Goal: Transaction & Acquisition: Purchase product/service

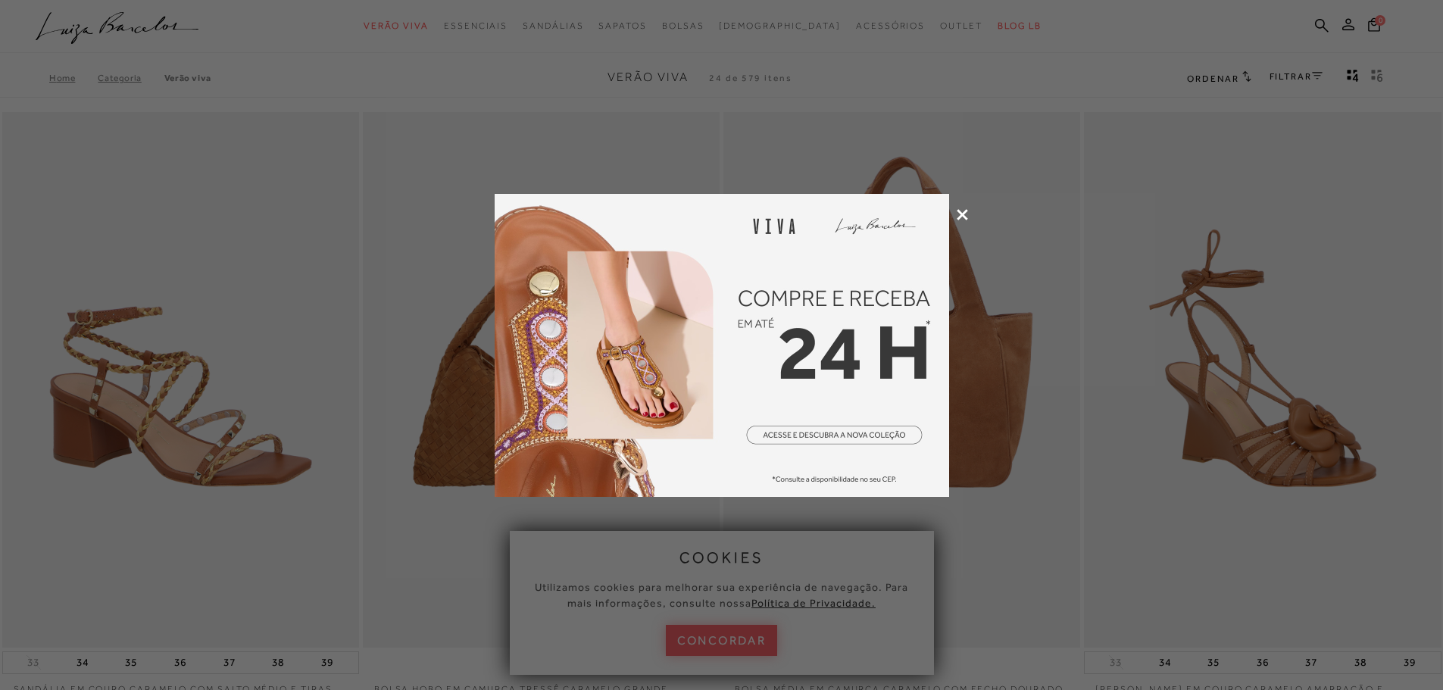
click at [961, 213] on icon at bounding box center [962, 214] width 11 height 11
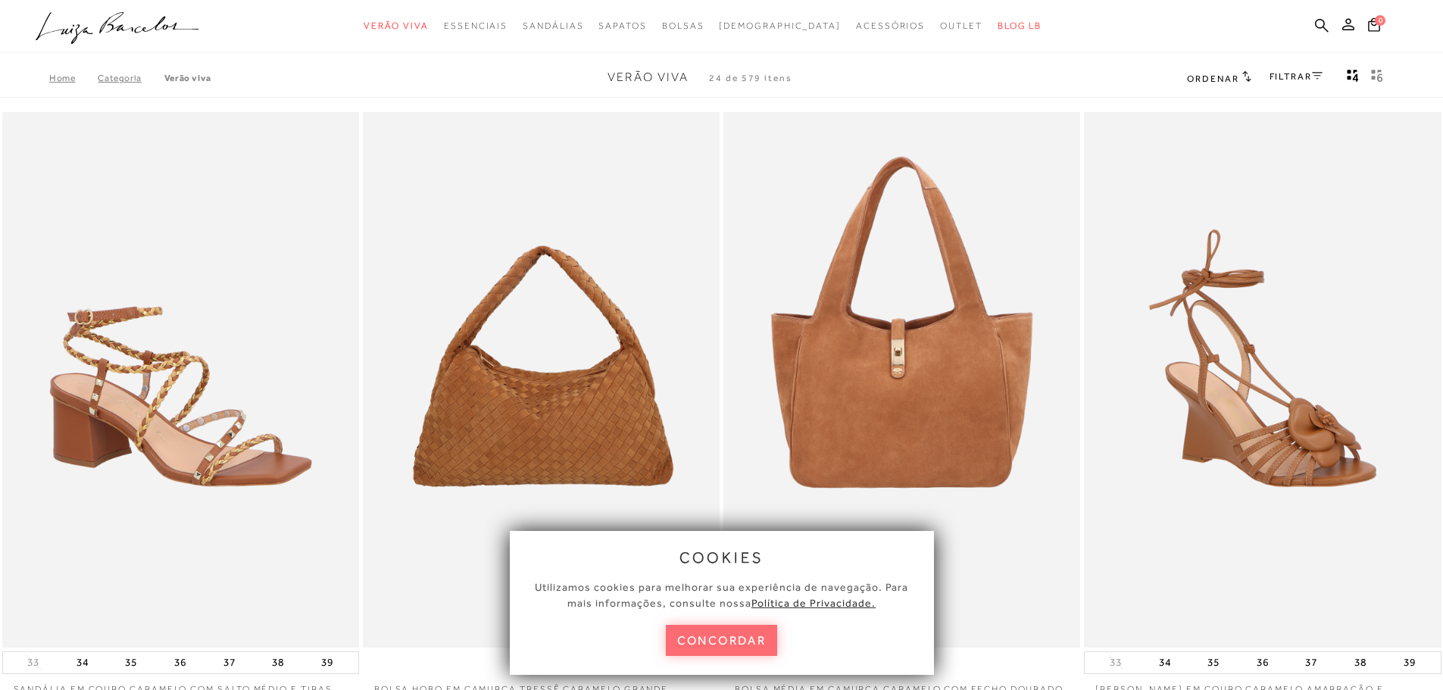
click at [761, 641] on button "concordar" at bounding box center [722, 640] width 112 height 31
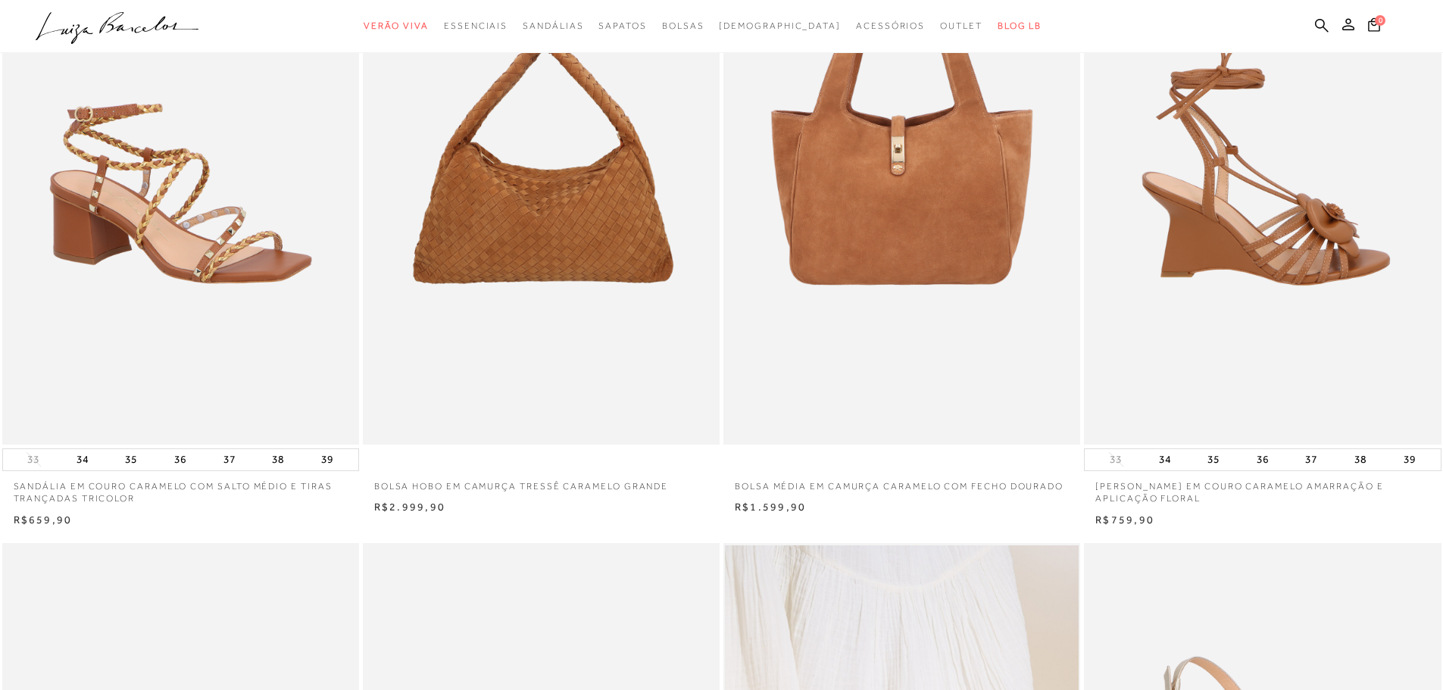
scroll to position [127, 0]
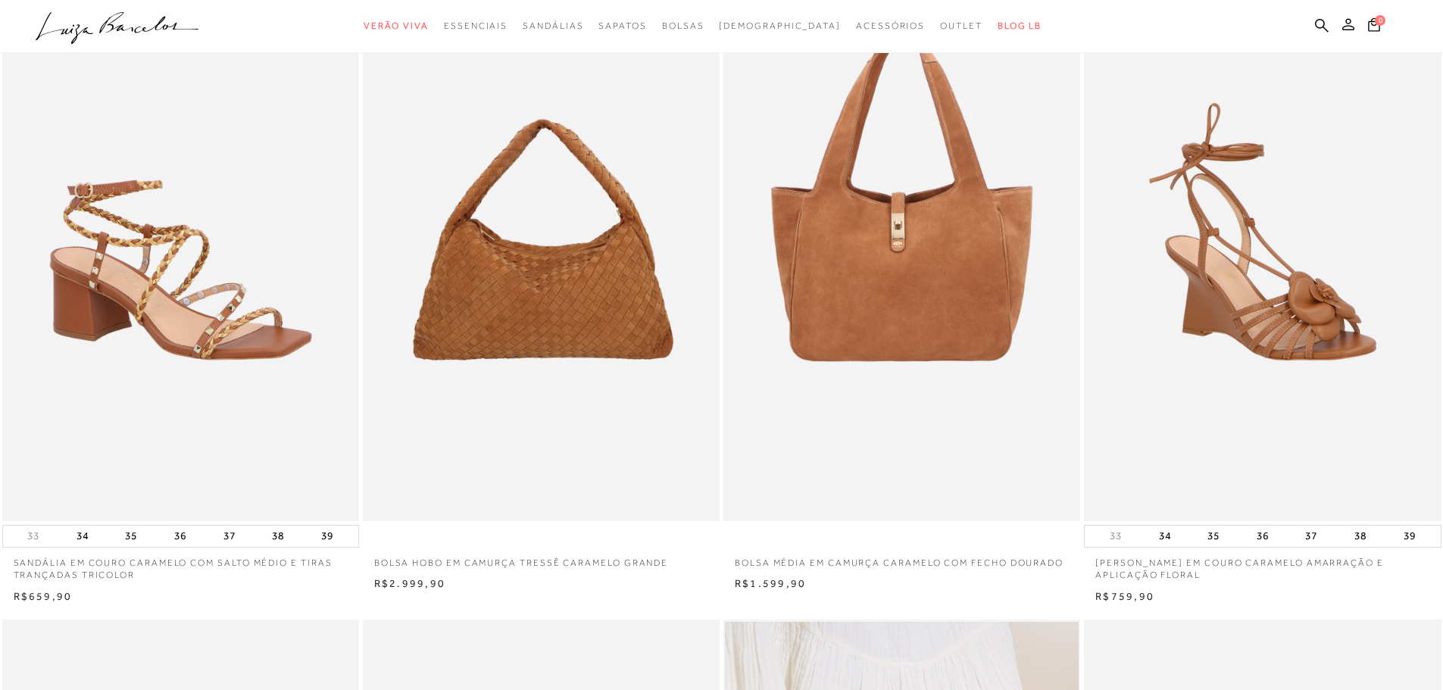
click at [1345, 25] on icon at bounding box center [1348, 24] width 12 height 12
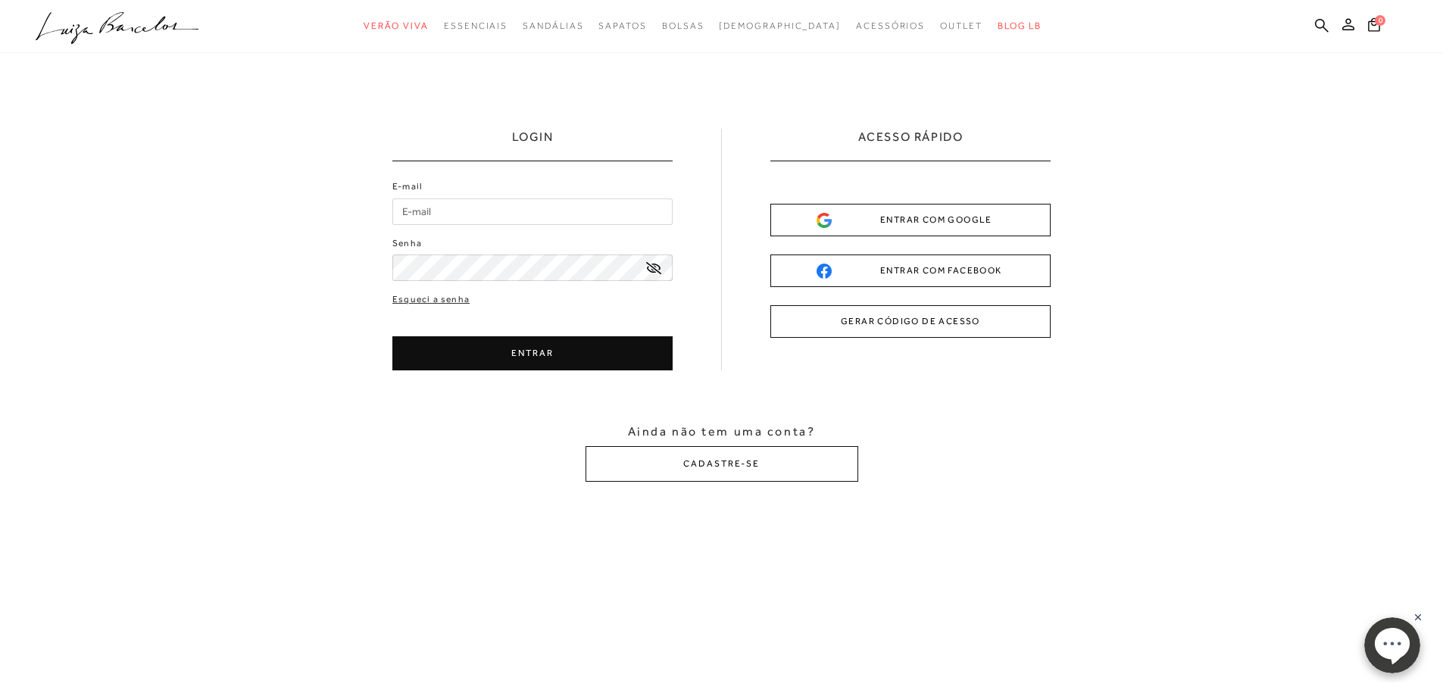
click at [895, 216] on div "ENTRAR COM GOOGLE" at bounding box center [911, 220] width 188 height 16
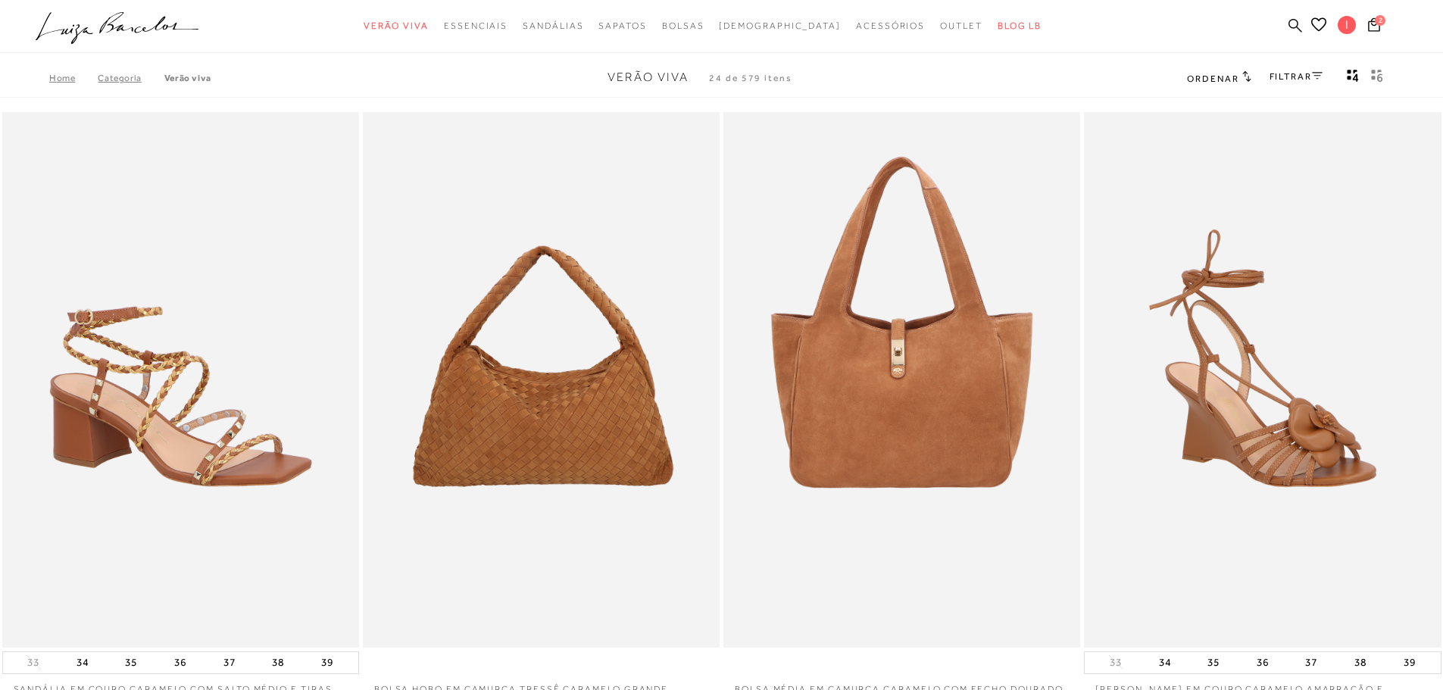
click at [1298, 24] on icon at bounding box center [1296, 25] width 14 height 14
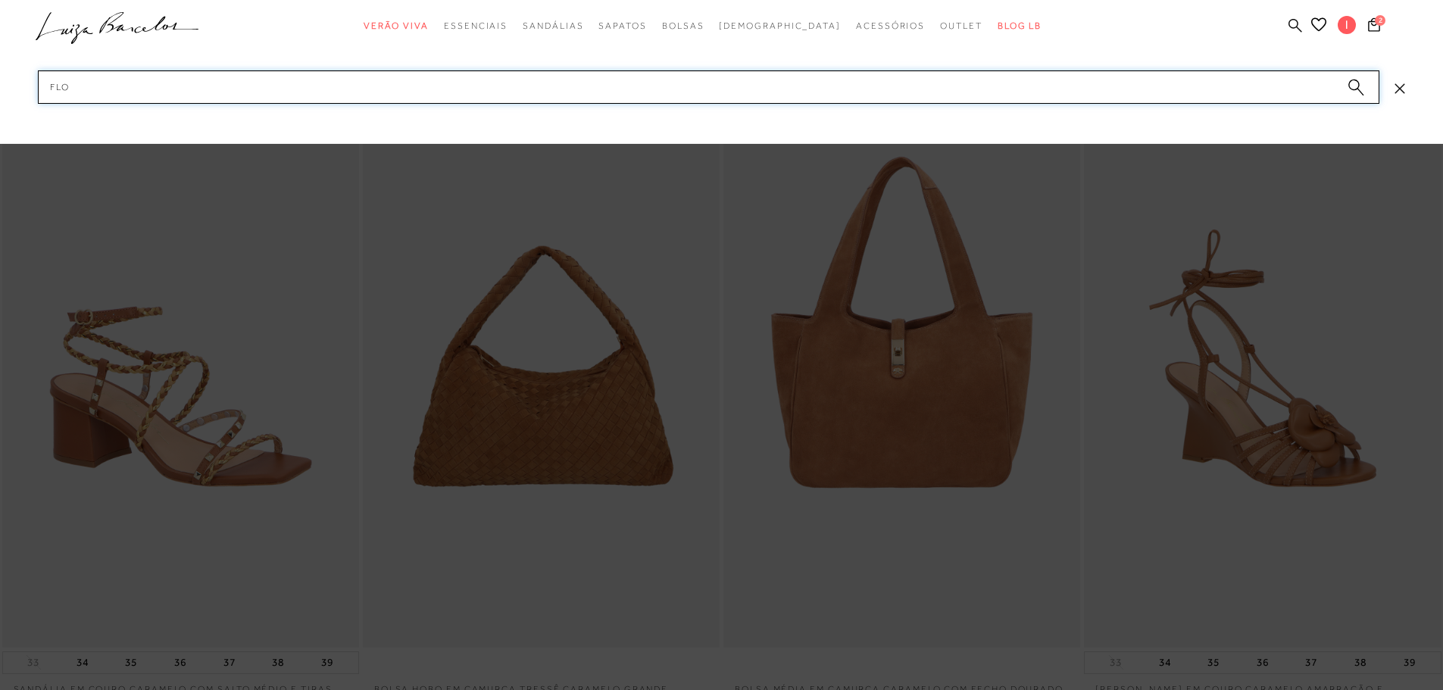
type input "FLOR"
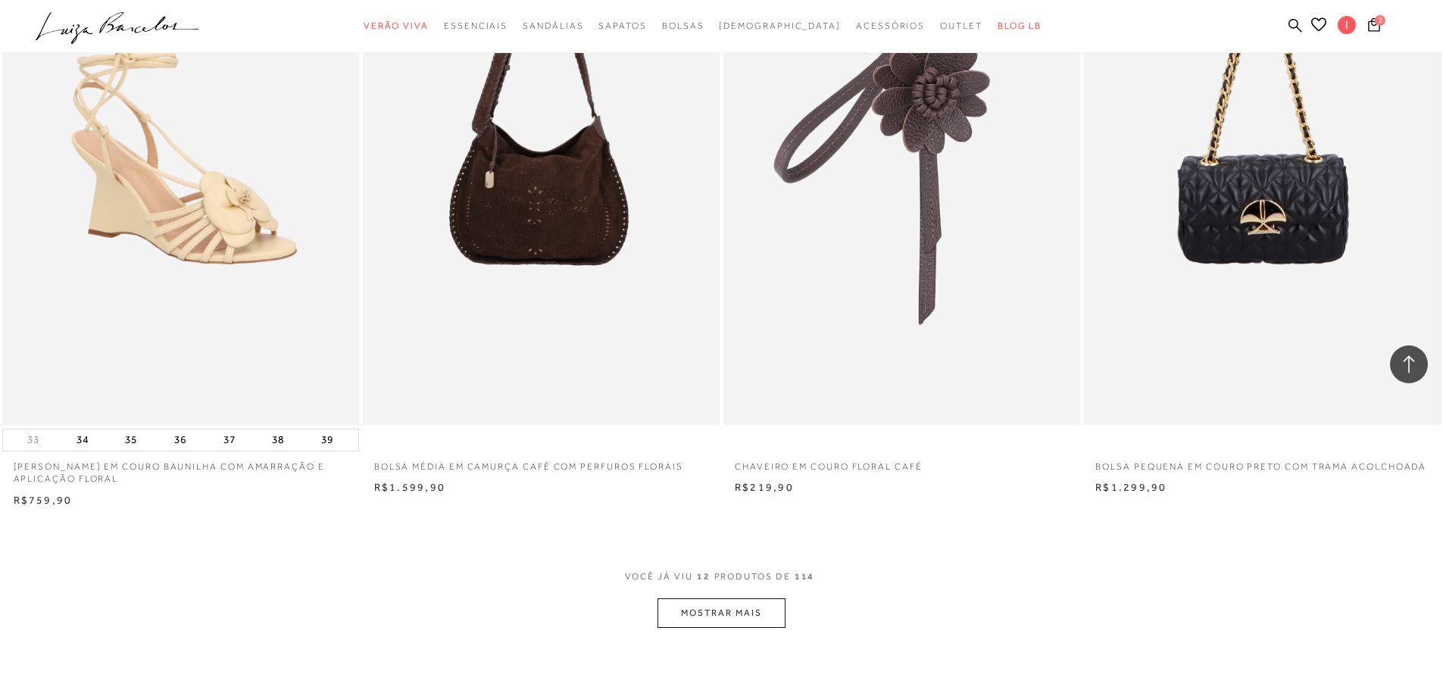
scroll to position [1894, 0]
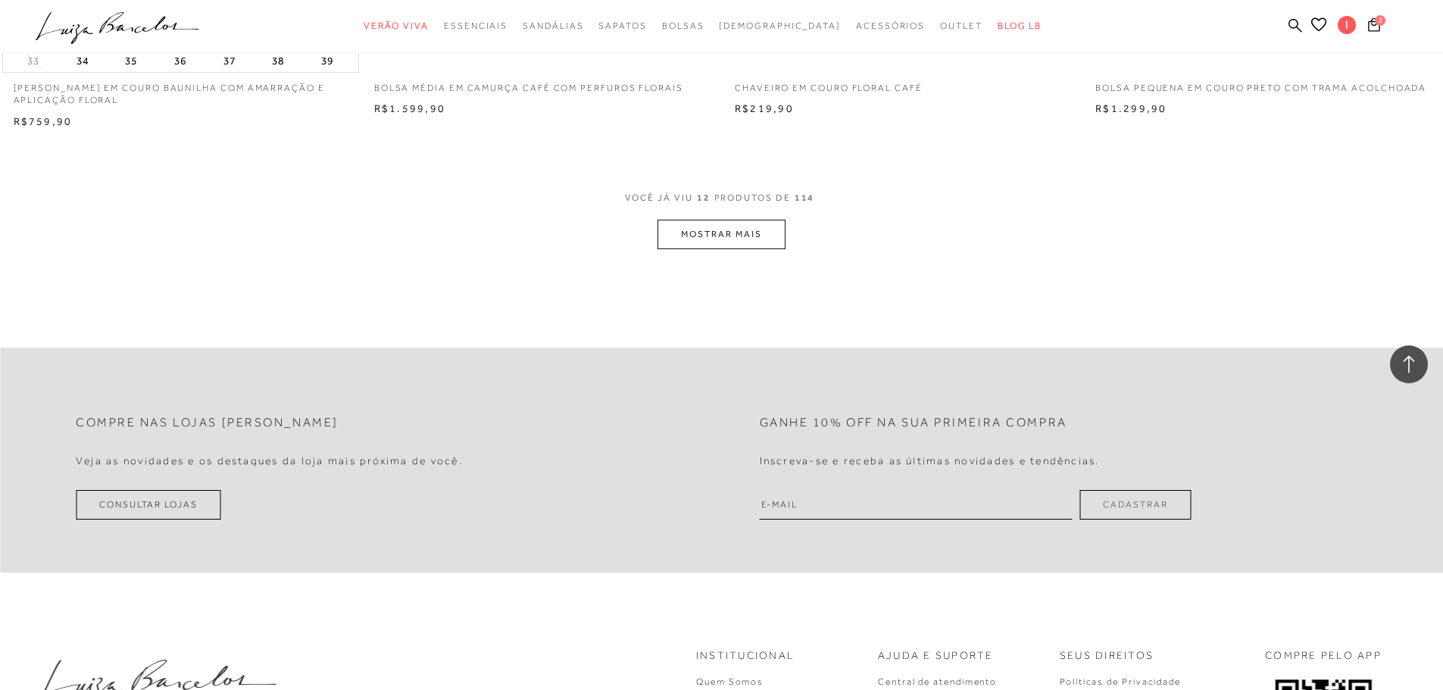
click at [770, 235] on button "MOSTRAR MAIS" at bounding box center [721, 235] width 127 height 30
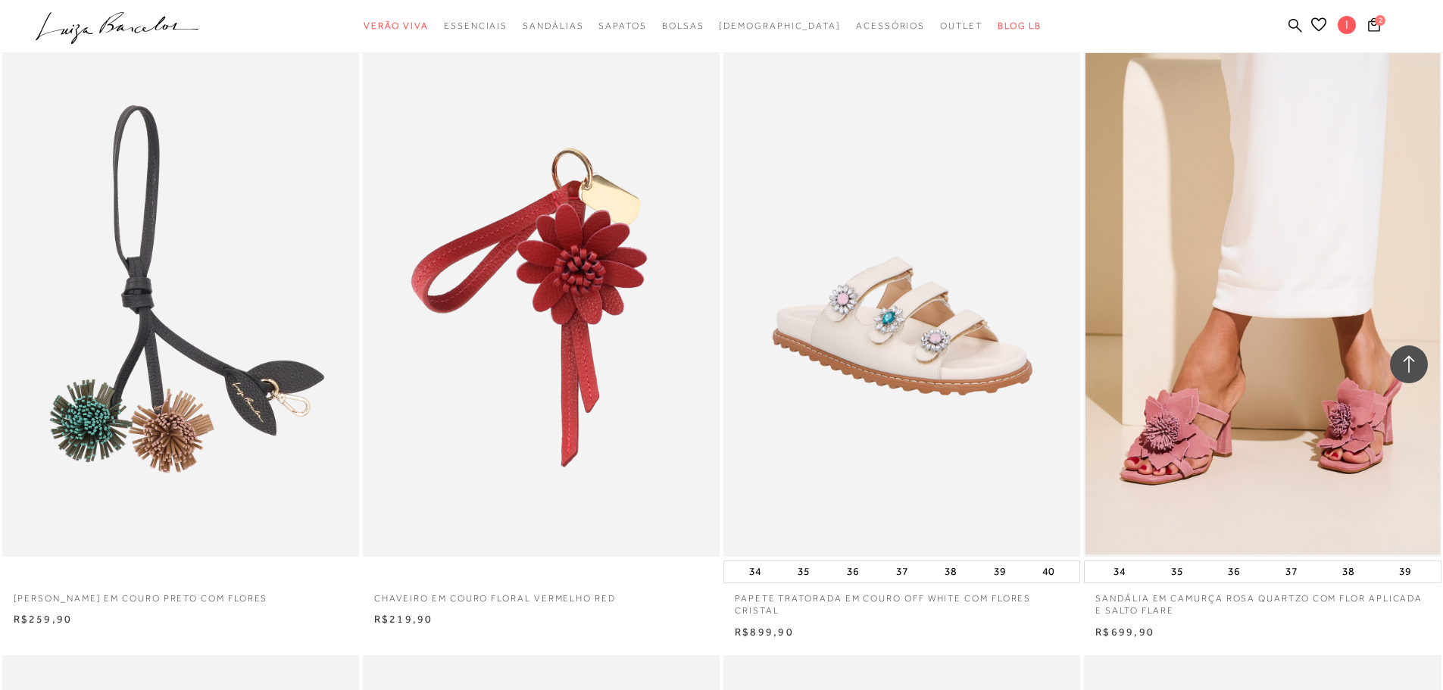
click at [1246, 399] on img at bounding box center [1263, 288] width 354 height 531
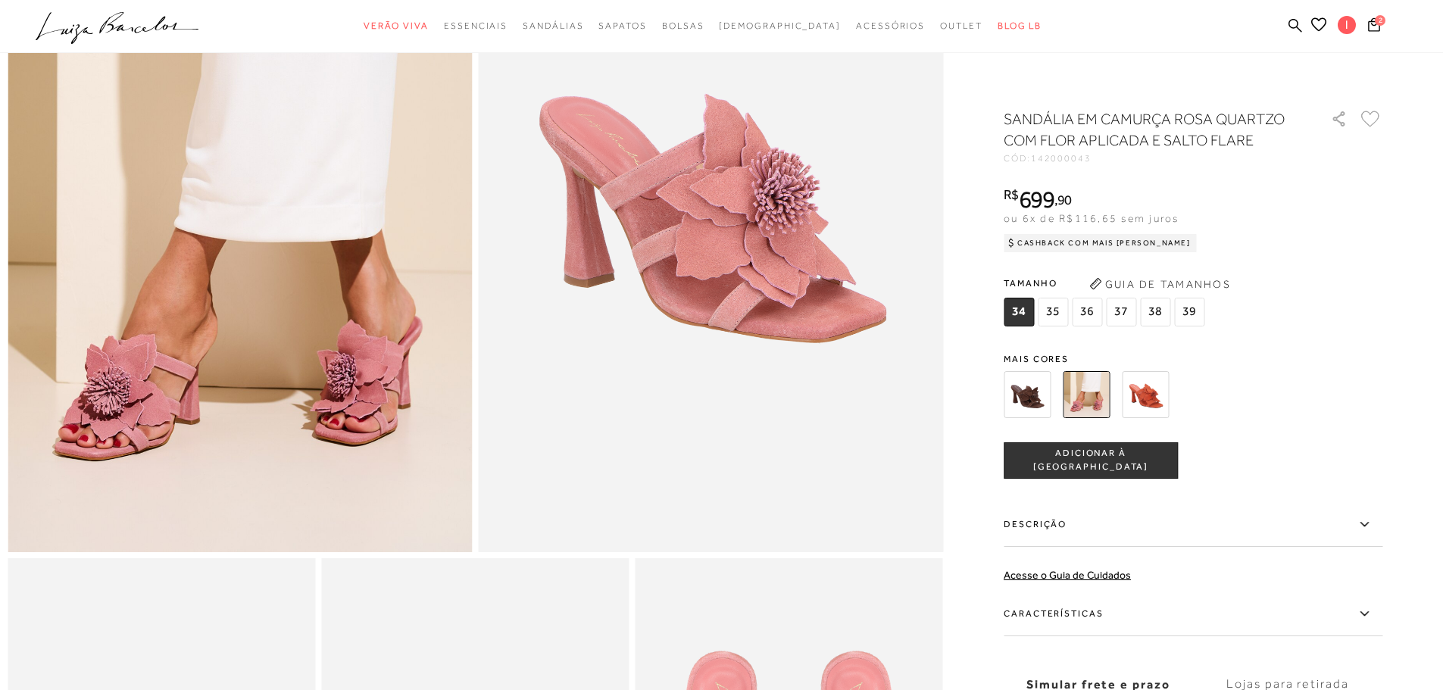
click at [1130, 313] on span "37" at bounding box center [1121, 312] width 30 height 29
click at [1187, 278] on button "Guia de Tamanhos" at bounding box center [1160, 284] width 152 height 24
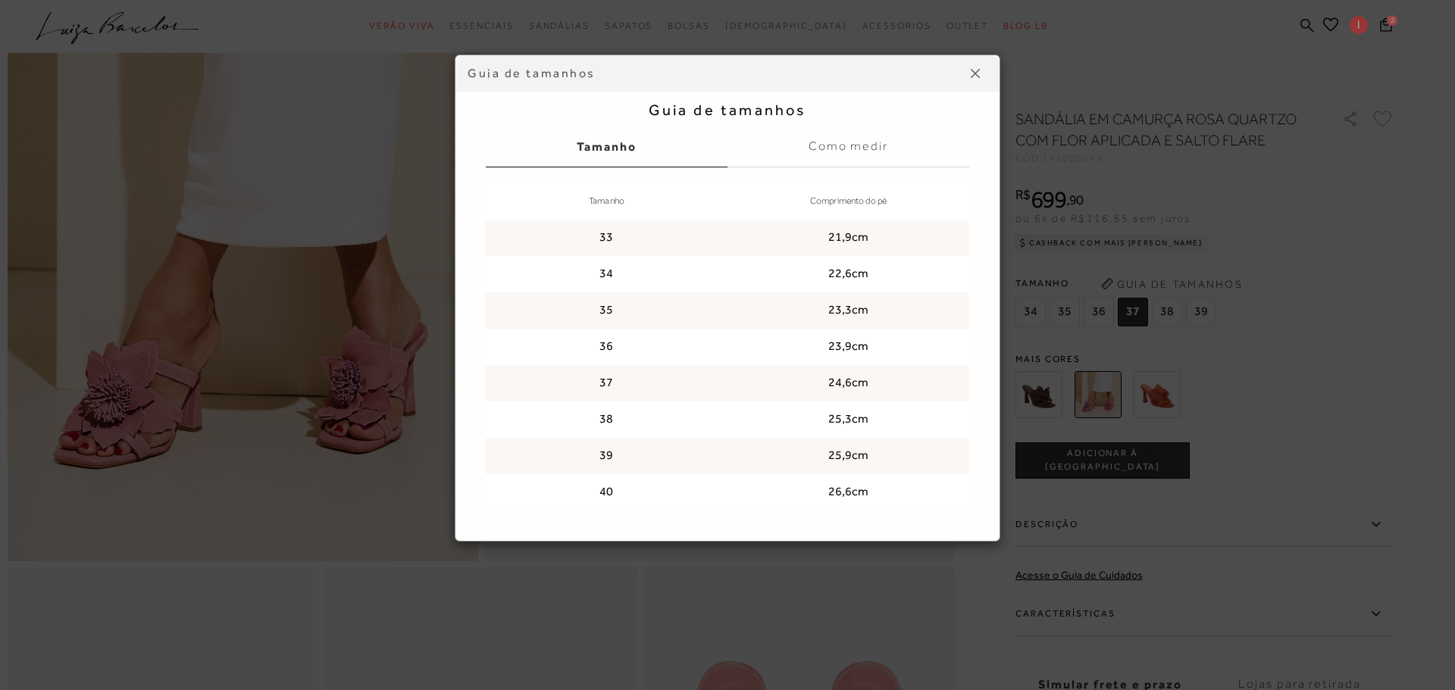
click at [975, 67] on button at bounding box center [975, 73] width 24 height 24
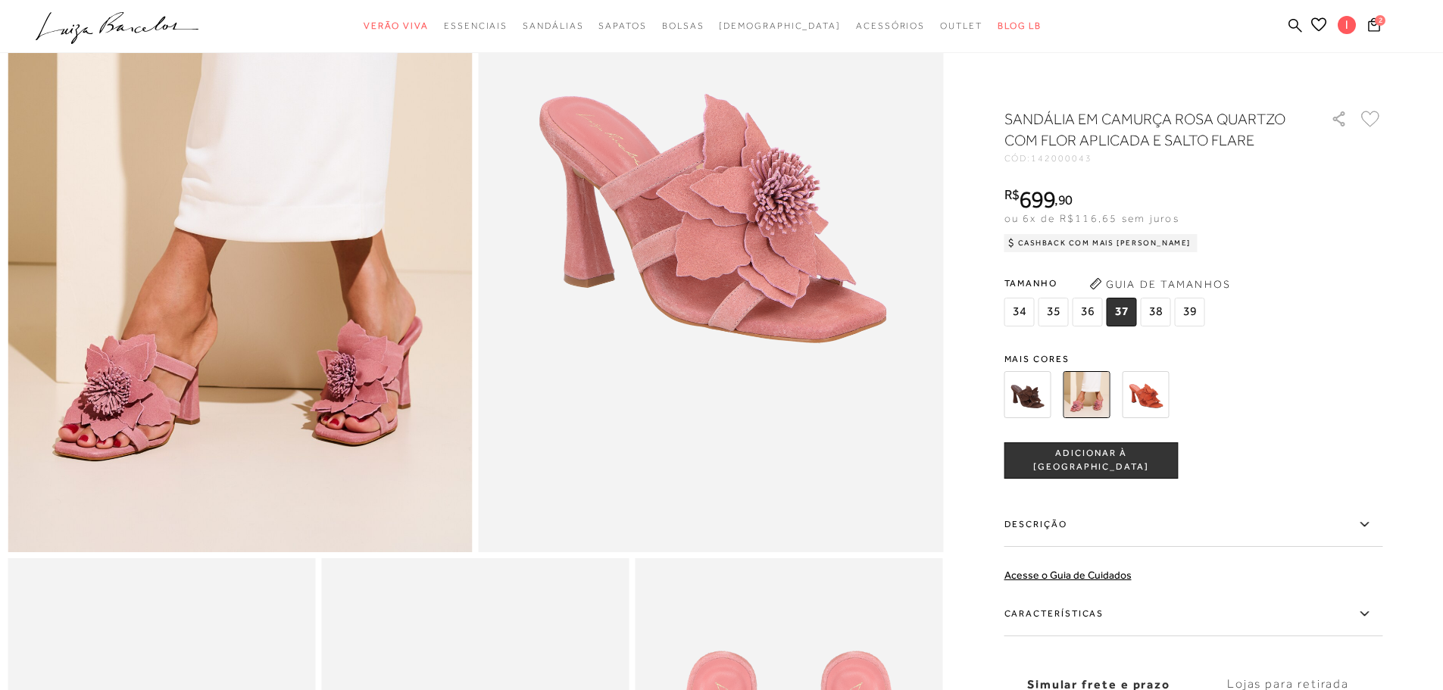
click at [1134, 455] on span "ADICIONAR À [GEOGRAPHIC_DATA]" at bounding box center [1091, 460] width 173 height 27
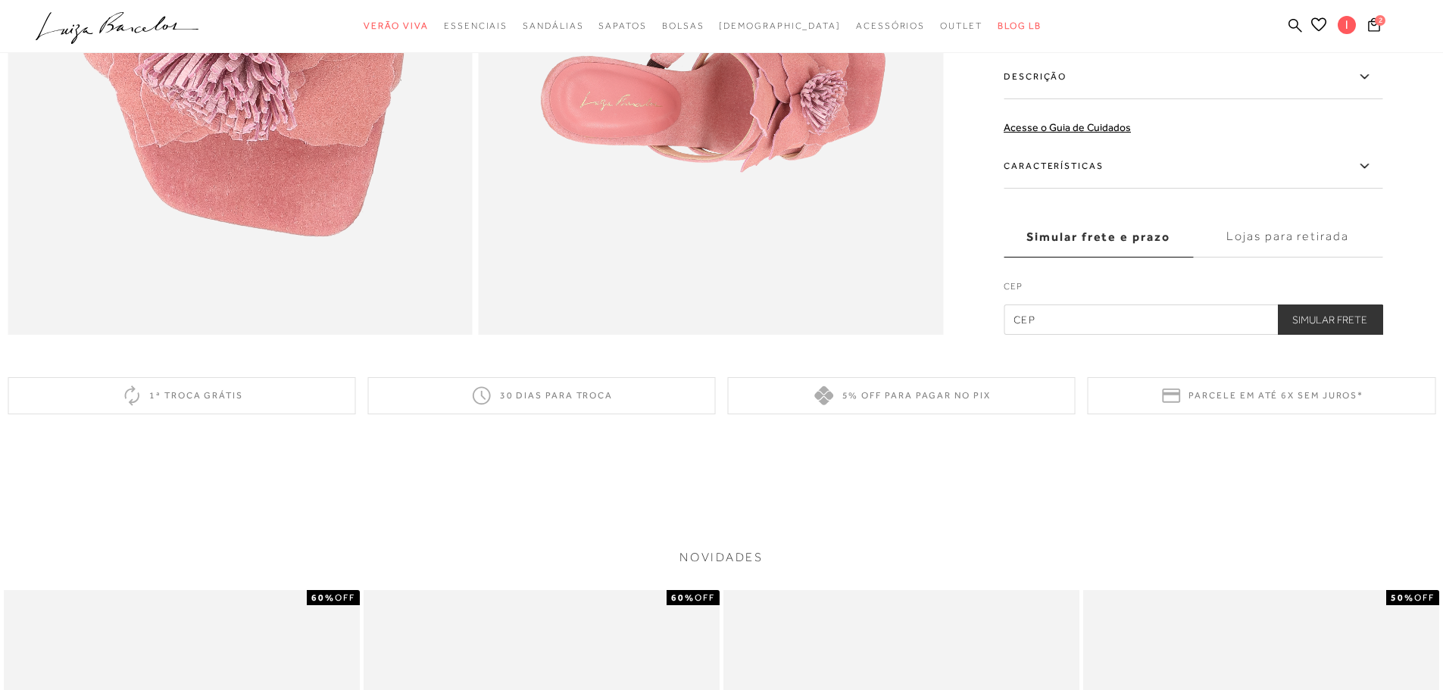
scroll to position [1642, 0]
click at [1124, 334] on input "text" at bounding box center [1193, 319] width 379 height 30
type input "84015-460"
click at [1324, 334] on button "Simular Frete" at bounding box center [1329, 319] width 105 height 30
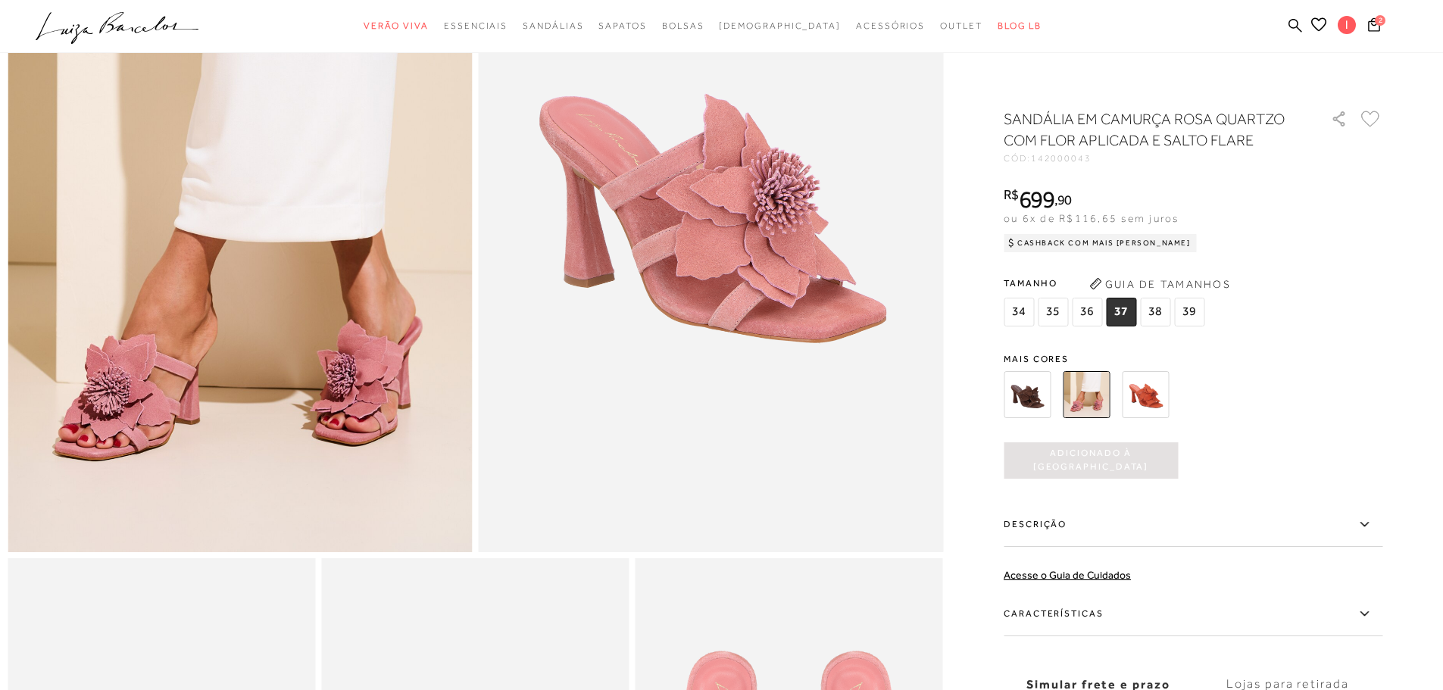
scroll to position [0, 0]
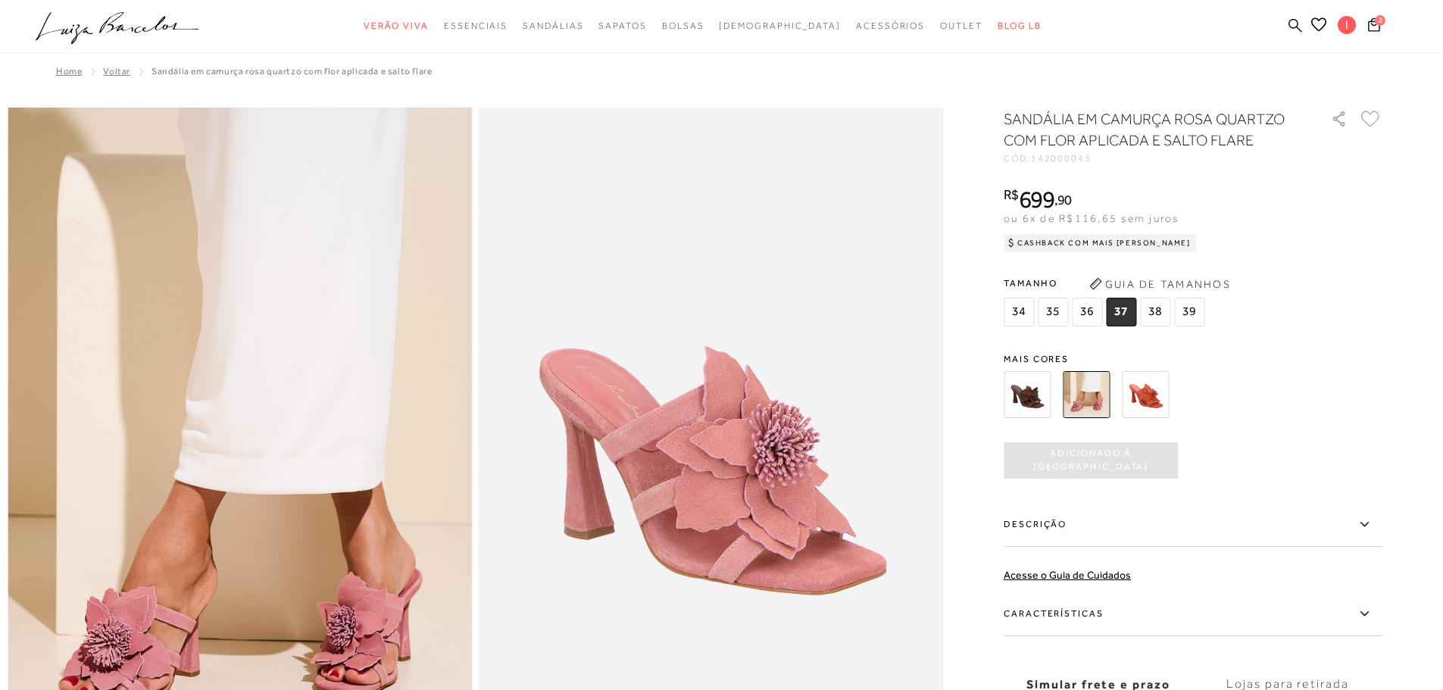
click at [1295, 18] on icon at bounding box center [1296, 25] width 14 height 14
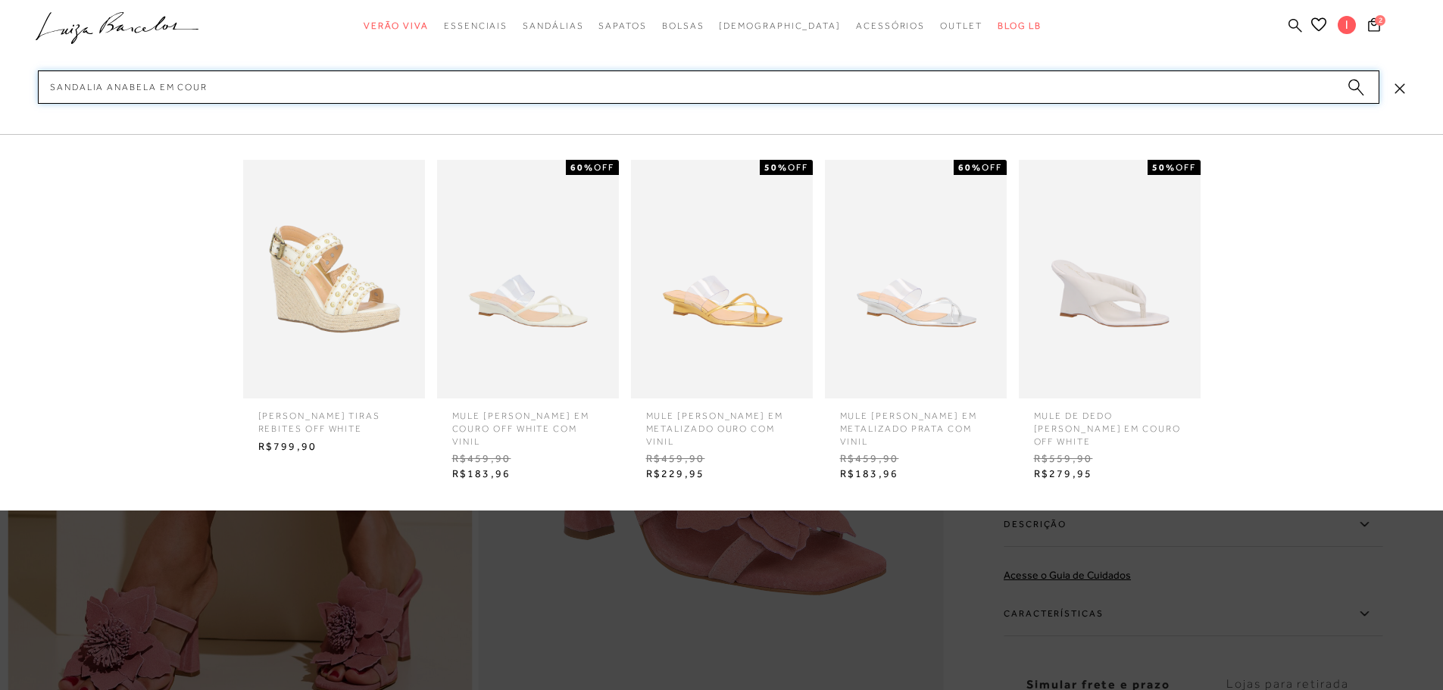
type input "SANDALIA ANABELA EM COURO"
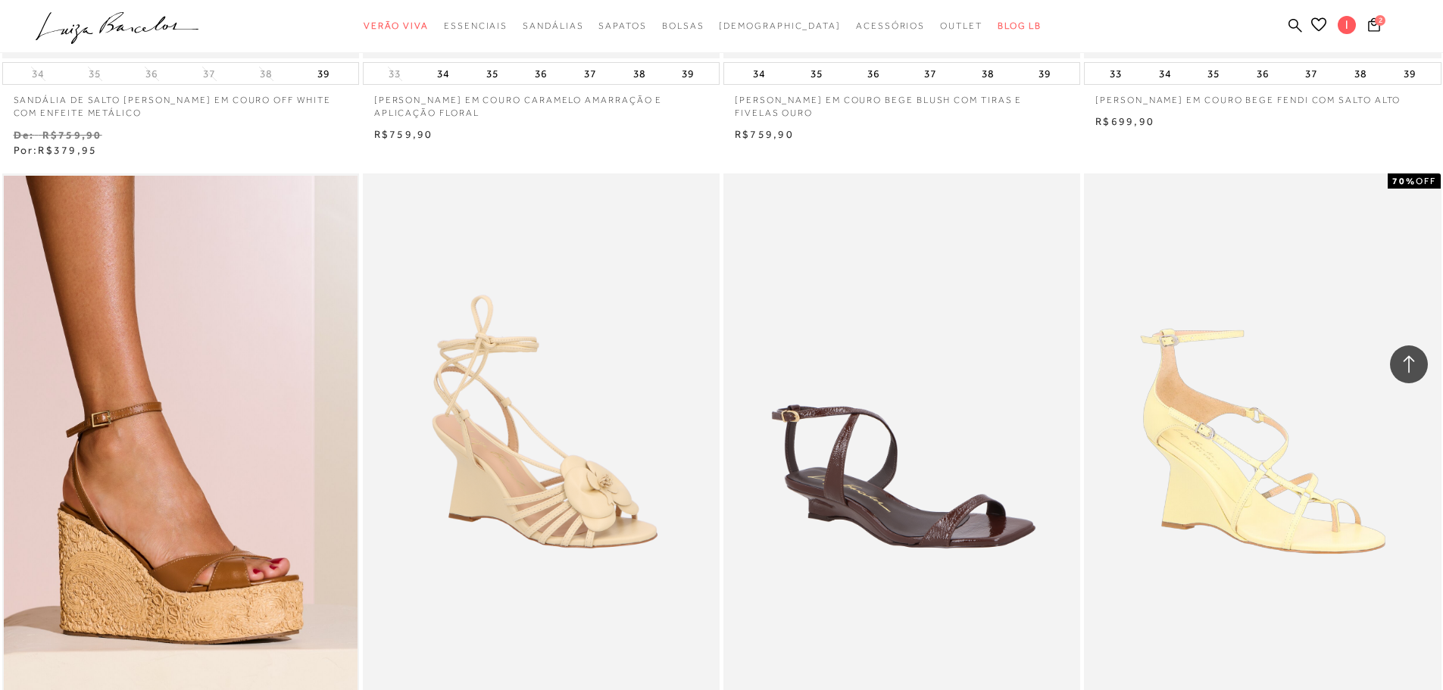
scroll to position [1642, 0]
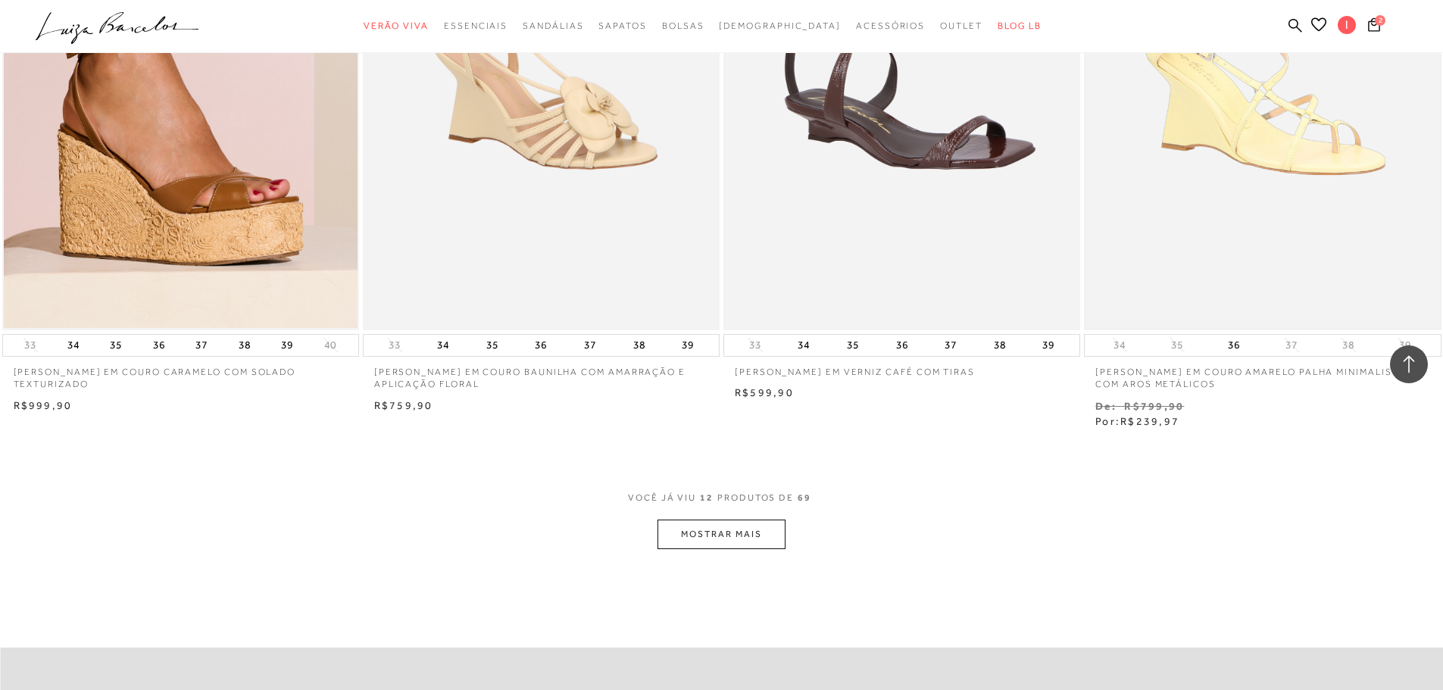
click at [1327, 136] on img at bounding box center [1263, 62] width 354 height 531
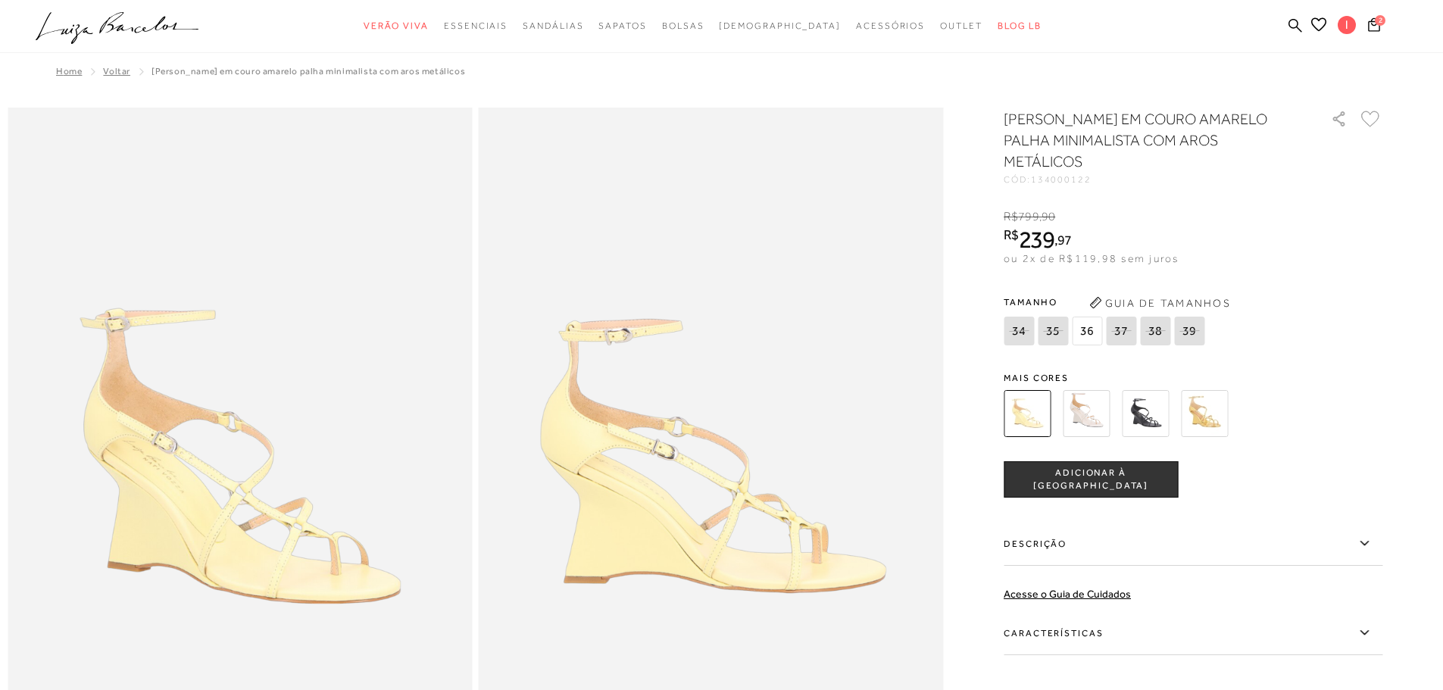
scroll to position [127, 0]
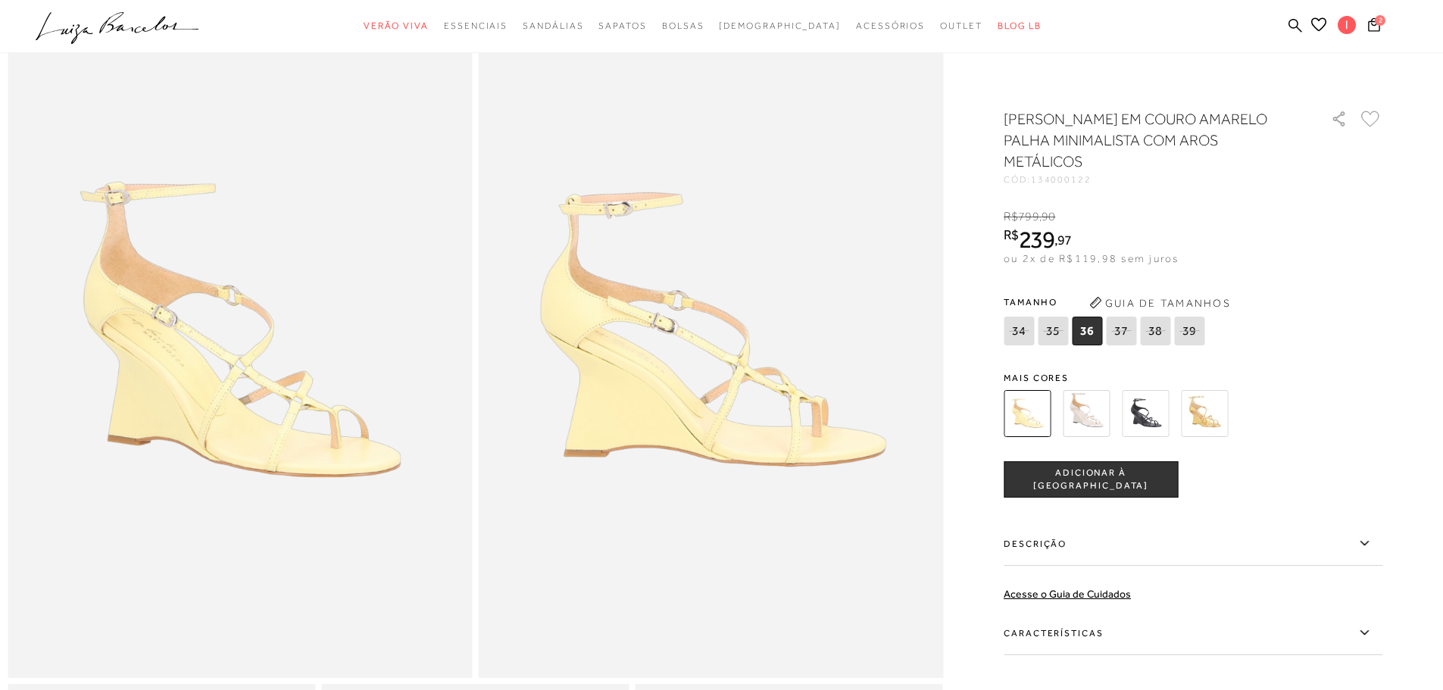
click at [1090, 425] on img at bounding box center [1086, 413] width 47 height 47
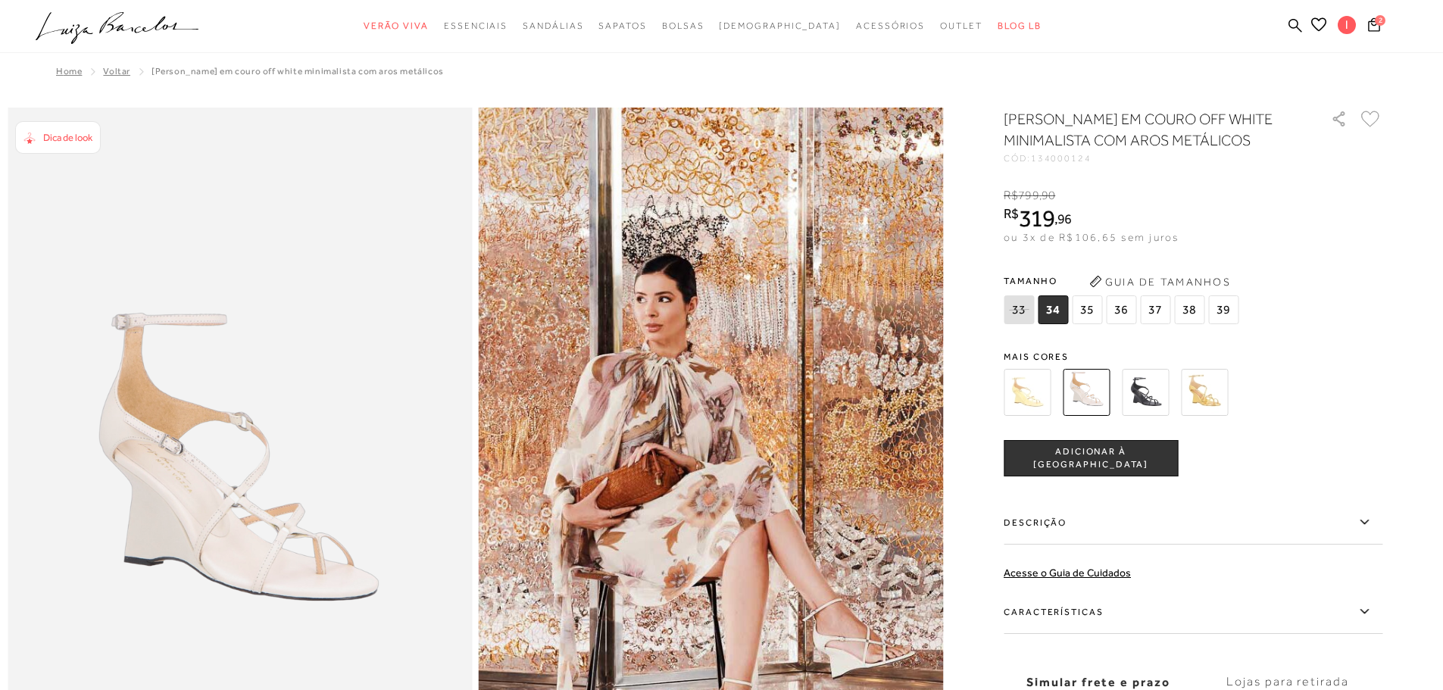
click at [1158, 324] on span "37" at bounding box center [1155, 309] width 30 height 29
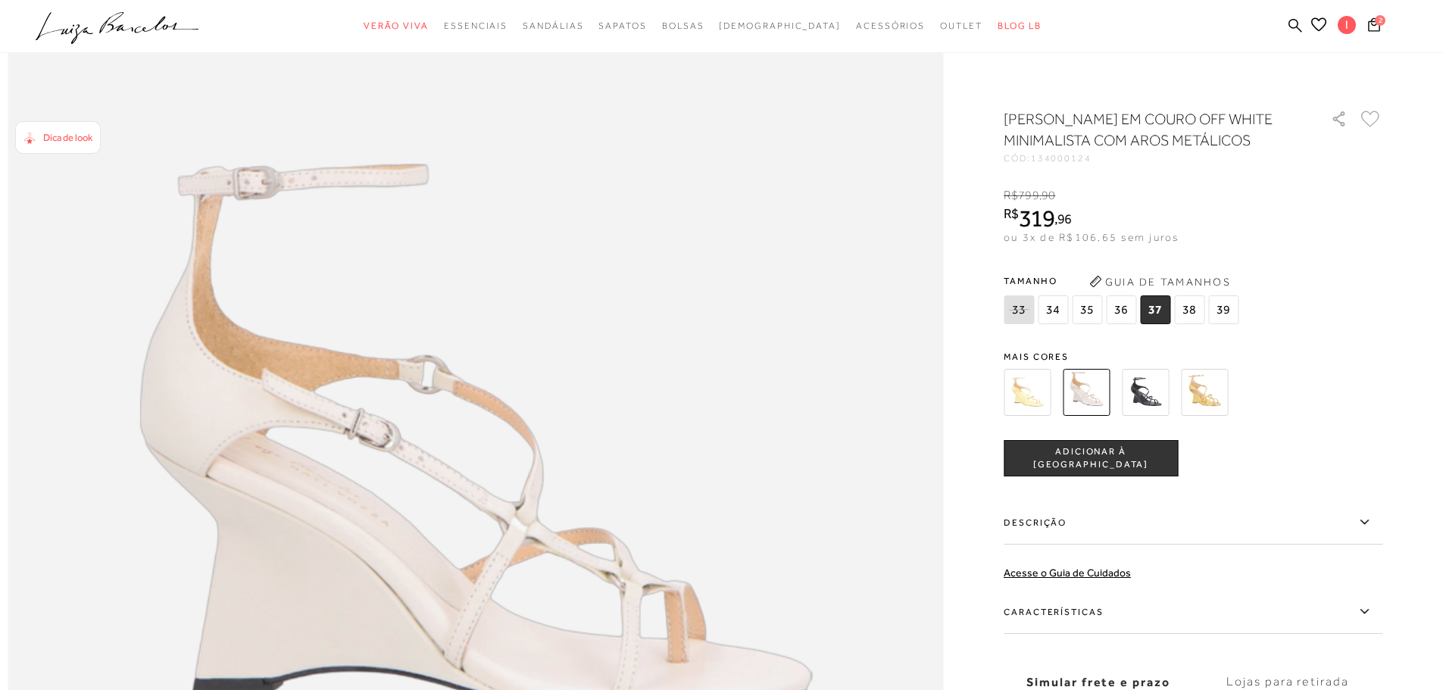
scroll to position [1515, 0]
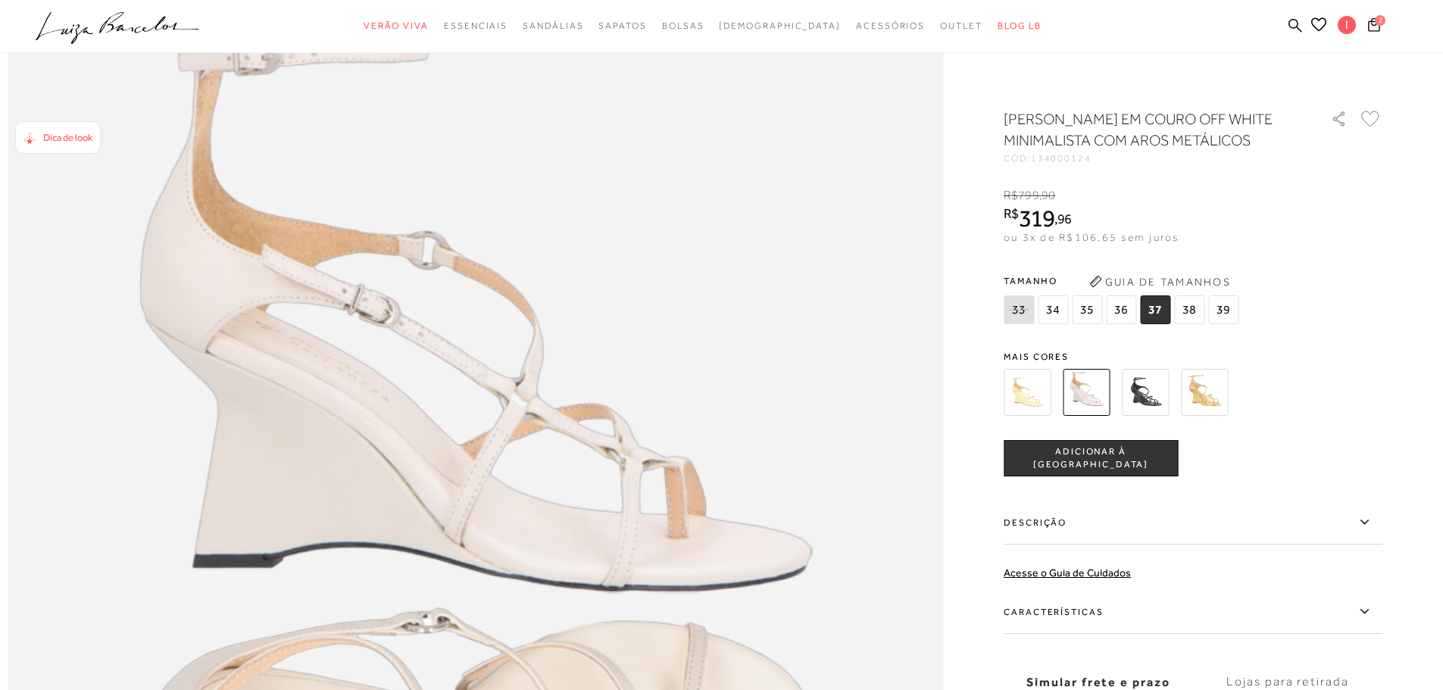
click at [1221, 416] on img at bounding box center [1204, 392] width 47 height 47
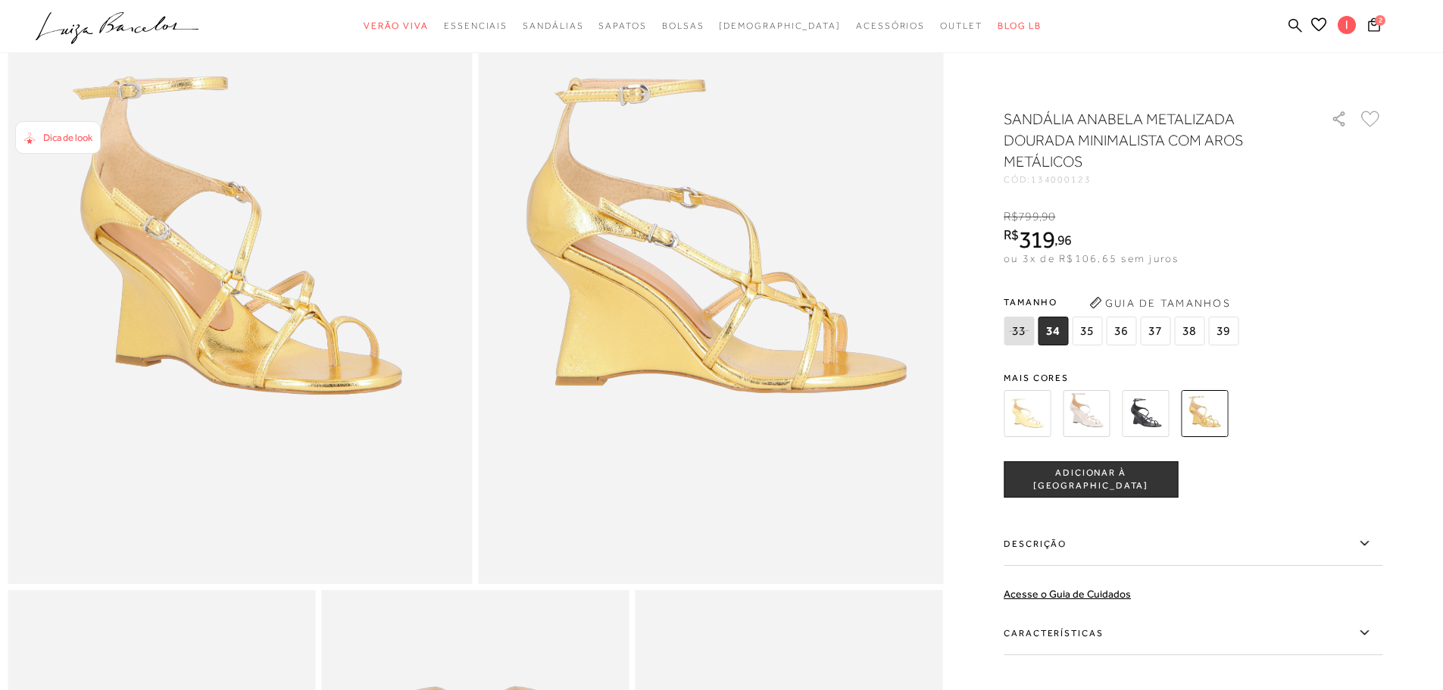
scroll to position [127, 0]
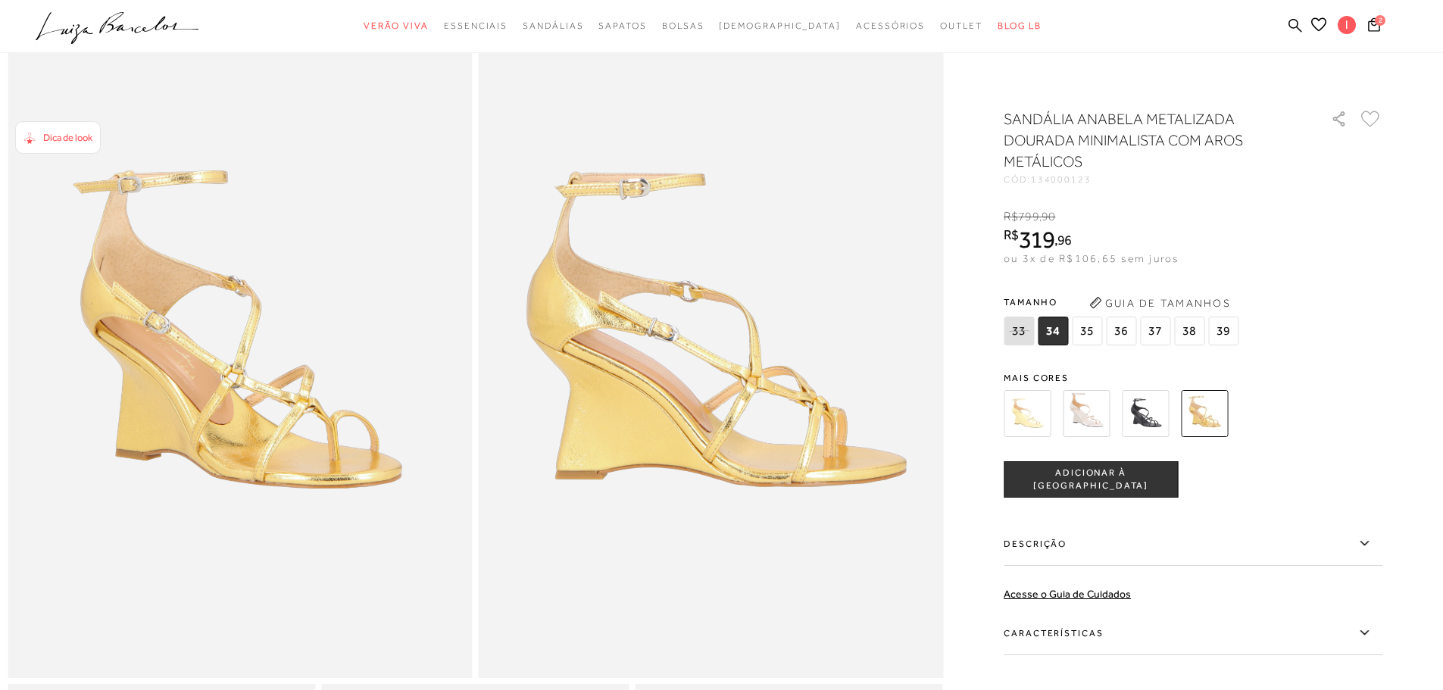
click at [1107, 416] on img at bounding box center [1086, 413] width 47 height 47
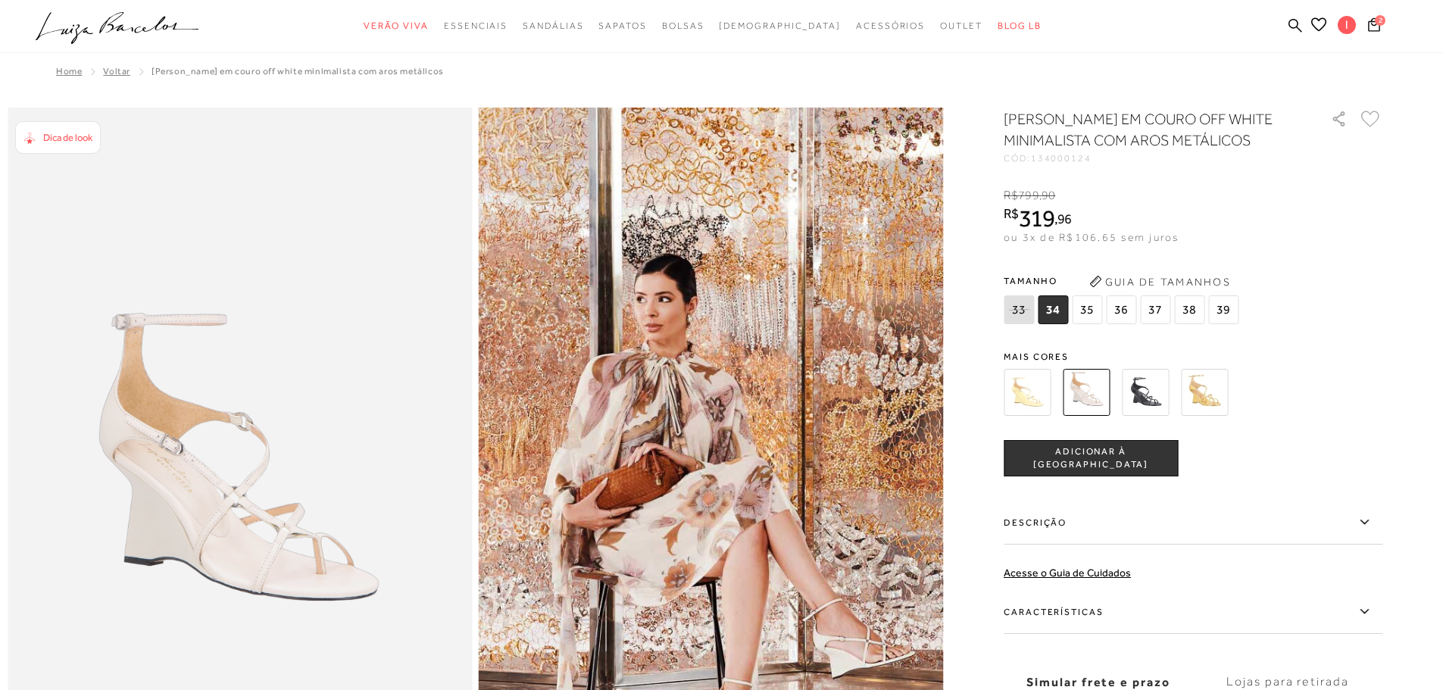
click at [1161, 324] on span "37" at bounding box center [1155, 309] width 30 height 29
click at [1138, 472] on span "ADICIONAR À SACOLA" at bounding box center [1091, 458] width 173 height 27
click at [1374, 22] on icon at bounding box center [1374, 24] width 14 height 16
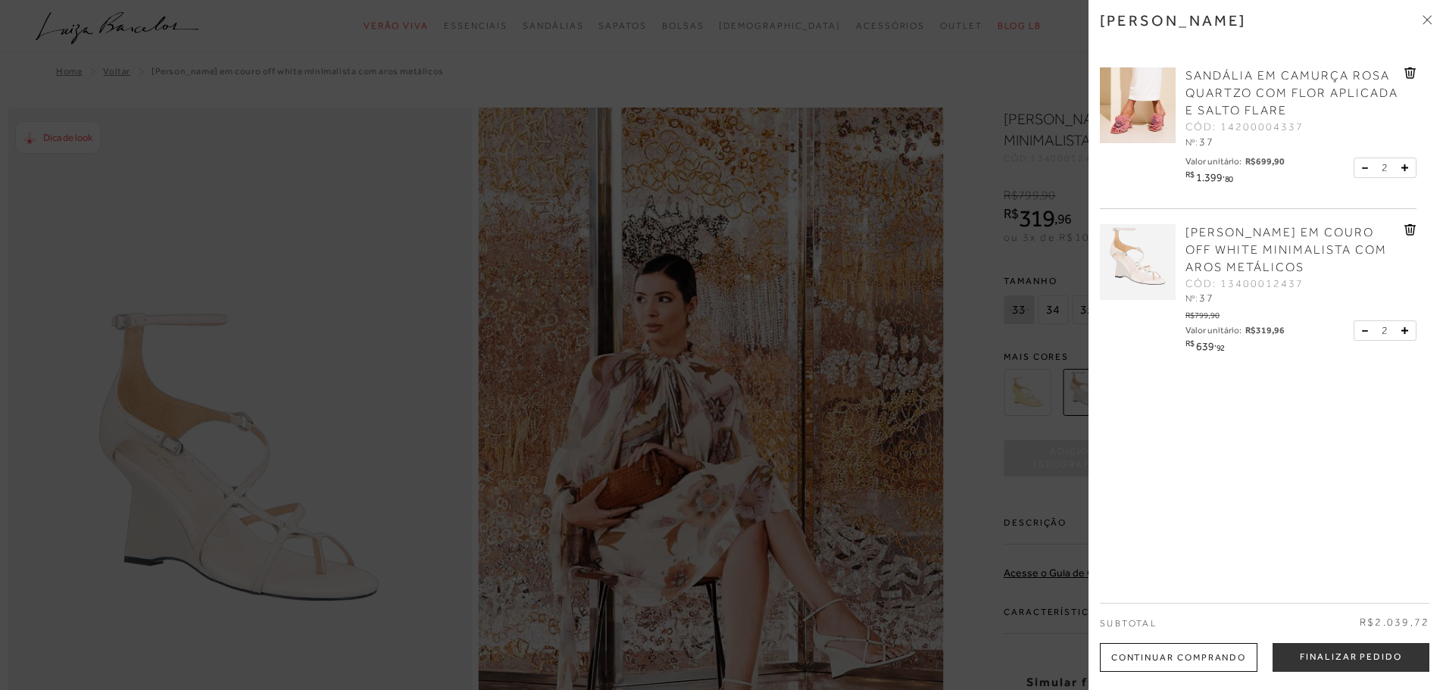
click at [1362, 168] on icon at bounding box center [1364, 167] width 5 height 1
click at [1364, 168] on icon at bounding box center [1364, 167] width 5 height 1
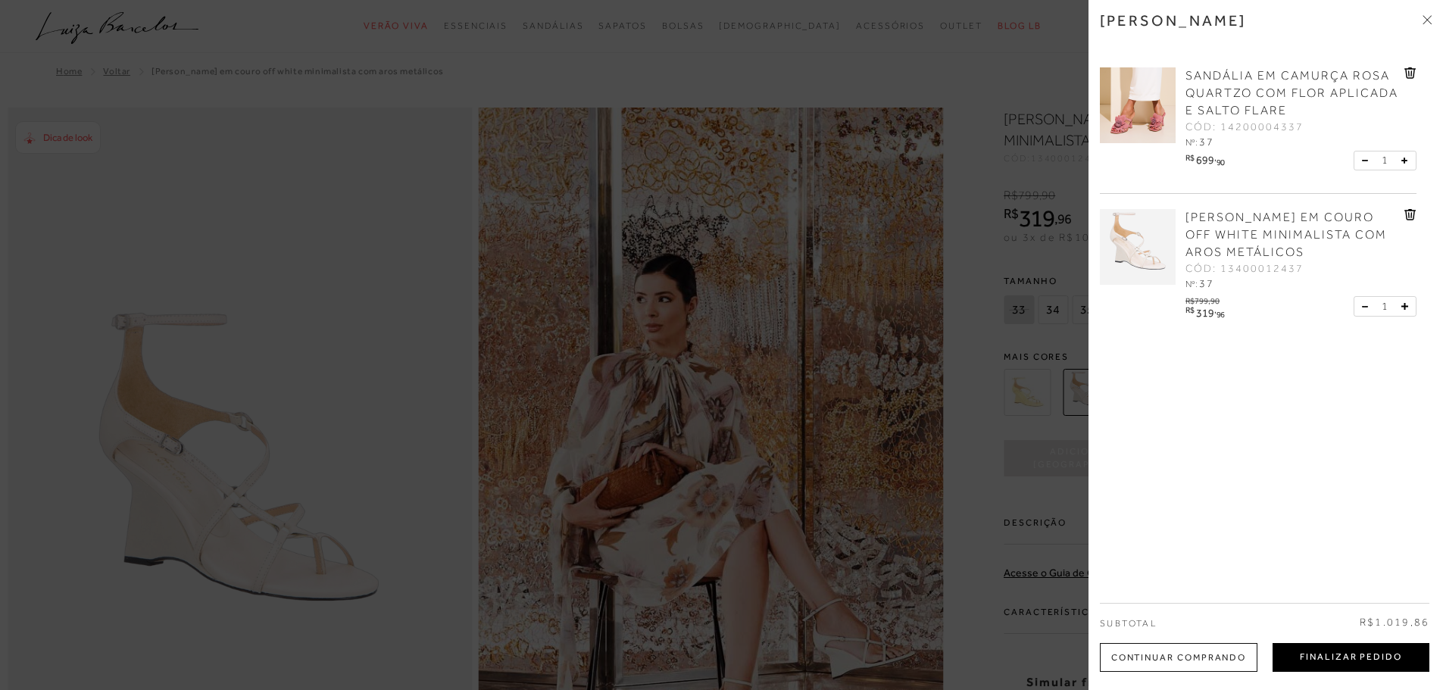
click at [1338, 655] on button "Finalizar Pedido" at bounding box center [1351, 657] width 157 height 29
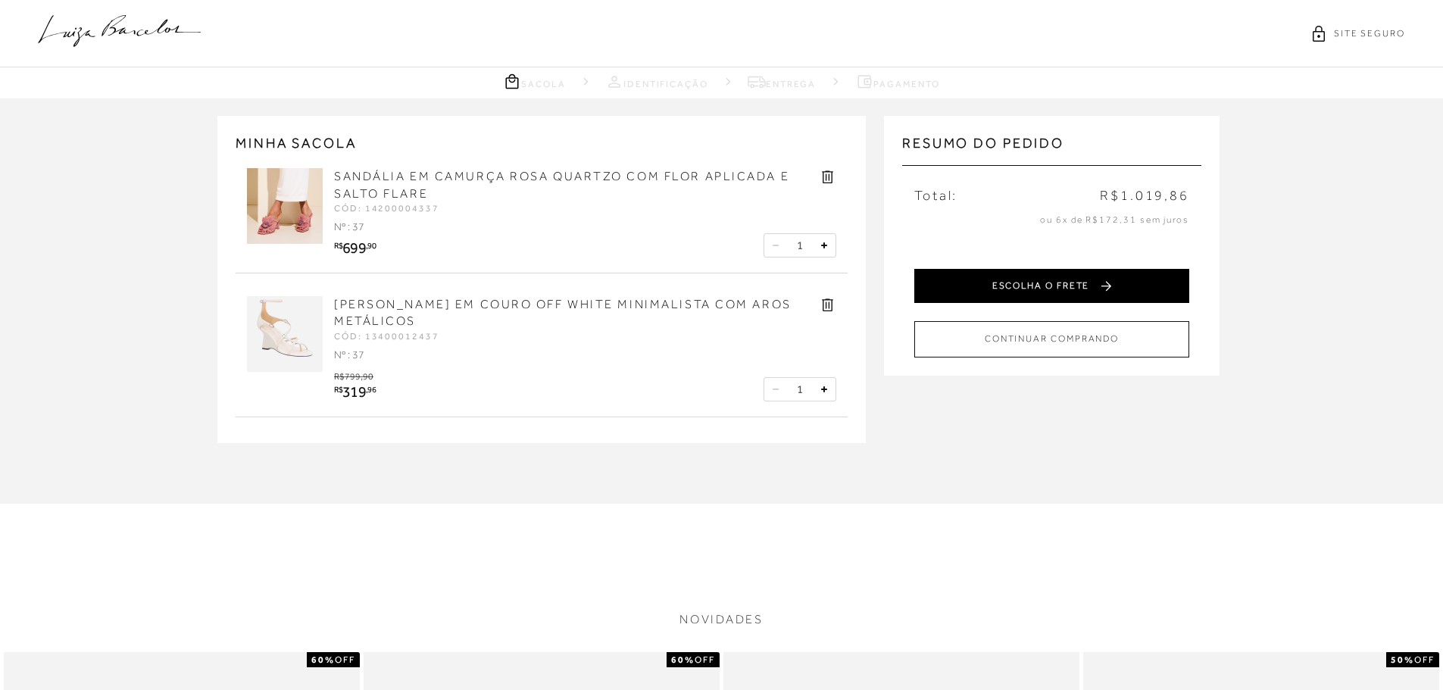
click at [1099, 284] on button "ESCOLHA O FRETE" at bounding box center [1051, 286] width 275 height 34
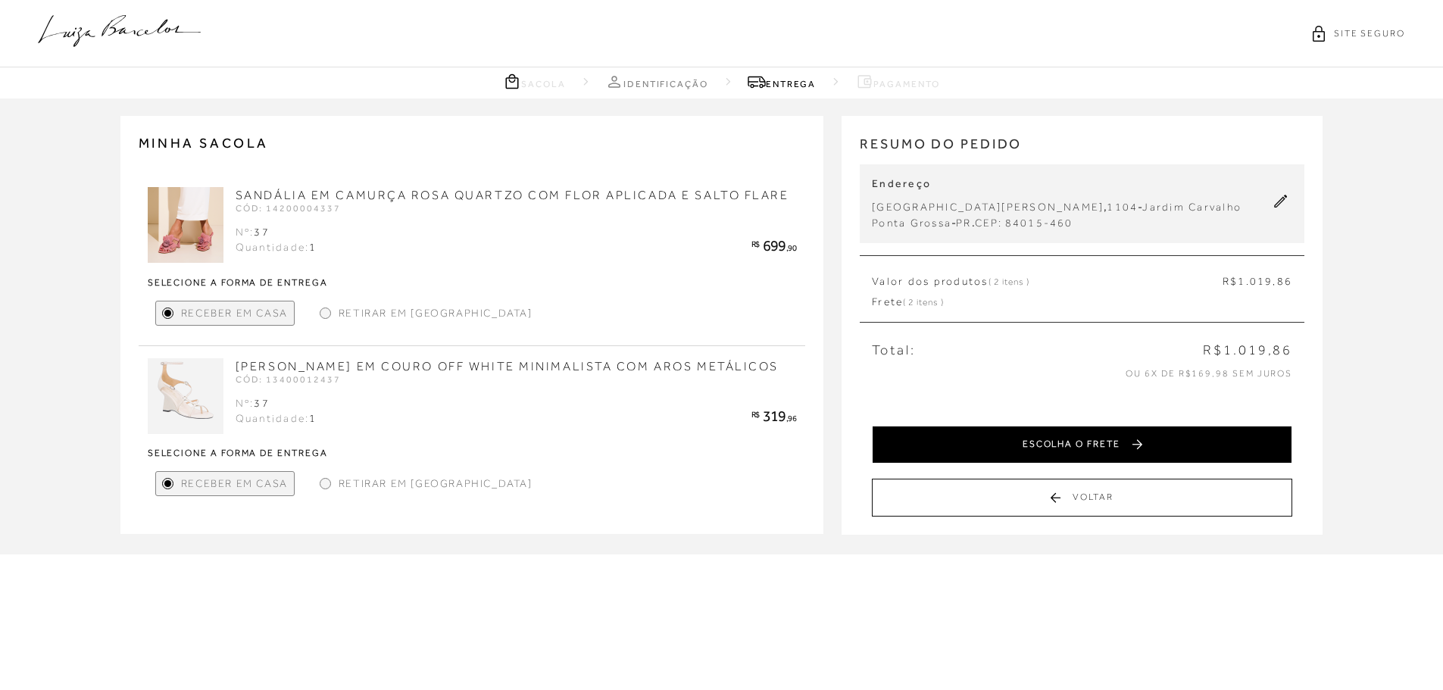
click at [1117, 447] on button "ESCOLHA O FRETE" at bounding box center [1082, 445] width 420 height 38
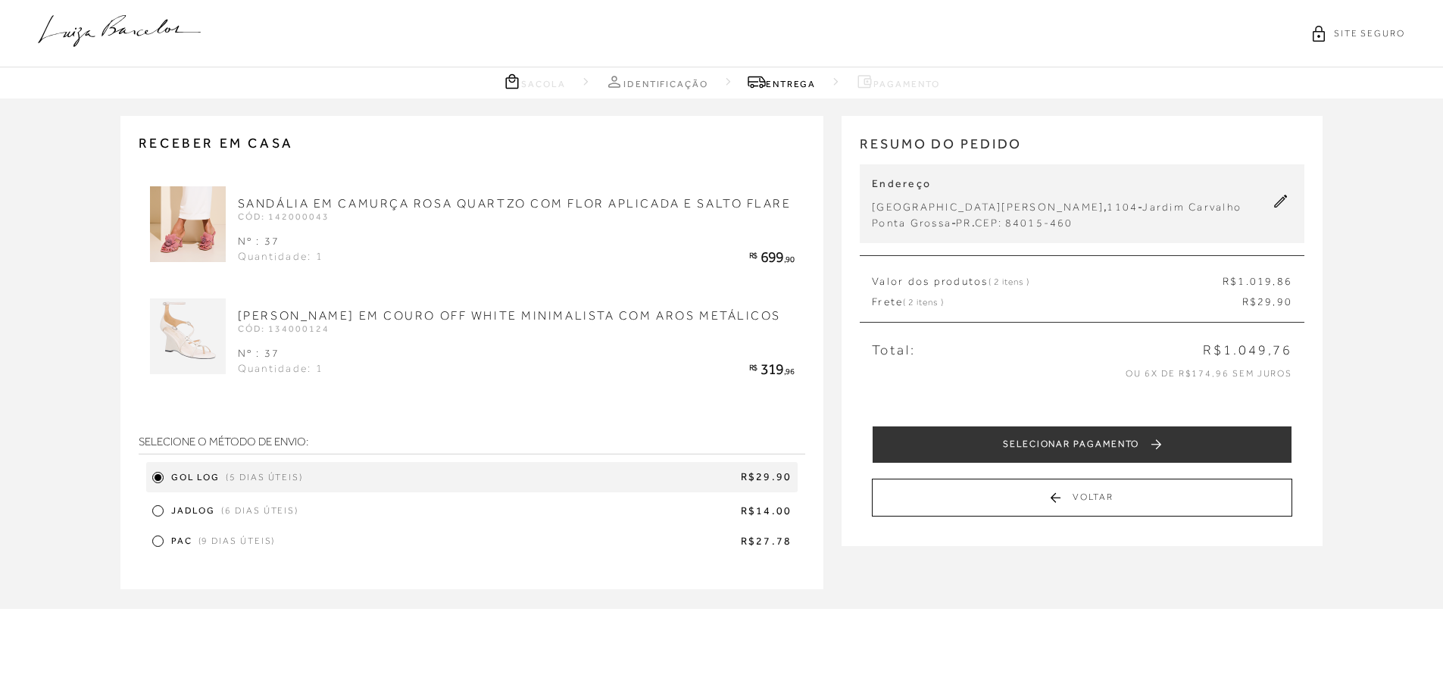
click at [156, 507] on div at bounding box center [157, 510] width 11 height 11
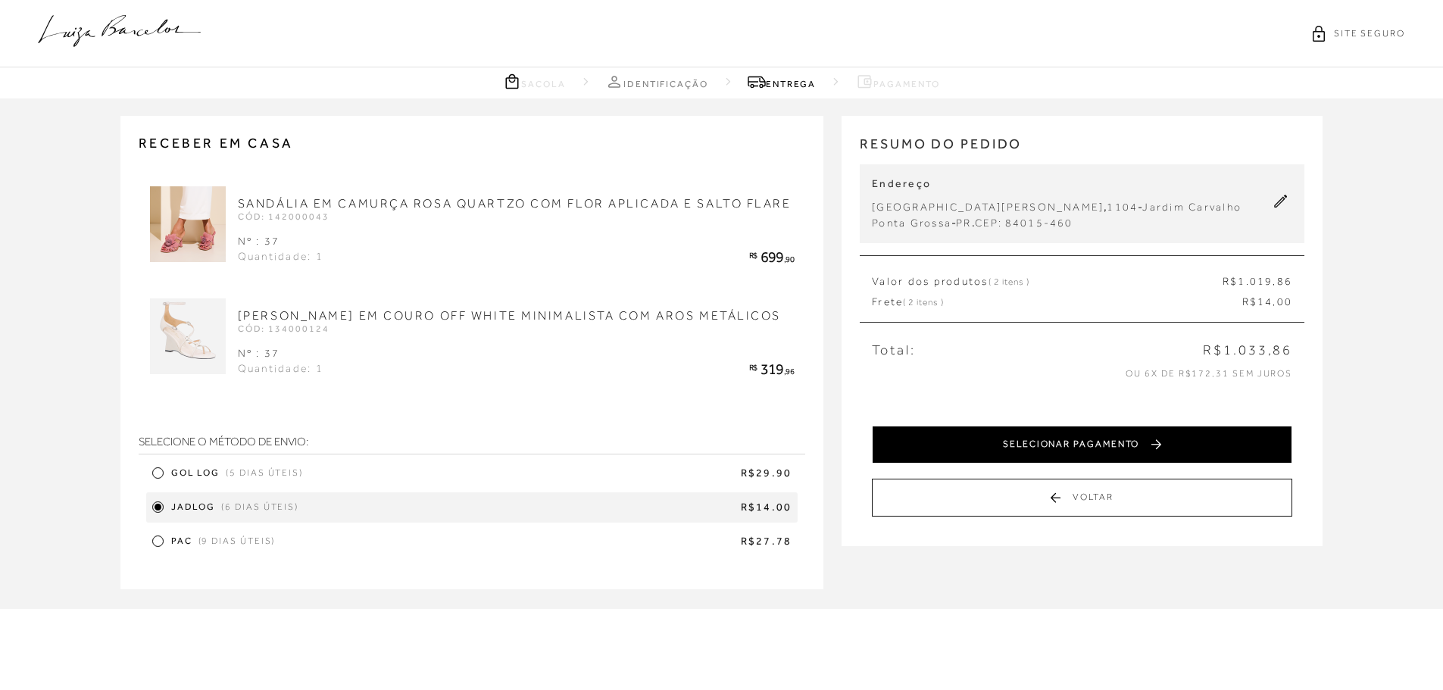
click at [1154, 439] on button "SELECIONAR PAGAMENTO" at bounding box center [1082, 445] width 420 height 38
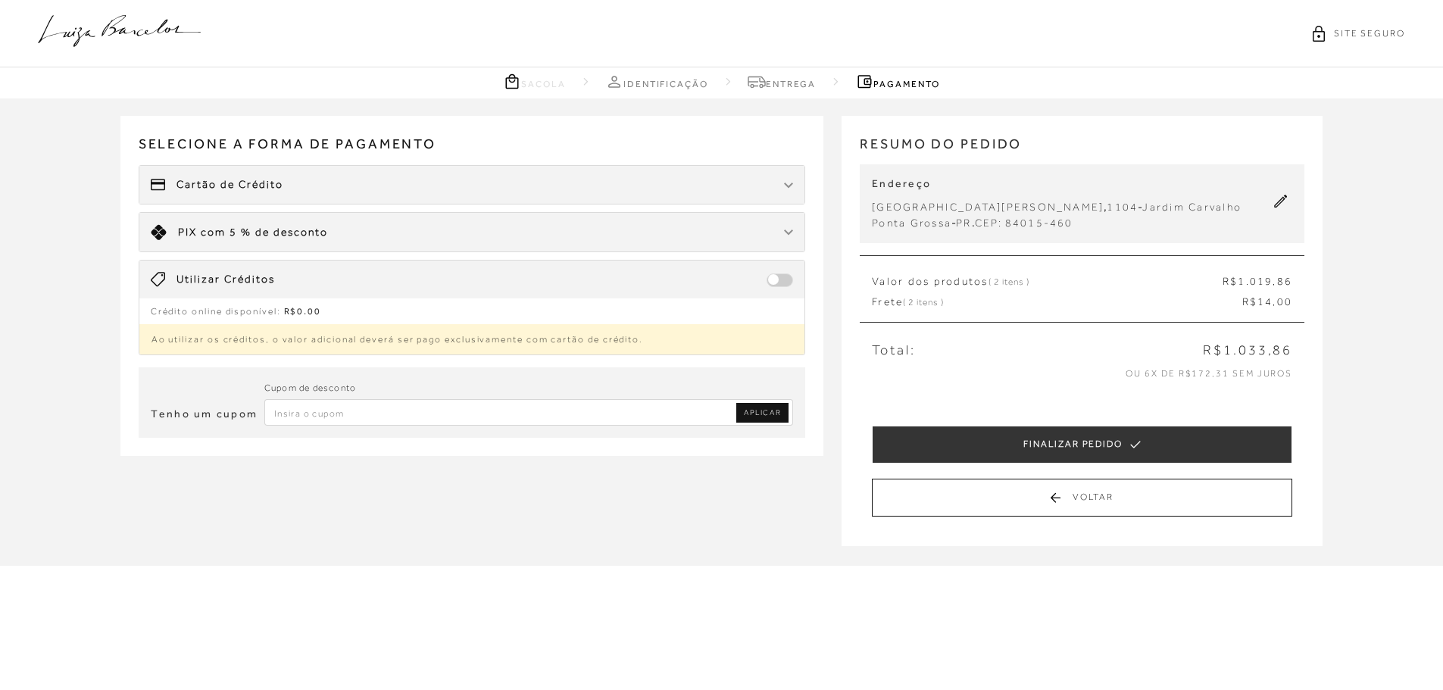
click at [366, 409] on input "Inserir Código da Promoção" at bounding box center [529, 412] width 530 height 27
type input "PRIMEIRA20"
click at [768, 404] on link "APLICAR" at bounding box center [762, 413] width 52 height 20
click at [408, 176] on div "Cartão de Crédito" at bounding box center [472, 185] width 666 height 38
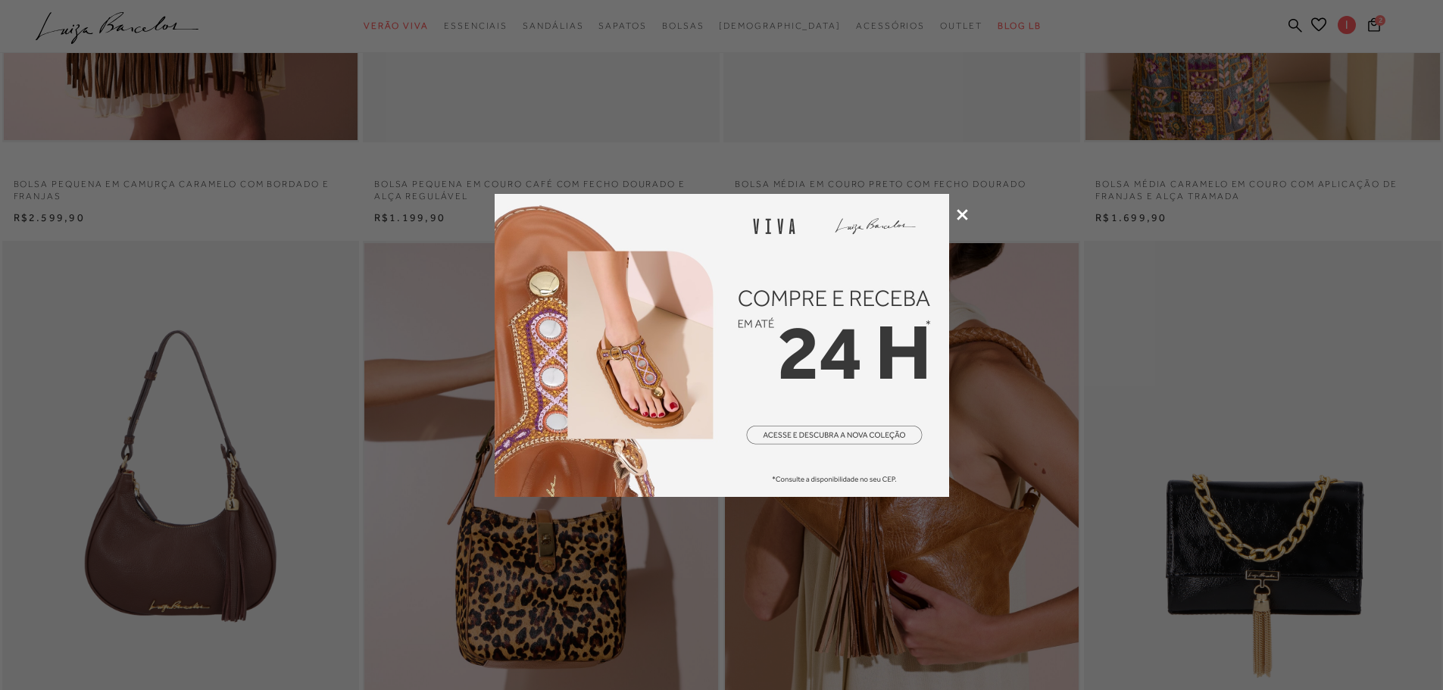
click at [961, 215] on icon at bounding box center [962, 214] width 11 height 11
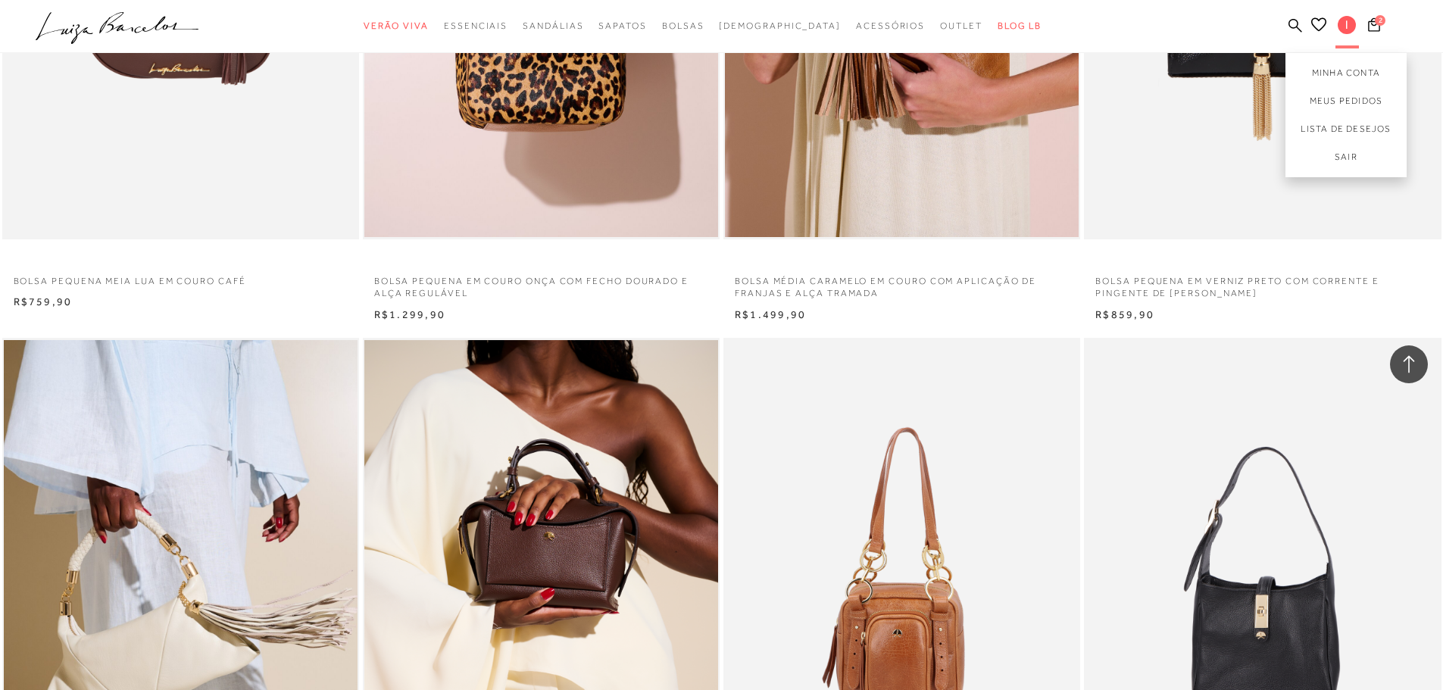
scroll to position [627, 0]
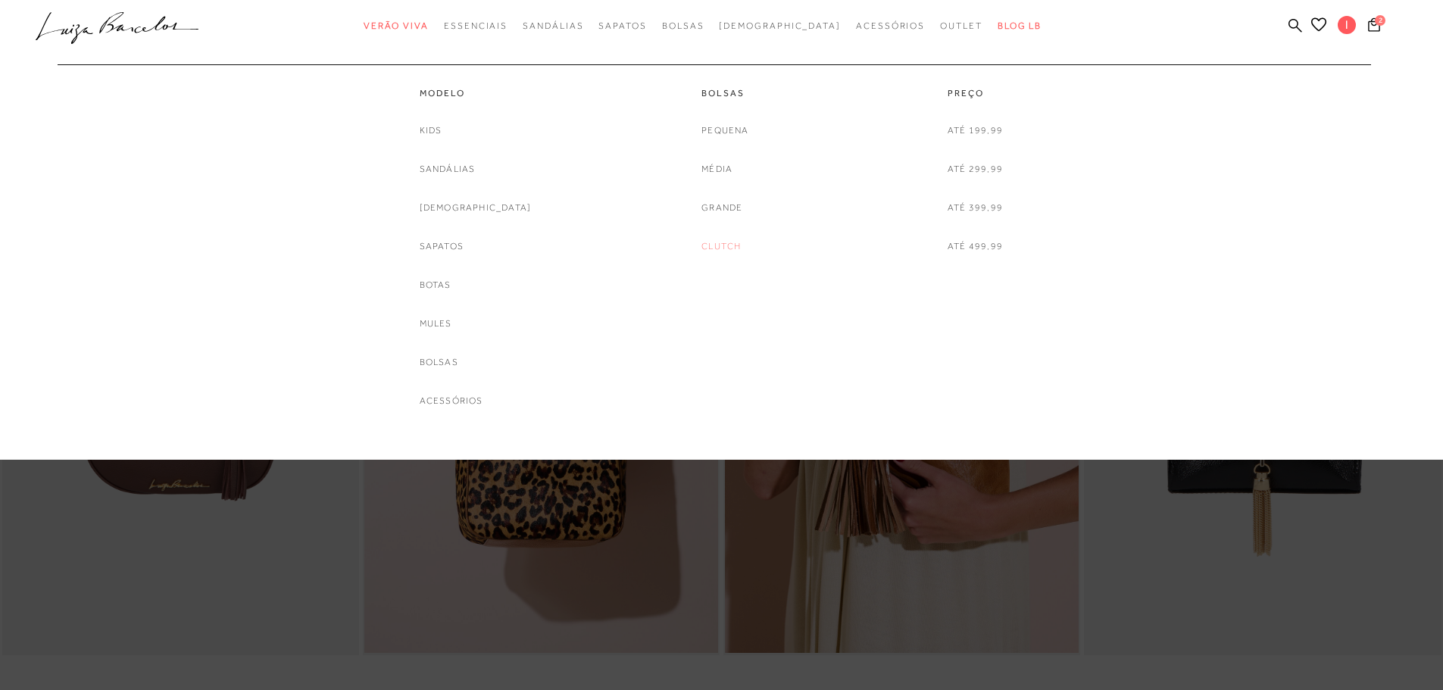
click at [717, 245] on link "Clutch" at bounding box center [721, 247] width 39 height 16
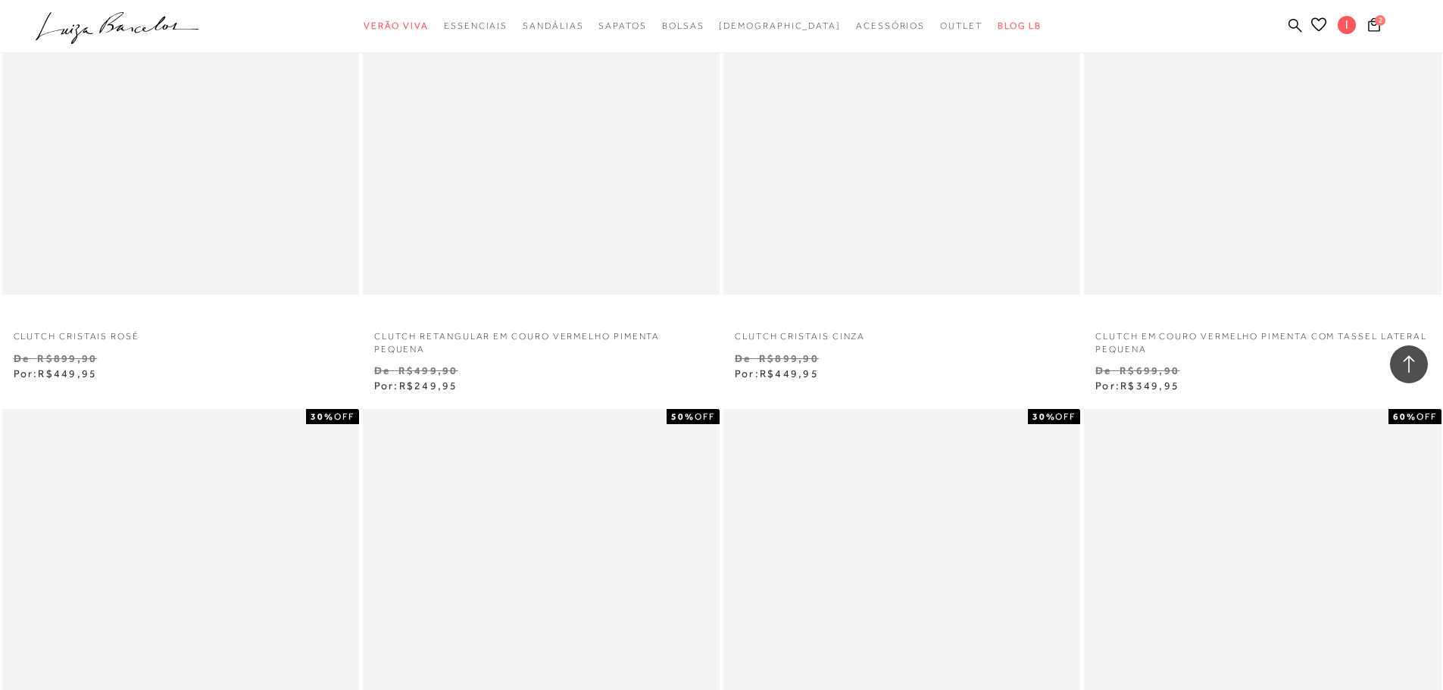
scroll to position [884, 0]
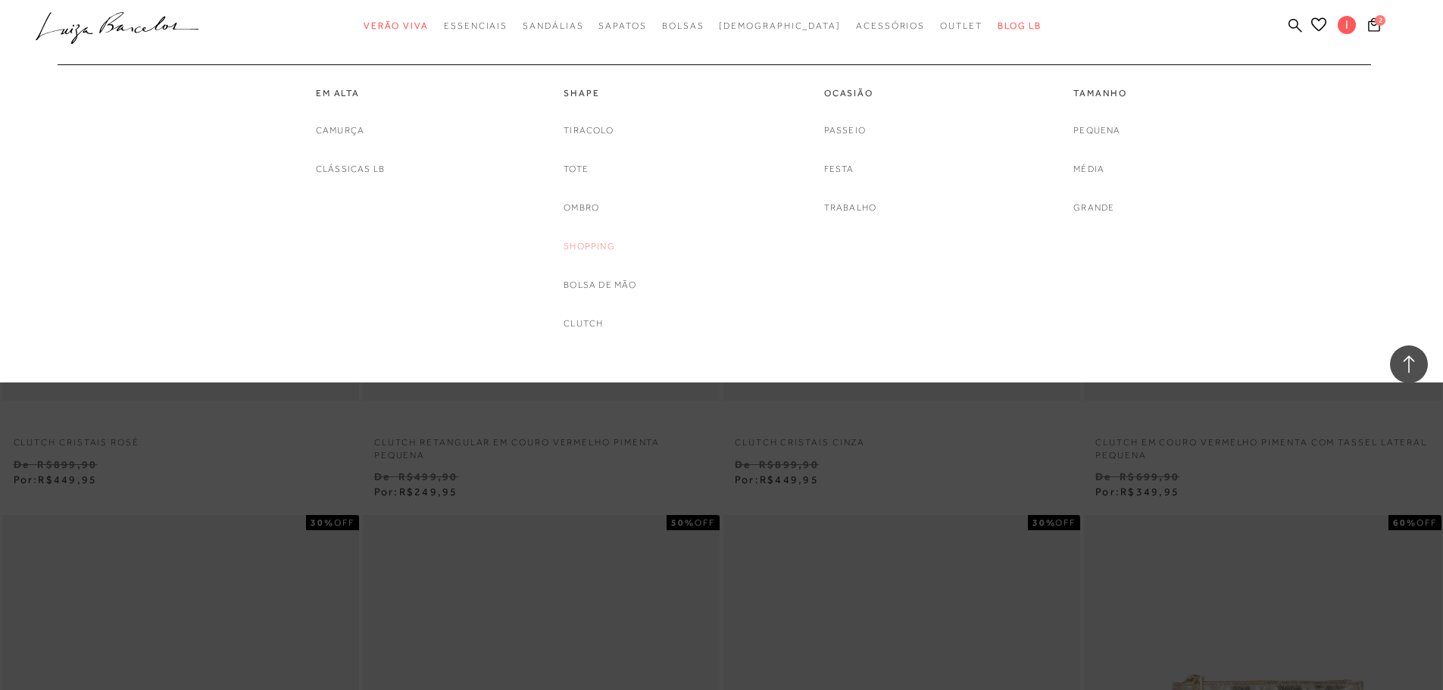
click at [602, 246] on link "Shopping" at bounding box center [590, 247] width 52 height 16
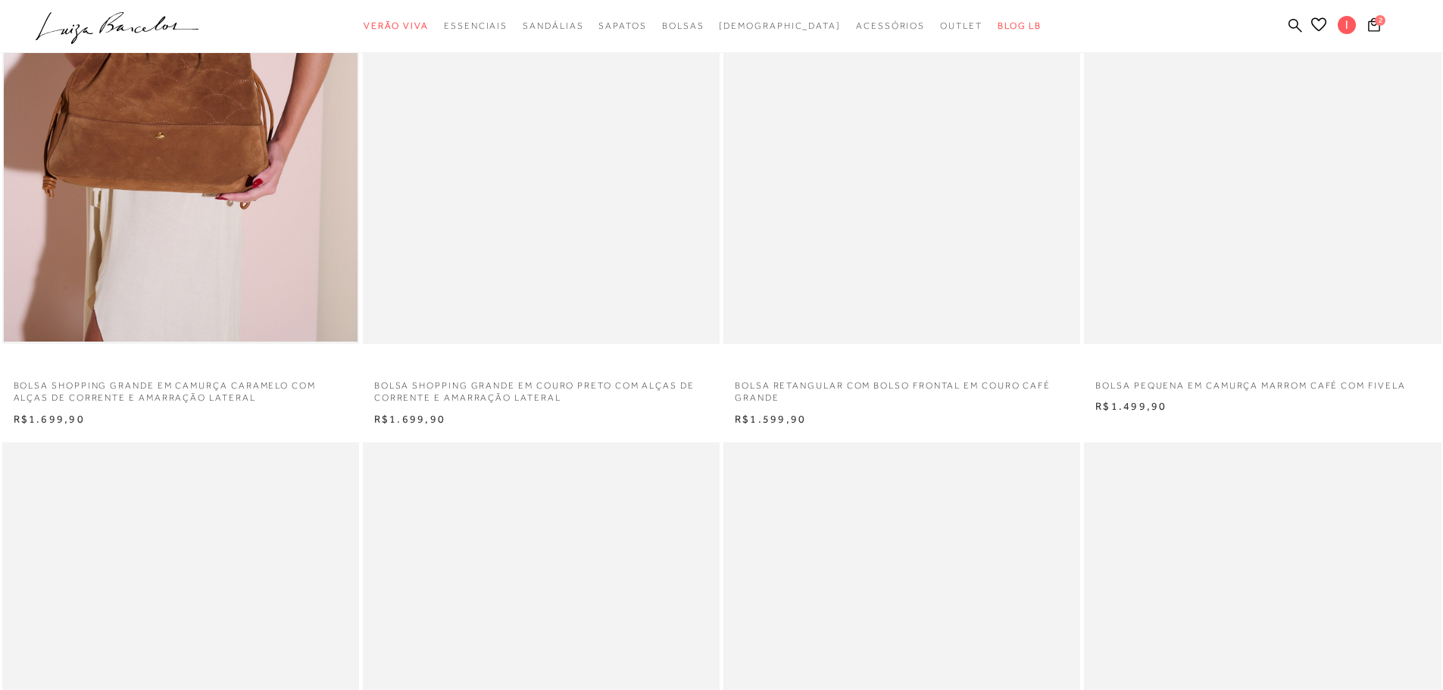
scroll to position [127, 0]
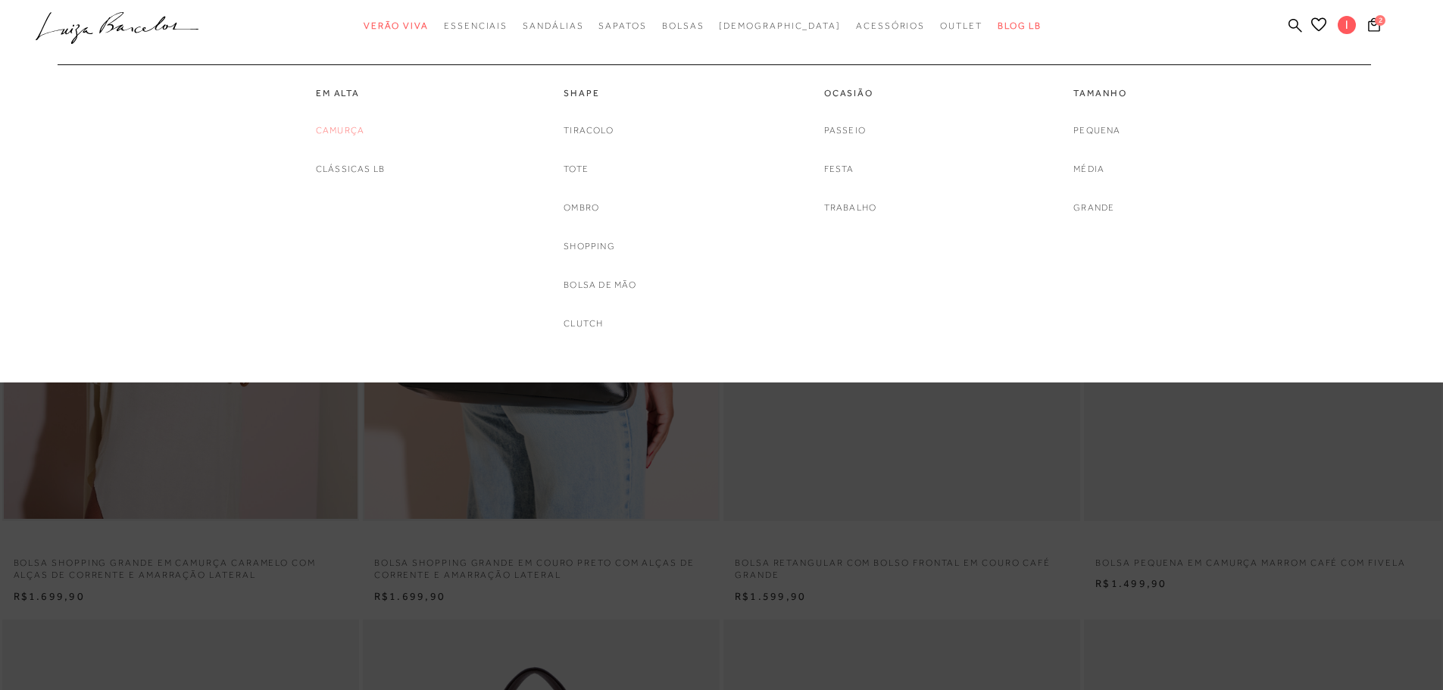
click at [345, 125] on link "Camurça" at bounding box center [340, 131] width 48 height 16
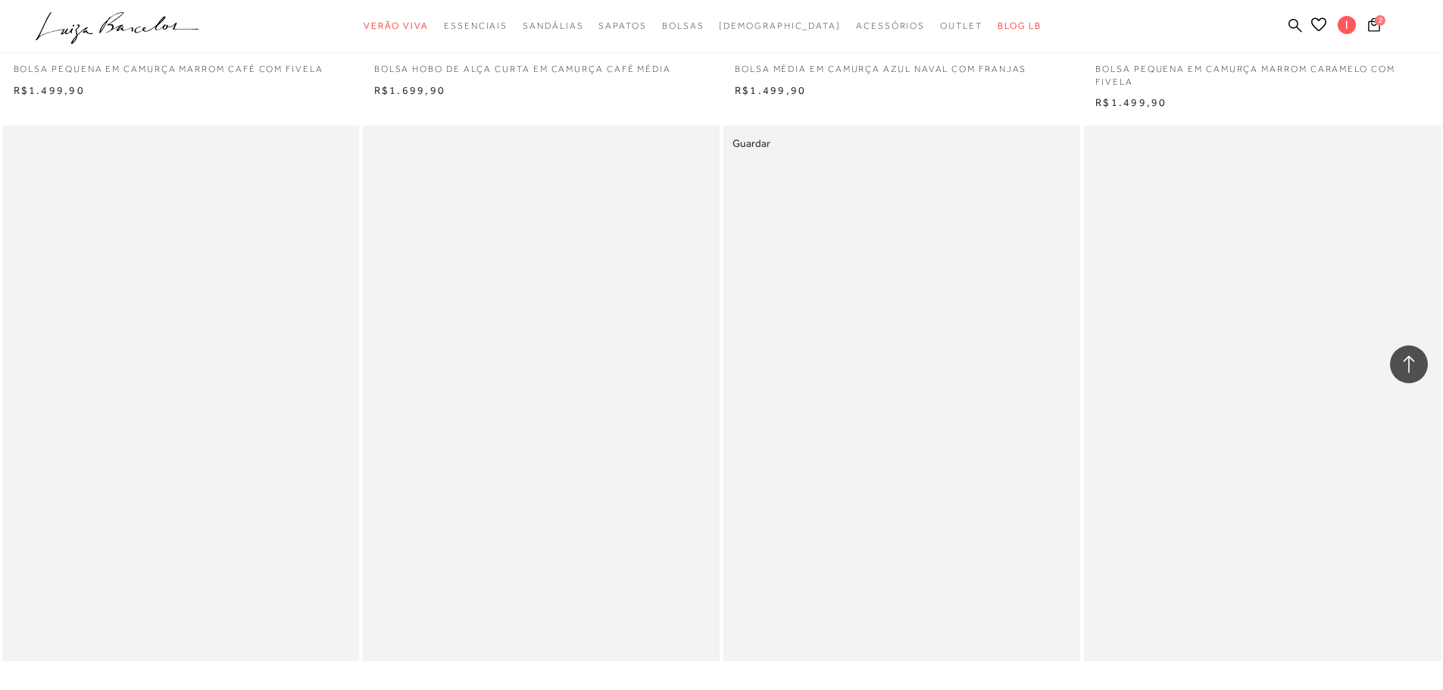
scroll to position [3662, 0]
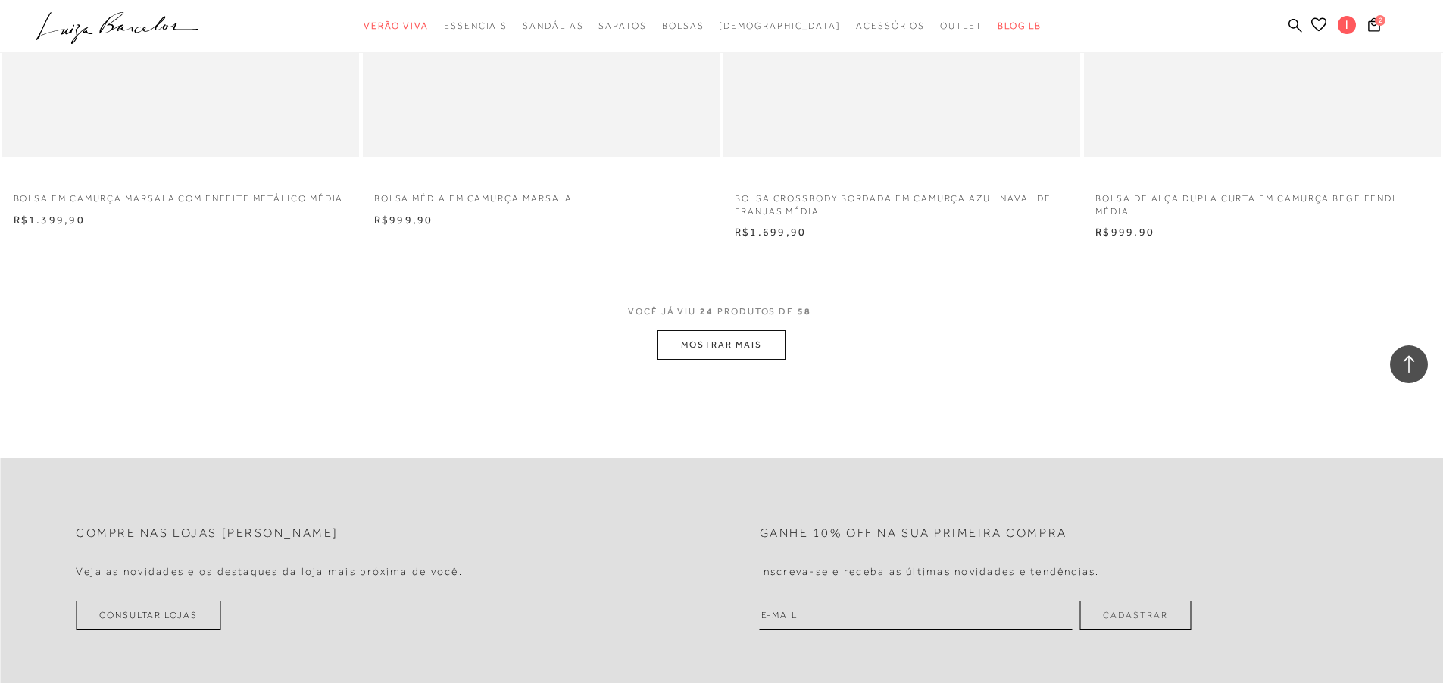
click at [725, 341] on button "MOSTRAR MAIS" at bounding box center [721, 345] width 127 height 30
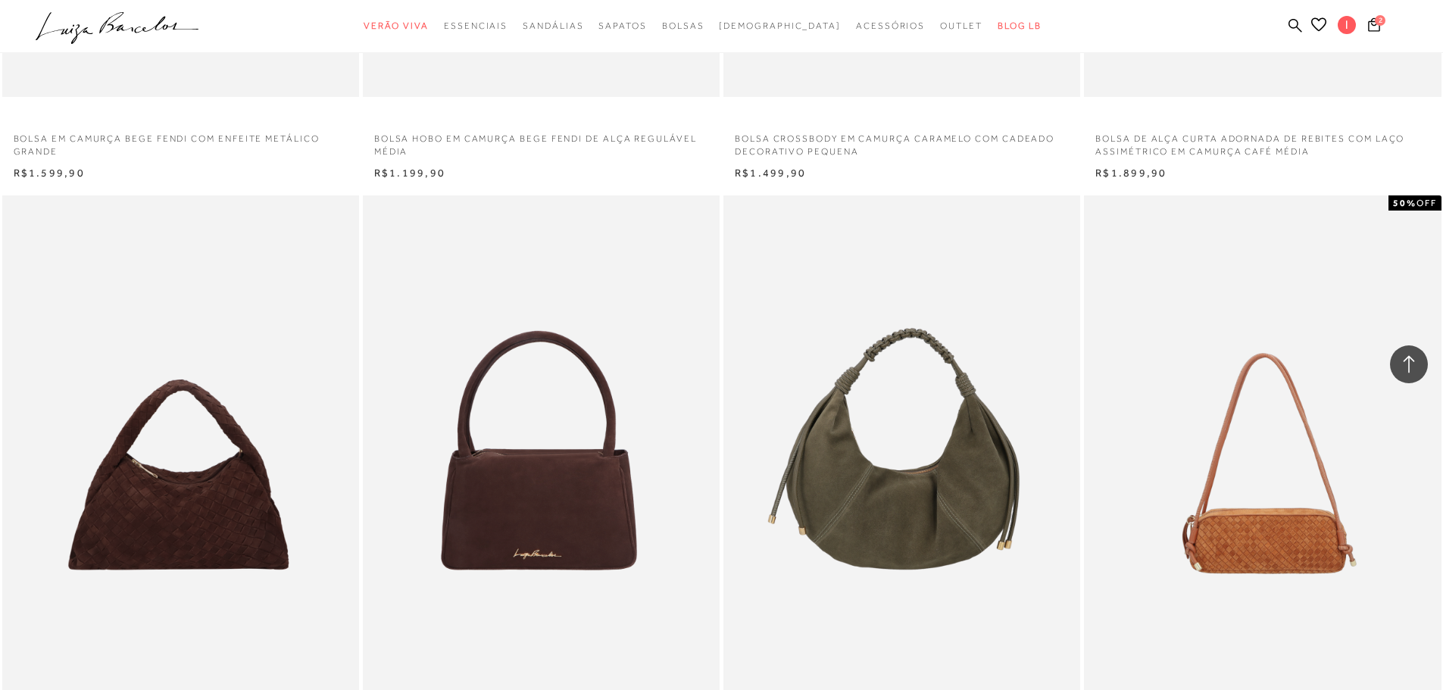
scroll to position [6788, 0]
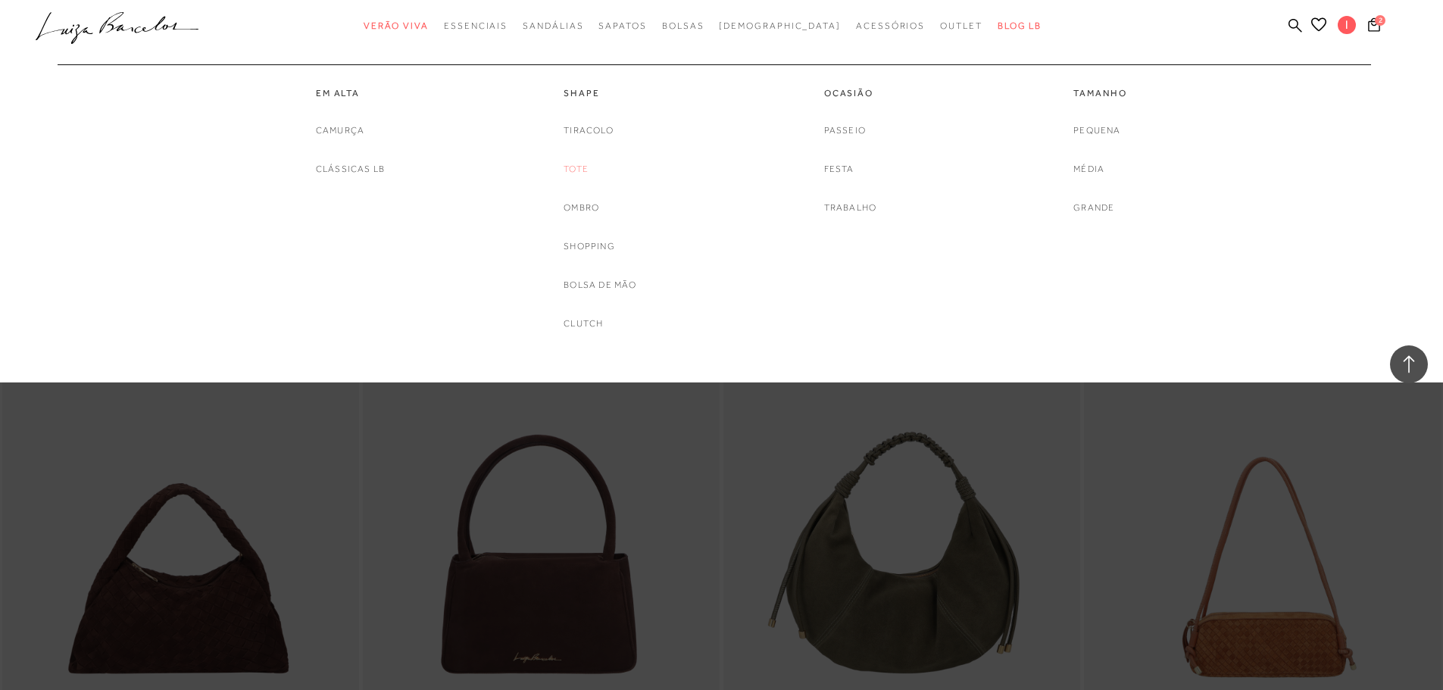
click at [580, 164] on link "Tote" at bounding box center [576, 169] width 25 height 16
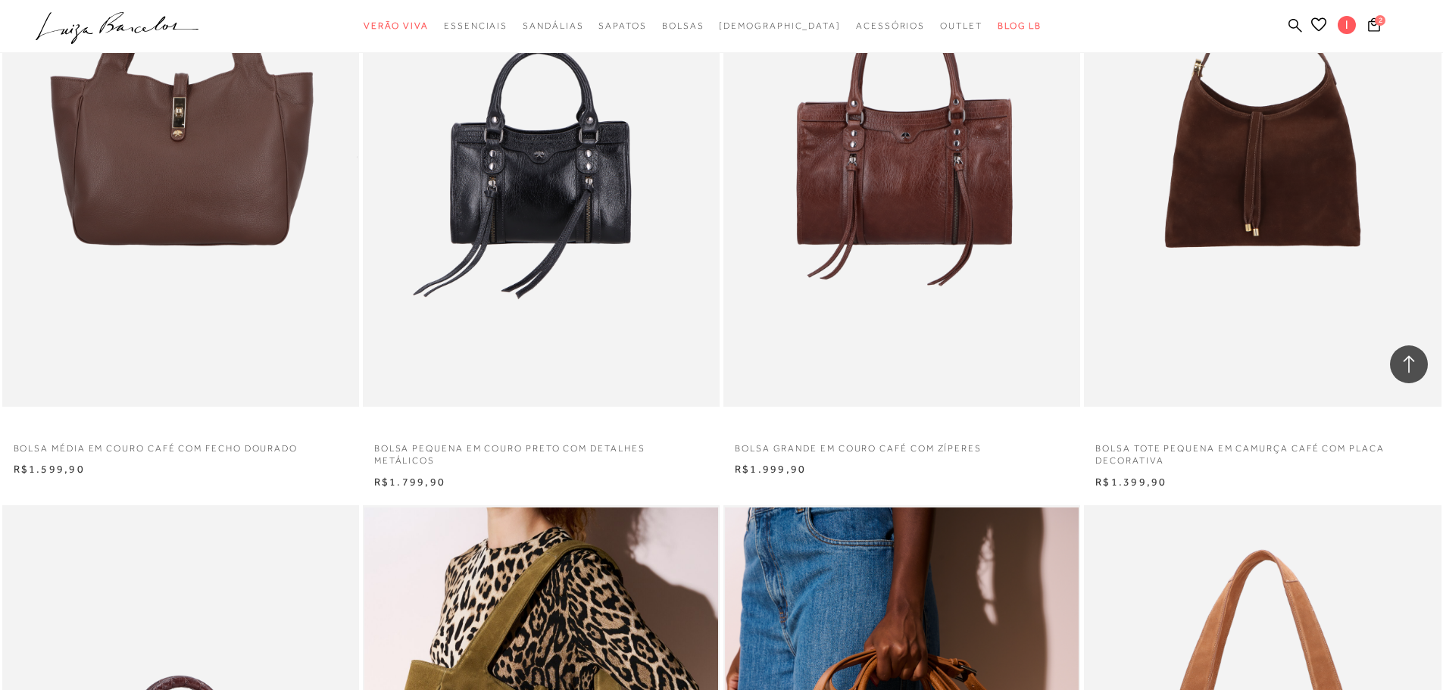
scroll to position [631, 0]
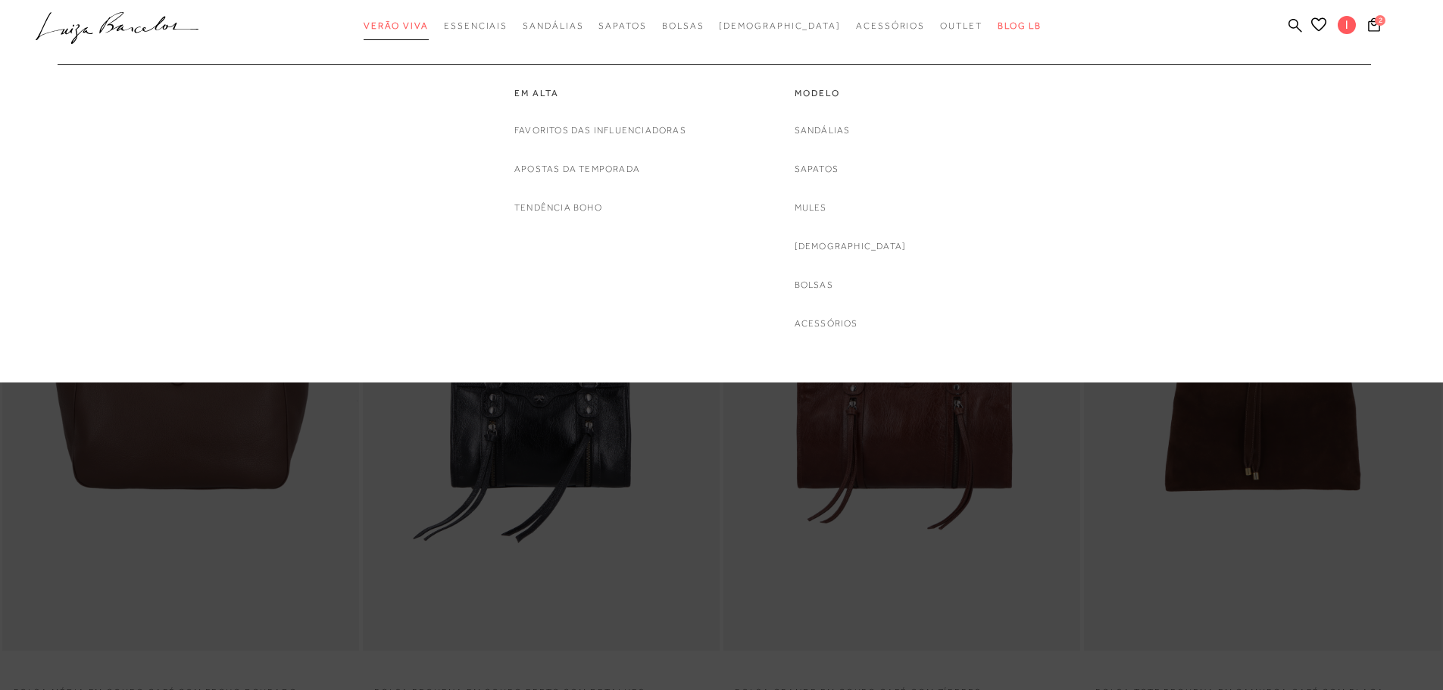
click at [429, 24] on span "Verão Viva" at bounding box center [396, 25] width 65 height 11
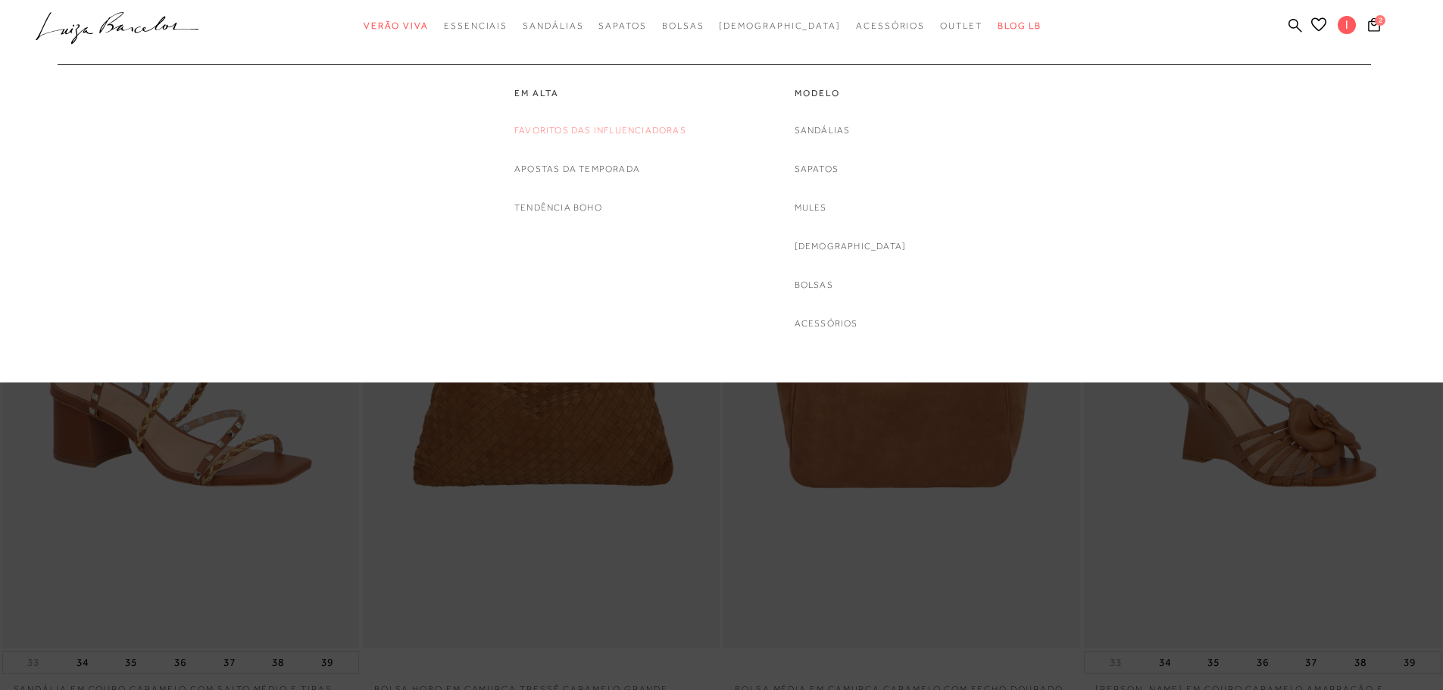
click at [552, 123] on link "Favoritos das Influenciadoras" at bounding box center [600, 131] width 172 height 16
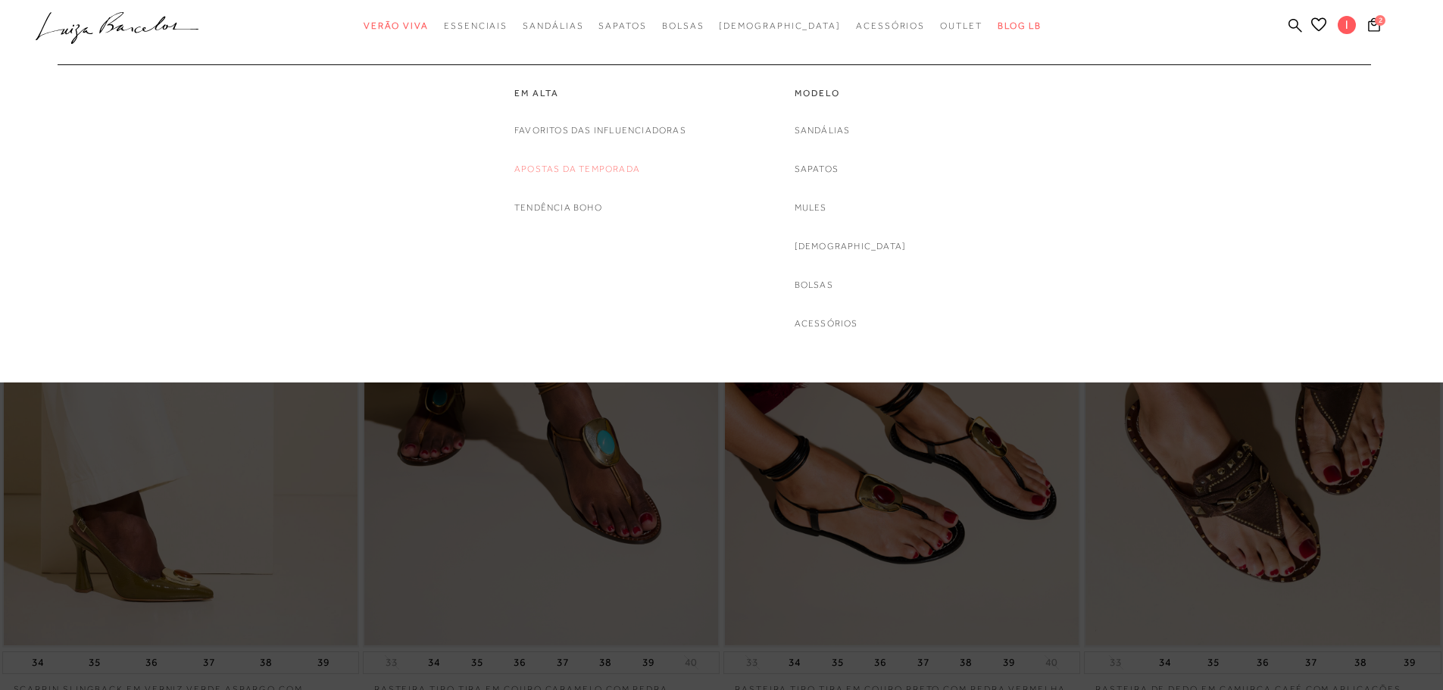
click at [581, 165] on link "Apostas da Temporada" at bounding box center [577, 169] width 126 height 16
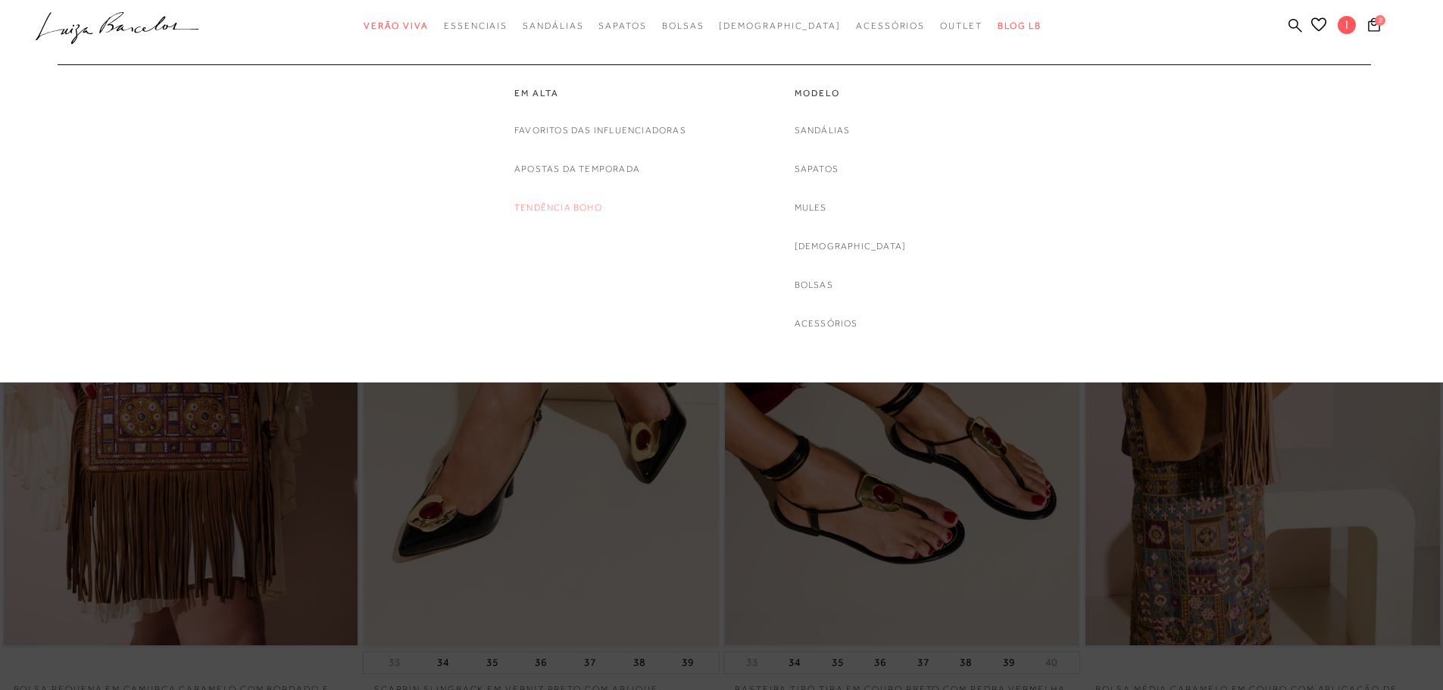
click at [582, 210] on link "Tendência Boho" at bounding box center [558, 208] width 88 height 16
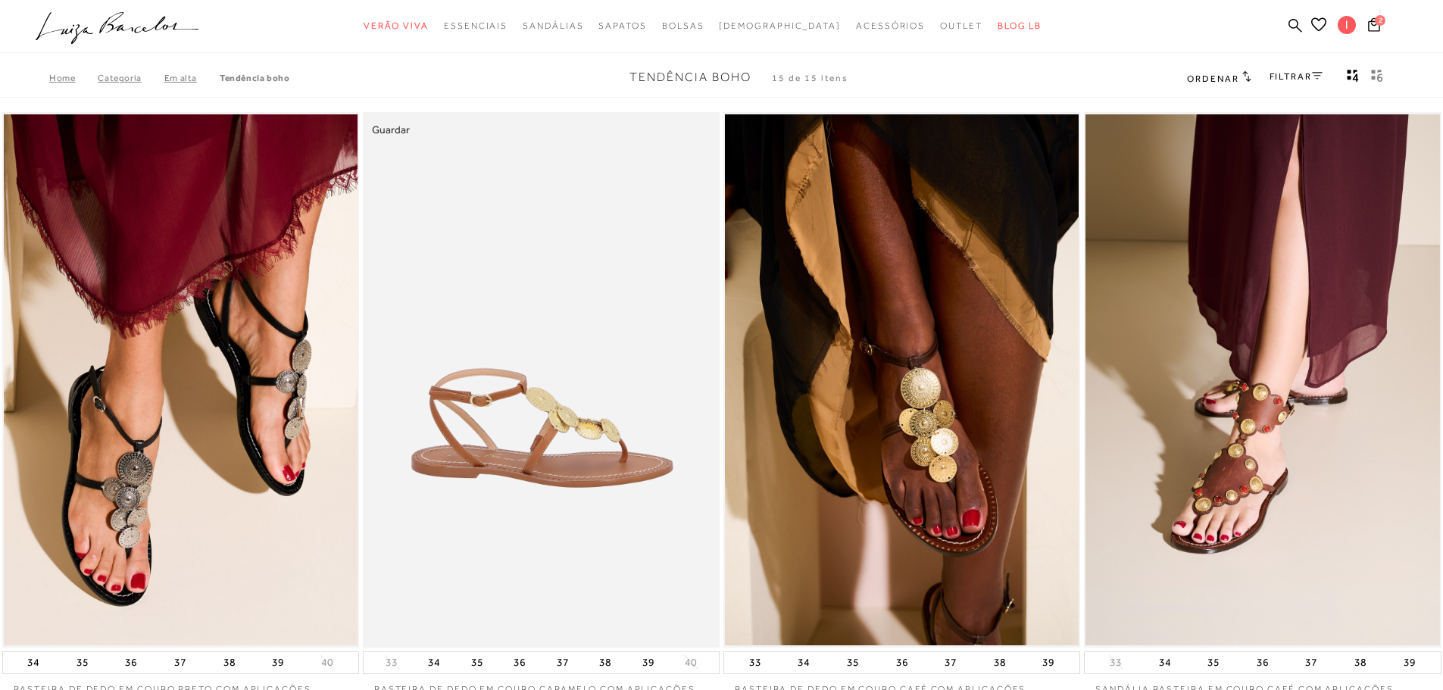
click at [559, 370] on img at bounding box center [541, 380] width 355 height 536
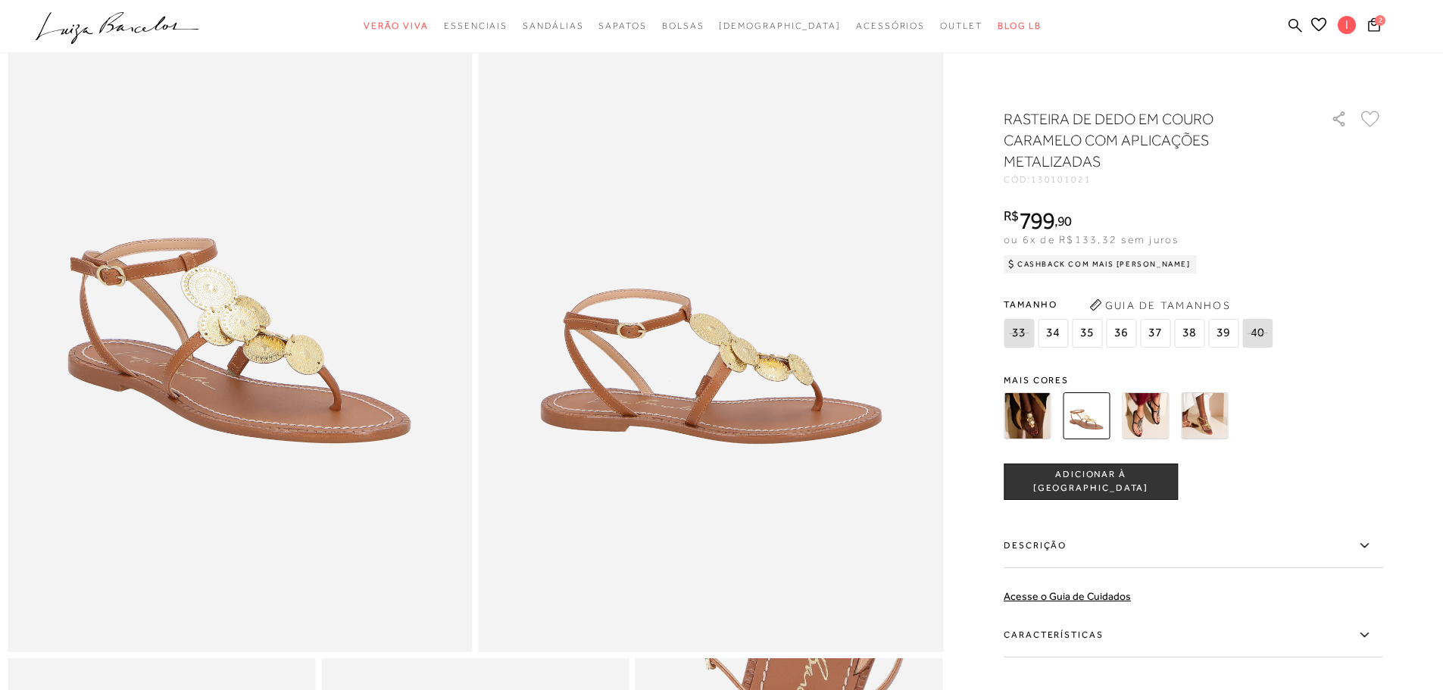
scroll to position [252, 0]
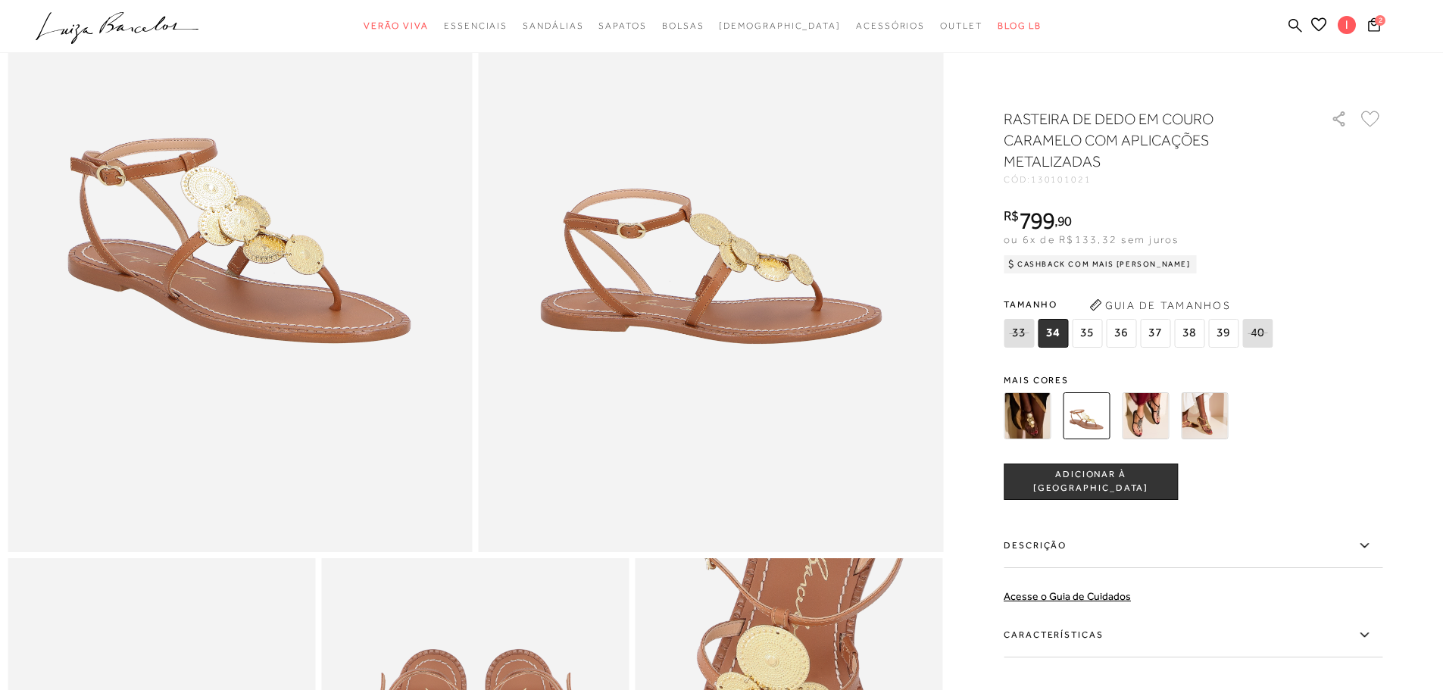
click at [1160, 331] on span "37" at bounding box center [1155, 333] width 30 height 29
click at [1121, 477] on span "ADICIONAR À SACOLA" at bounding box center [1091, 481] width 173 height 27
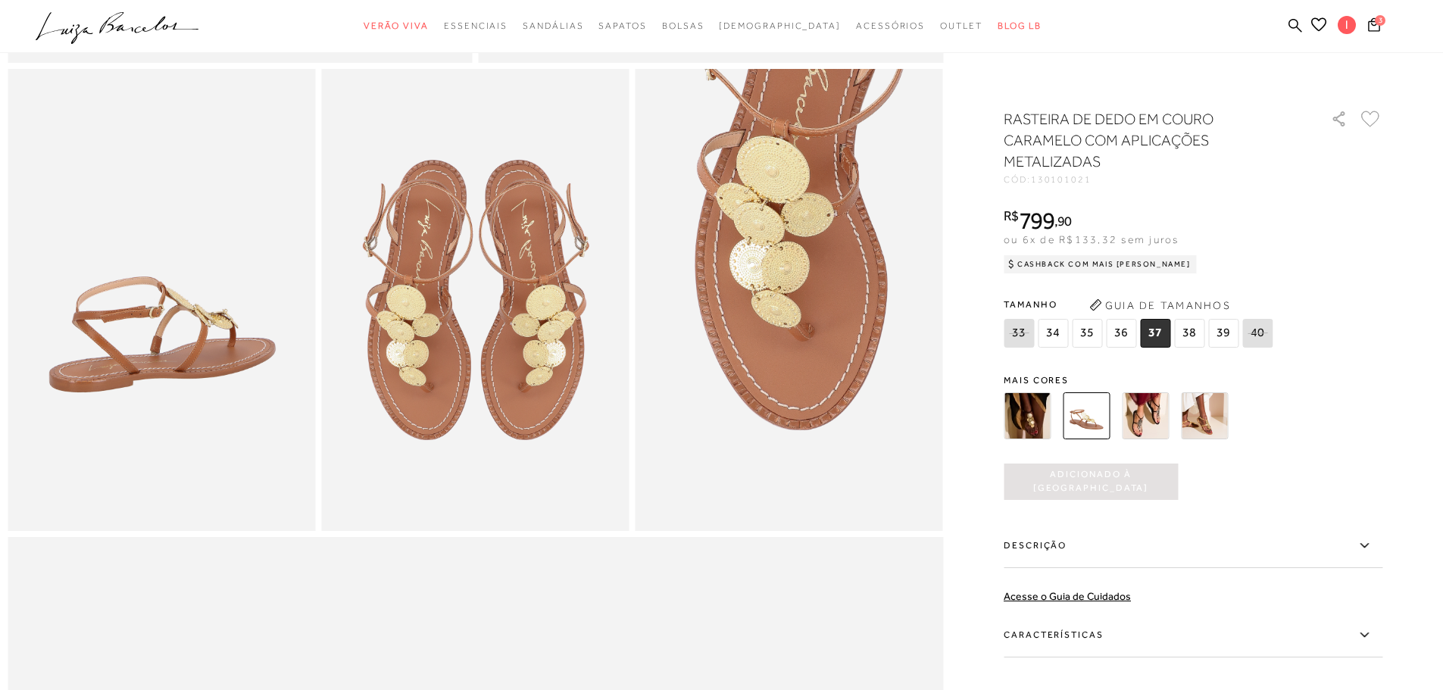
scroll to position [758, 0]
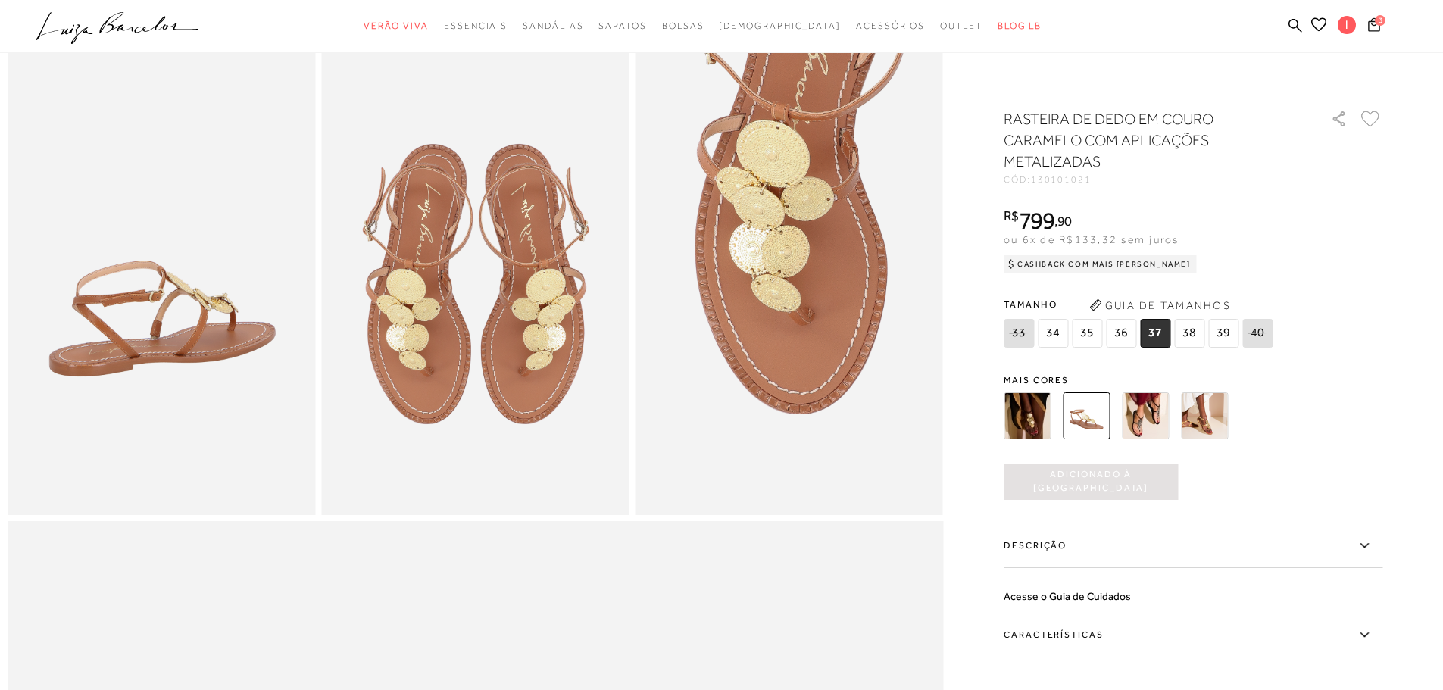
click at [1377, 25] on span "3" at bounding box center [1381, 18] width 13 height 13
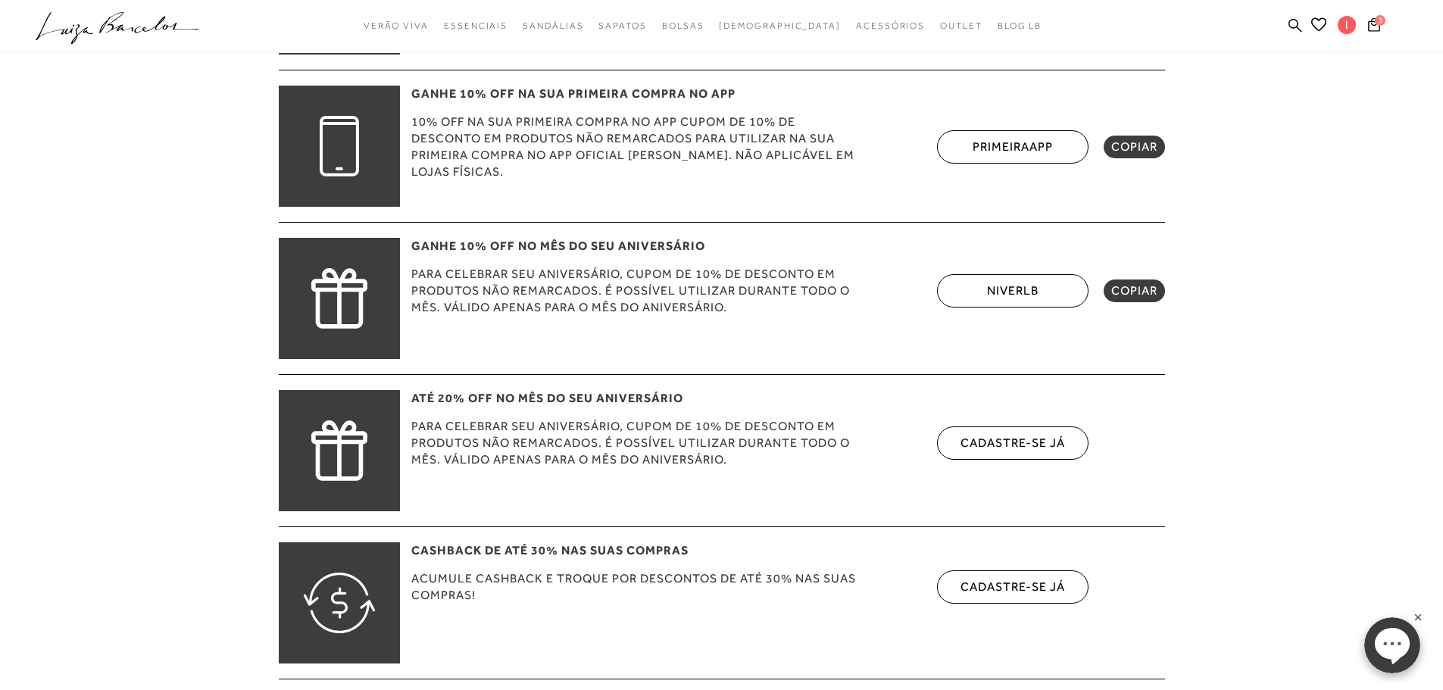
scroll to position [631, 0]
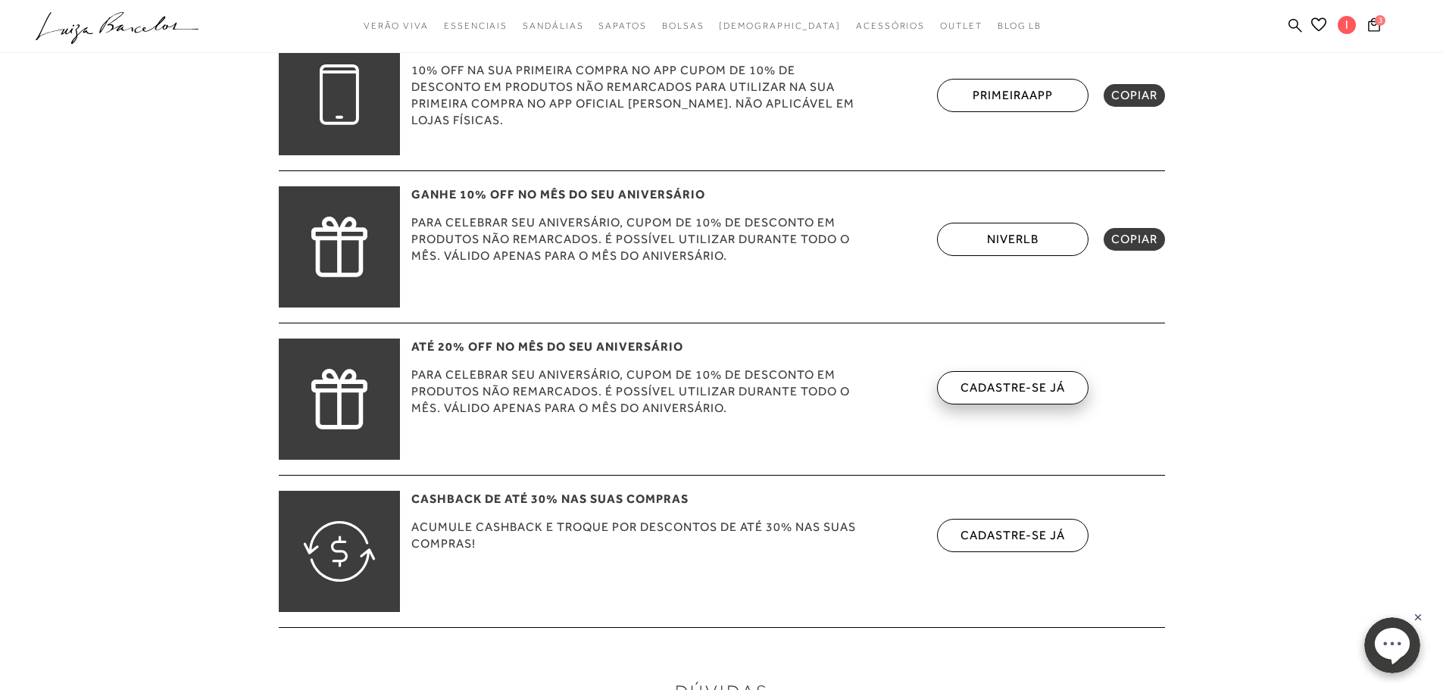
click at [1049, 387] on link "cadastre-se já" at bounding box center [1013, 387] width 105 height 14
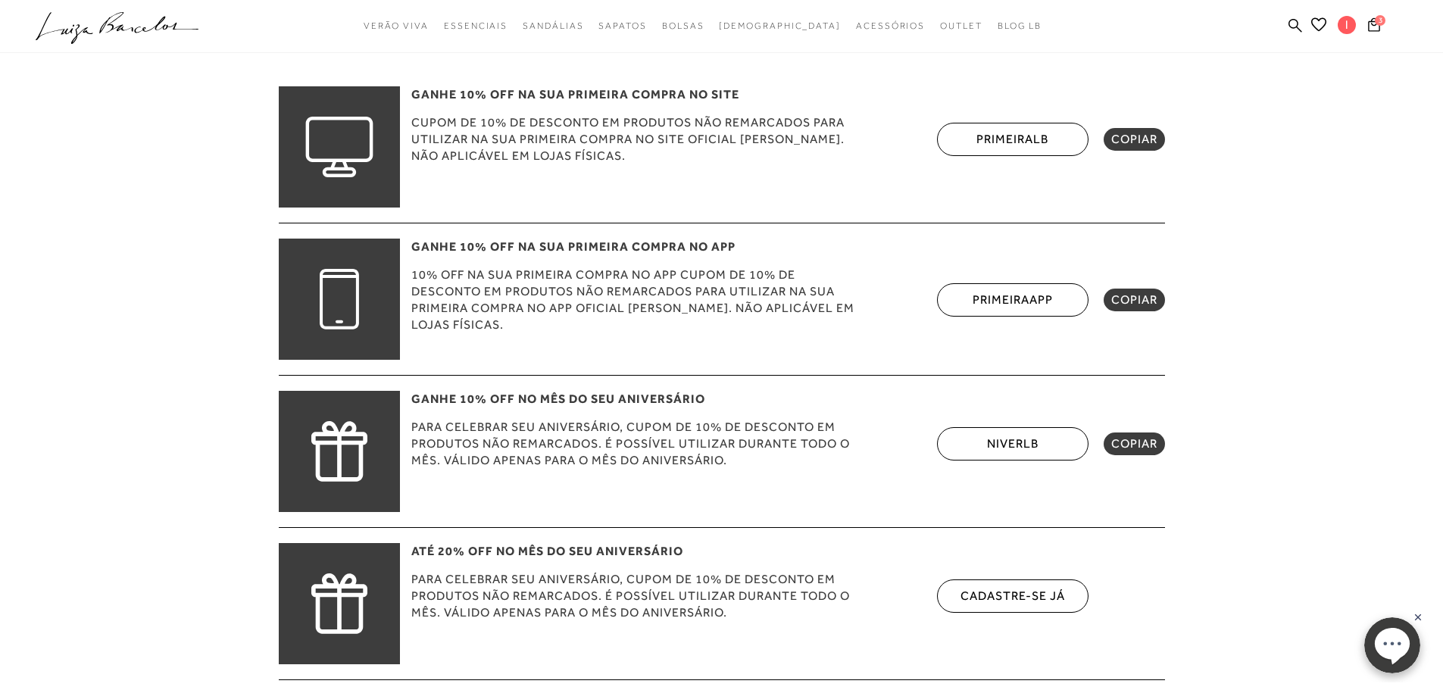
scroll to position [379, 0]
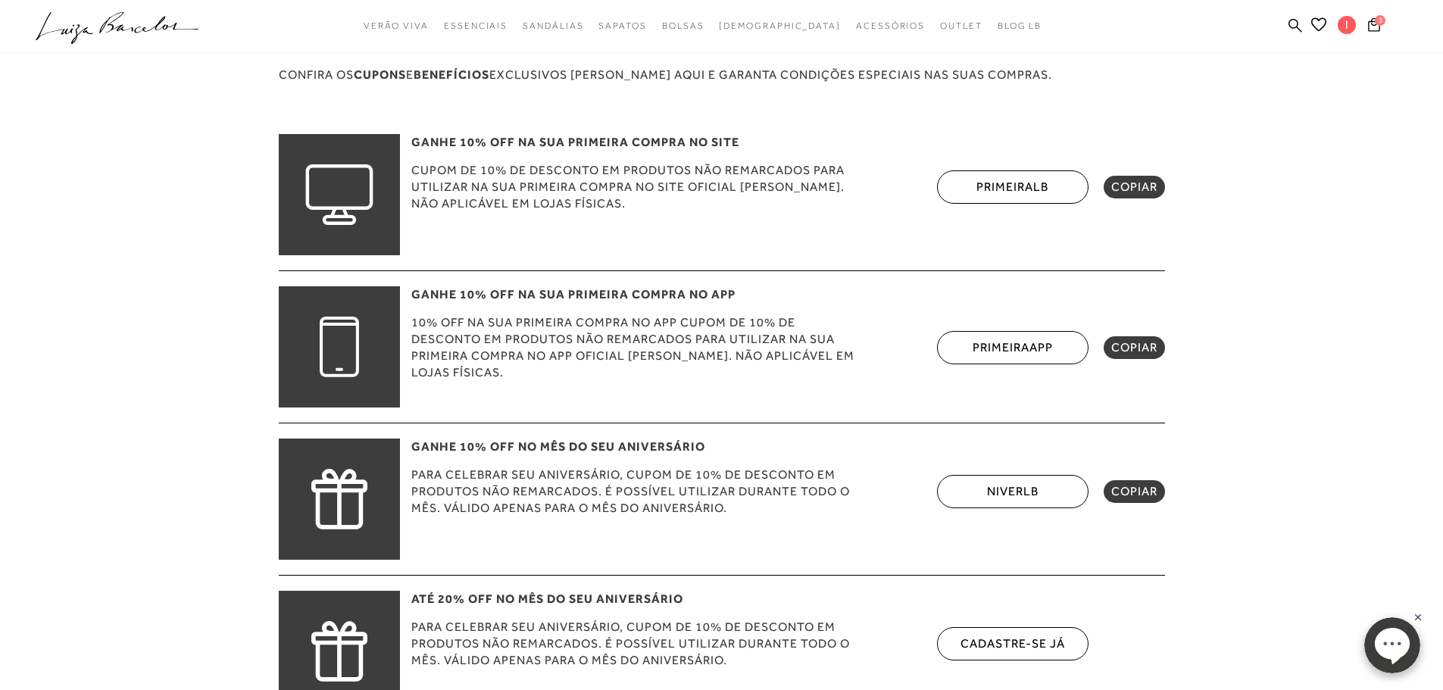
click at [1140, 184] on span "COPIAR" at bounding box center [1134, 187] width 46 height 15
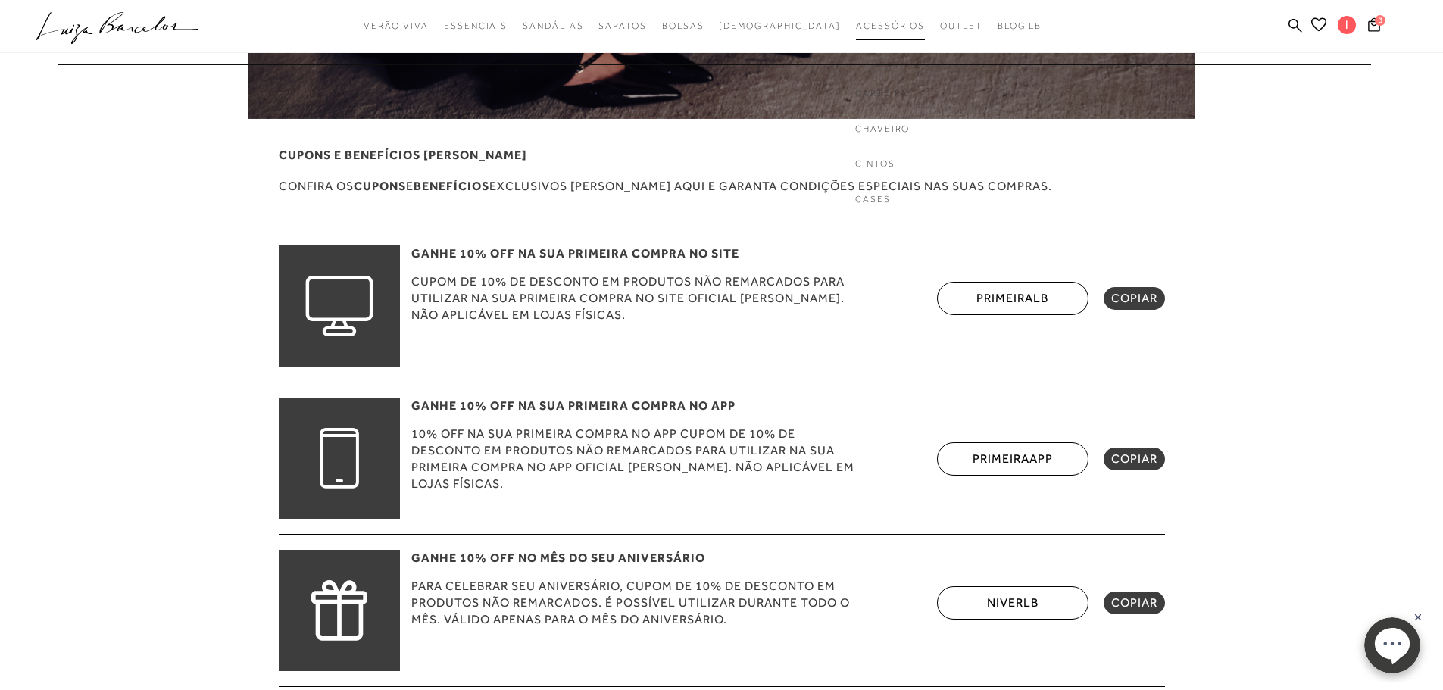
scroll to position [252, 0]
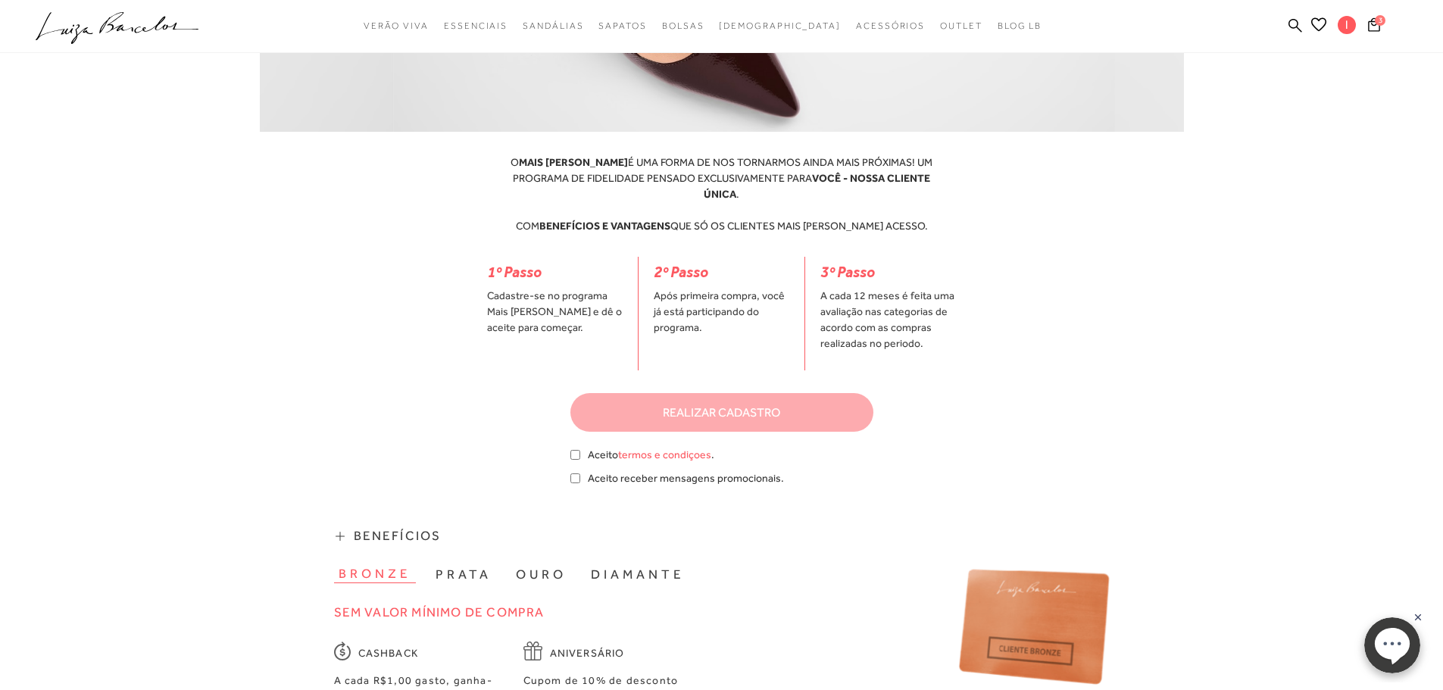
scroll to position [379, 0]
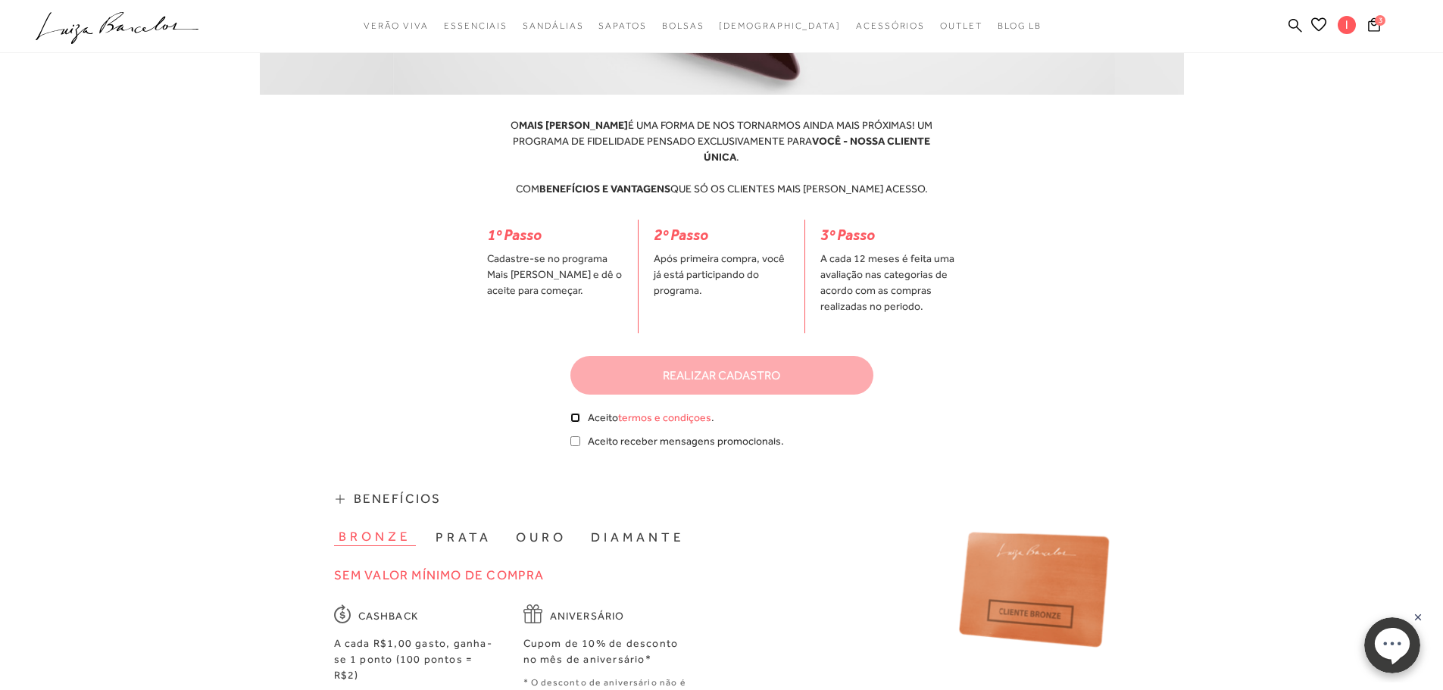
click at [574, 413] on input "checkbox" at bounding box center [575, 418] width 10 height 10
checkbox input "true"
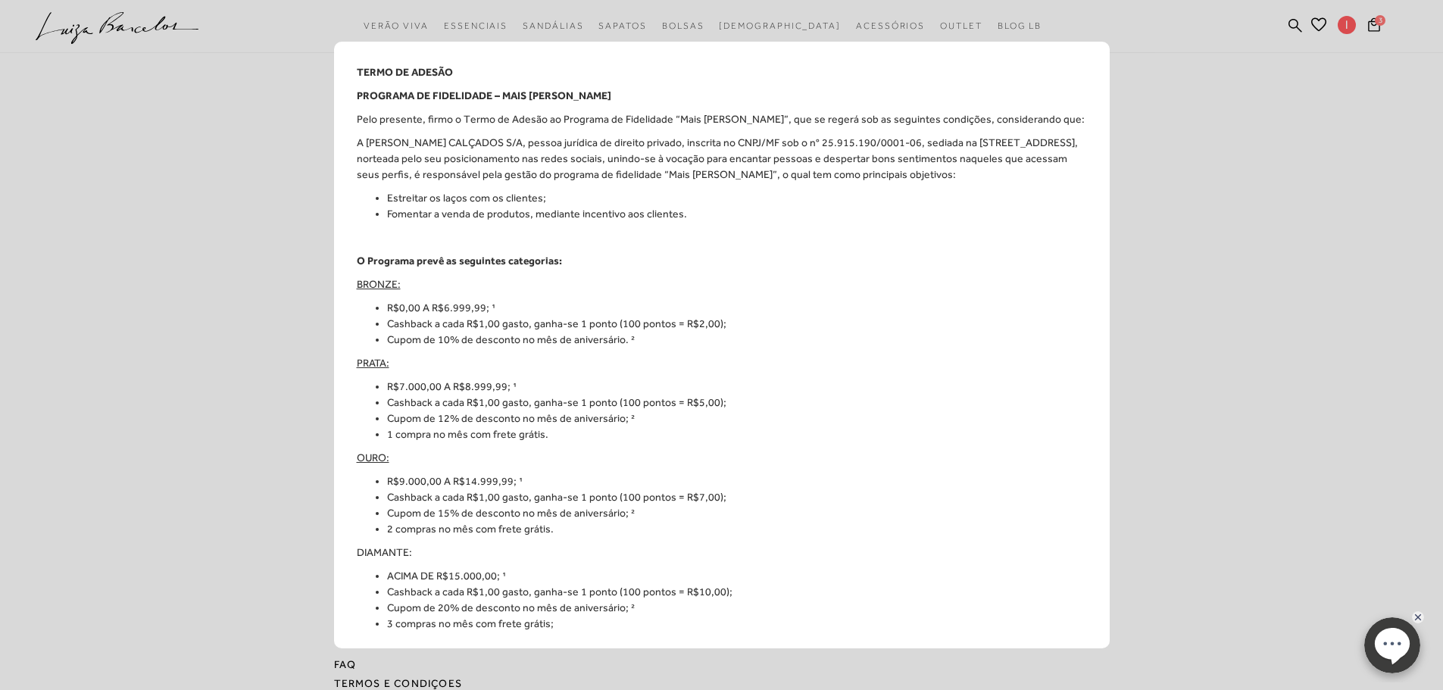
scroll to position [631, 0]
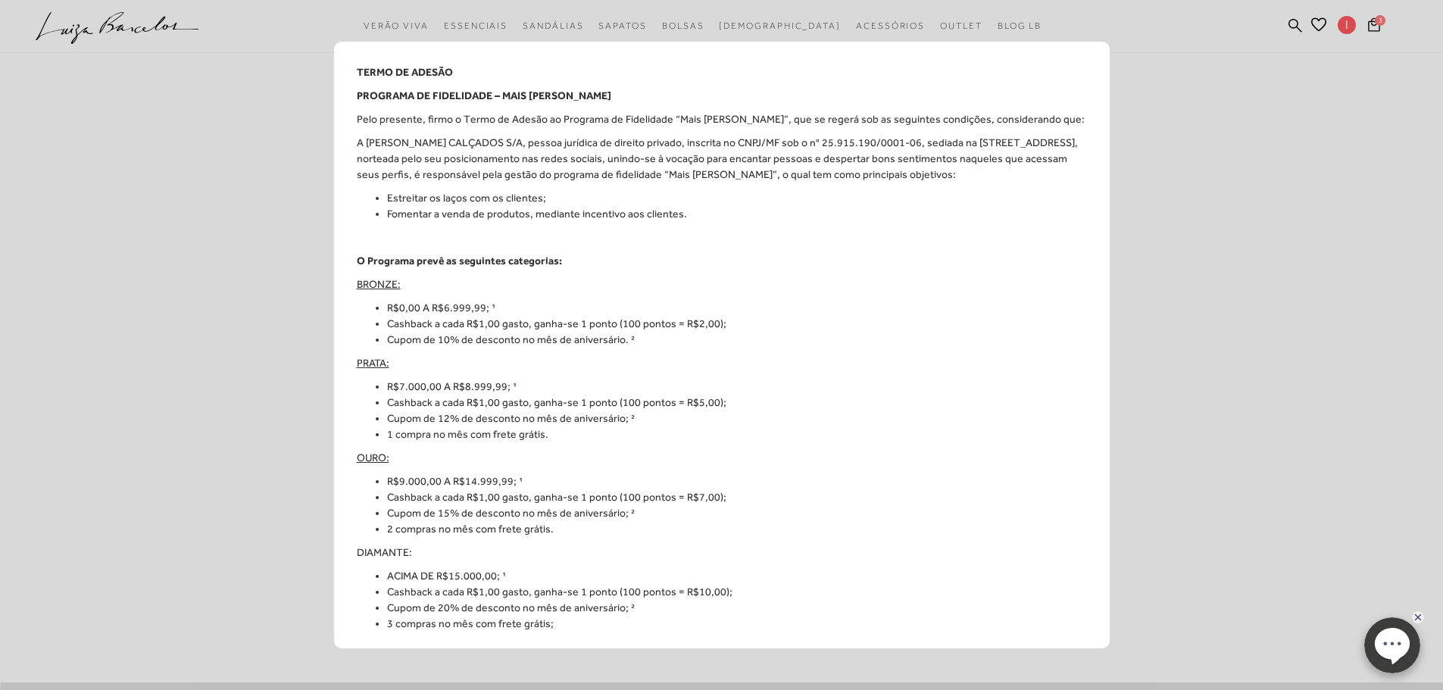
drag, startPoint x: 520, startPoint y: 358, endPoint x: 588, endPoint y: 361, distance: 68.3
click at [520, 348] on li "Cupom de 10% de desconto no mês de aniversário. ²" at bounding box center [737, 340] width 700 height 16
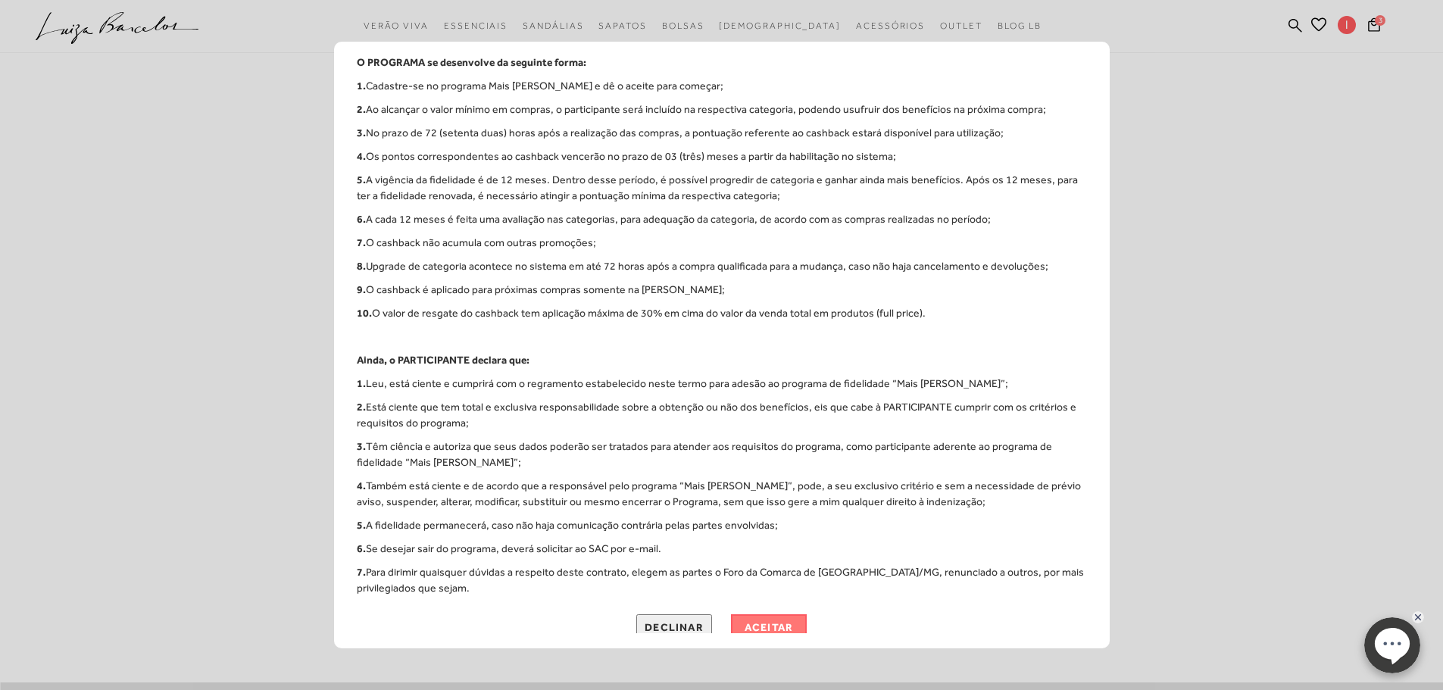
scroll to position [717, 0]
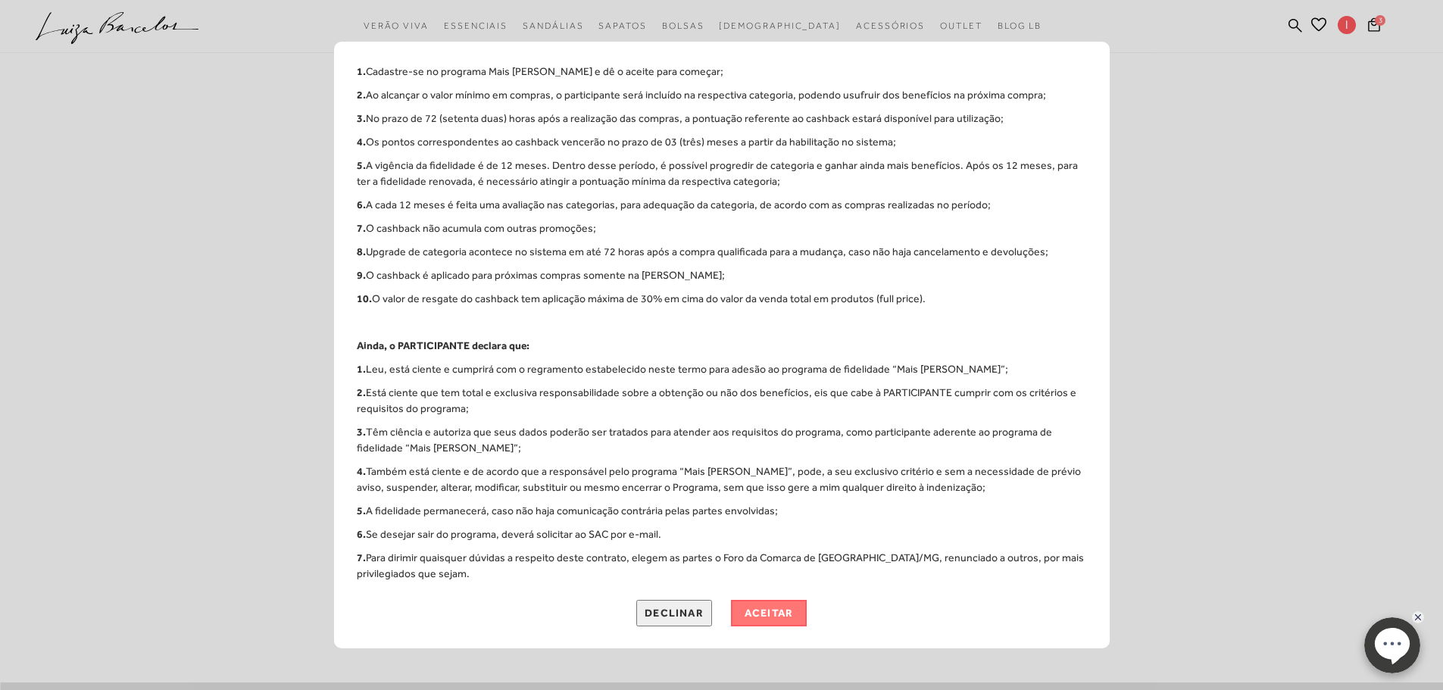
click at [764, 612] on button "aceitar" at bounding box center [769, 613] width 76 height 27
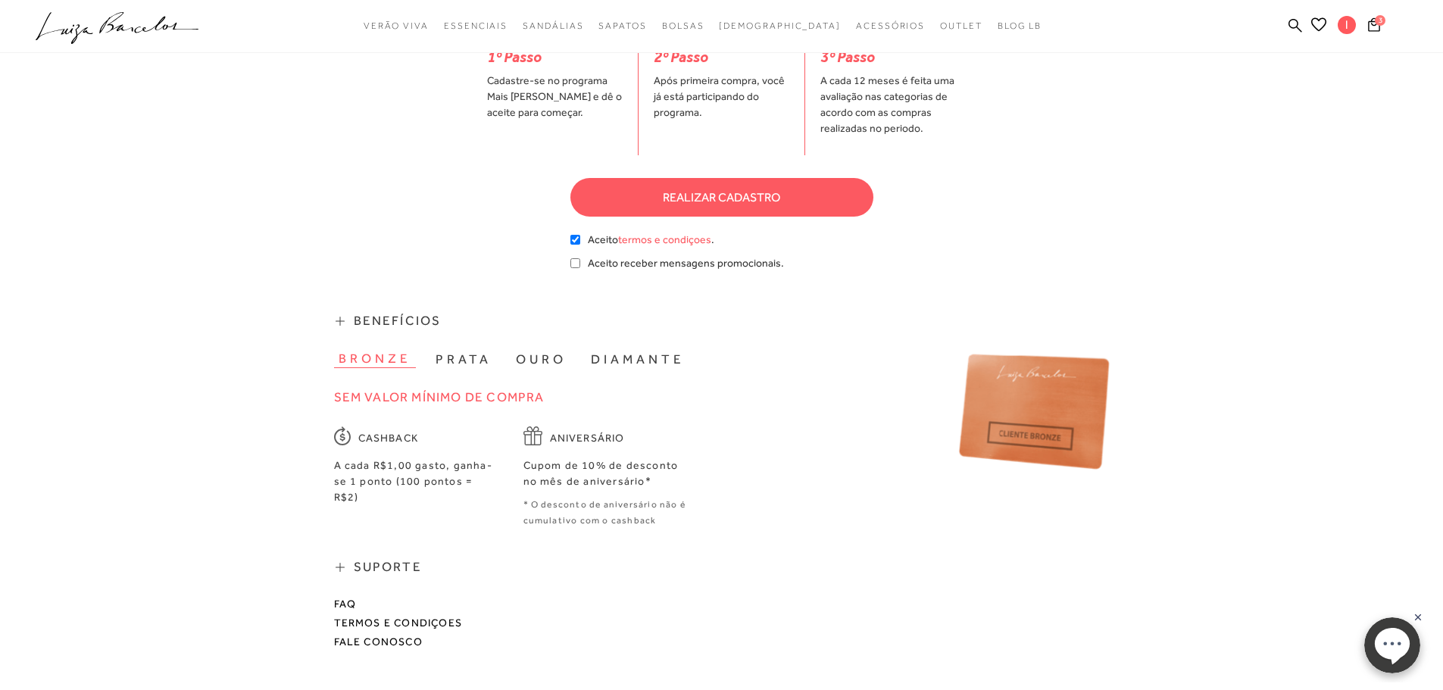
scroll to position [505, 0]
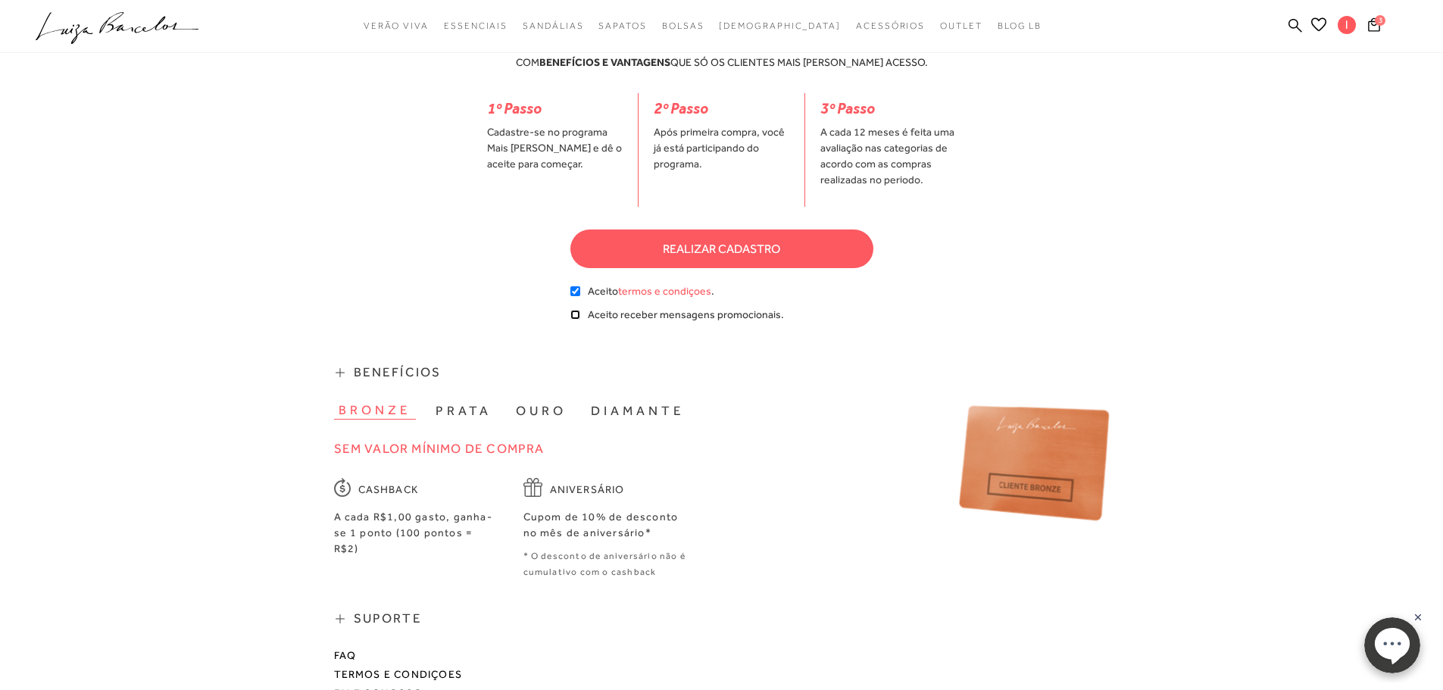
click at [573, 310] on input "checkbox" at bounding box center [575, 315] width 10 height 10
checkbox input "true"
click at [717, 230] on button "realizar cadastro" at bounding box center [721, 249] width 303 height 39
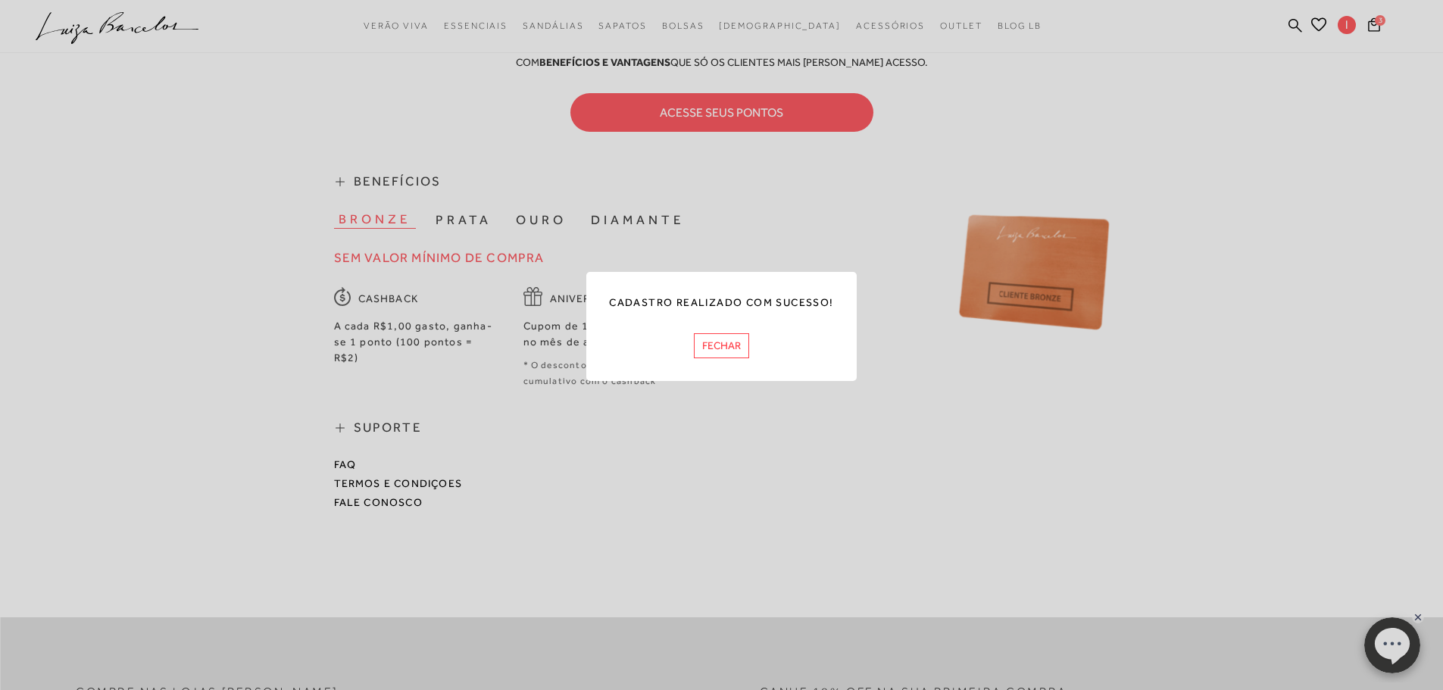
click at [734, 347] on button "FECHAR" at bounding box center [721, 345] width 55 height 25
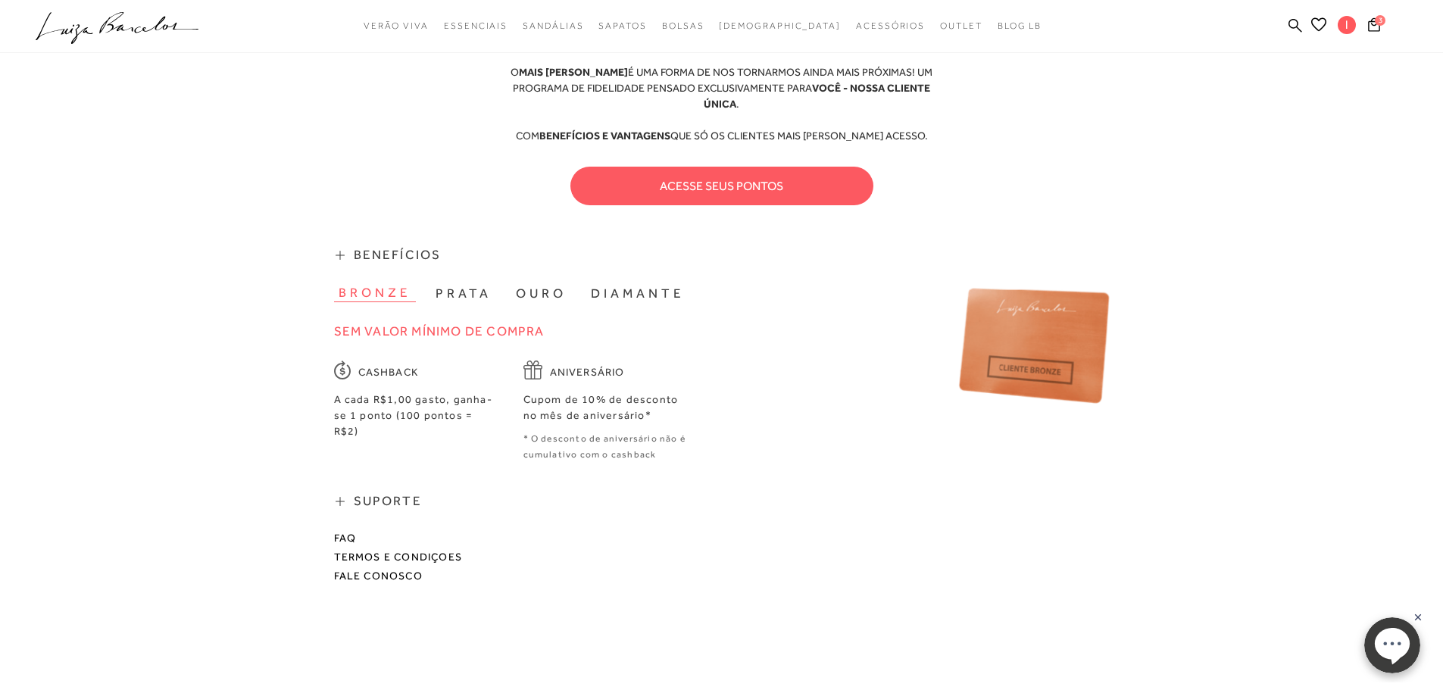
scroll to position [379, 0]
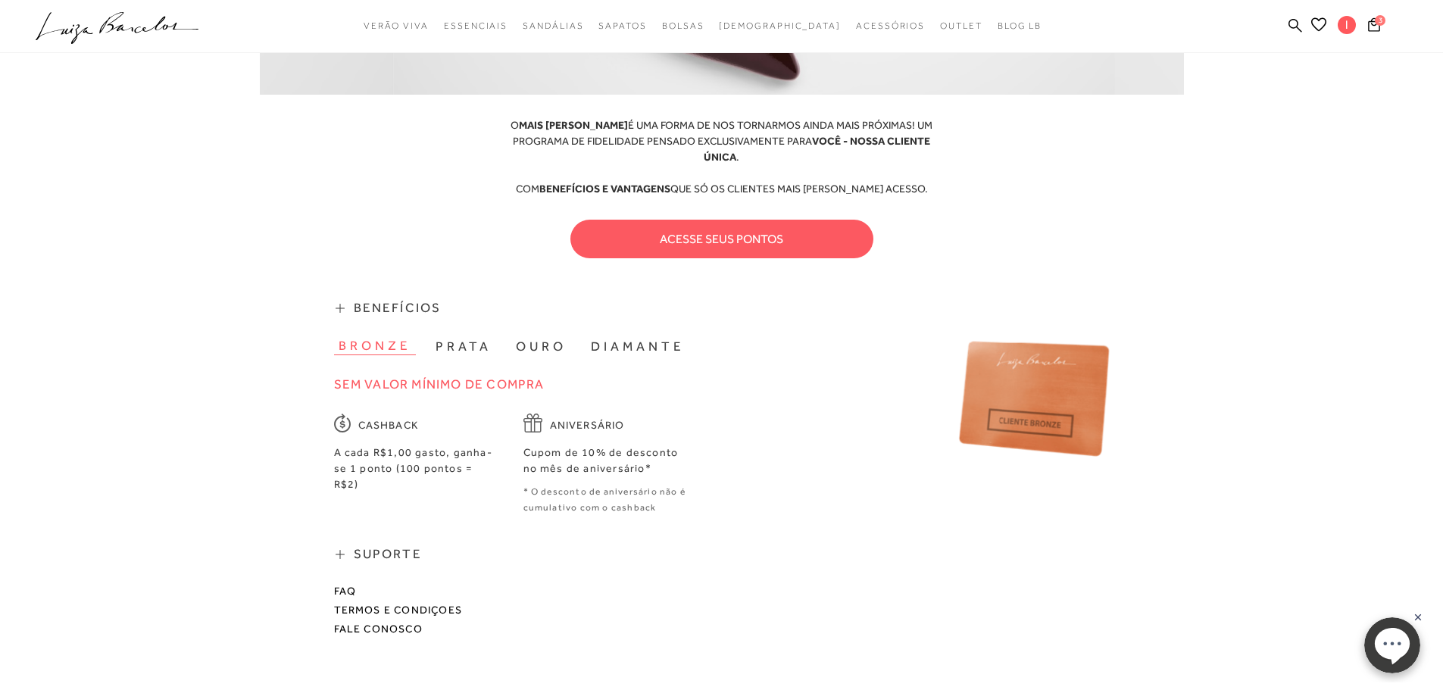
click at [462, 338] on button "prata" at bounding box center [463, 346] width 65 height 17
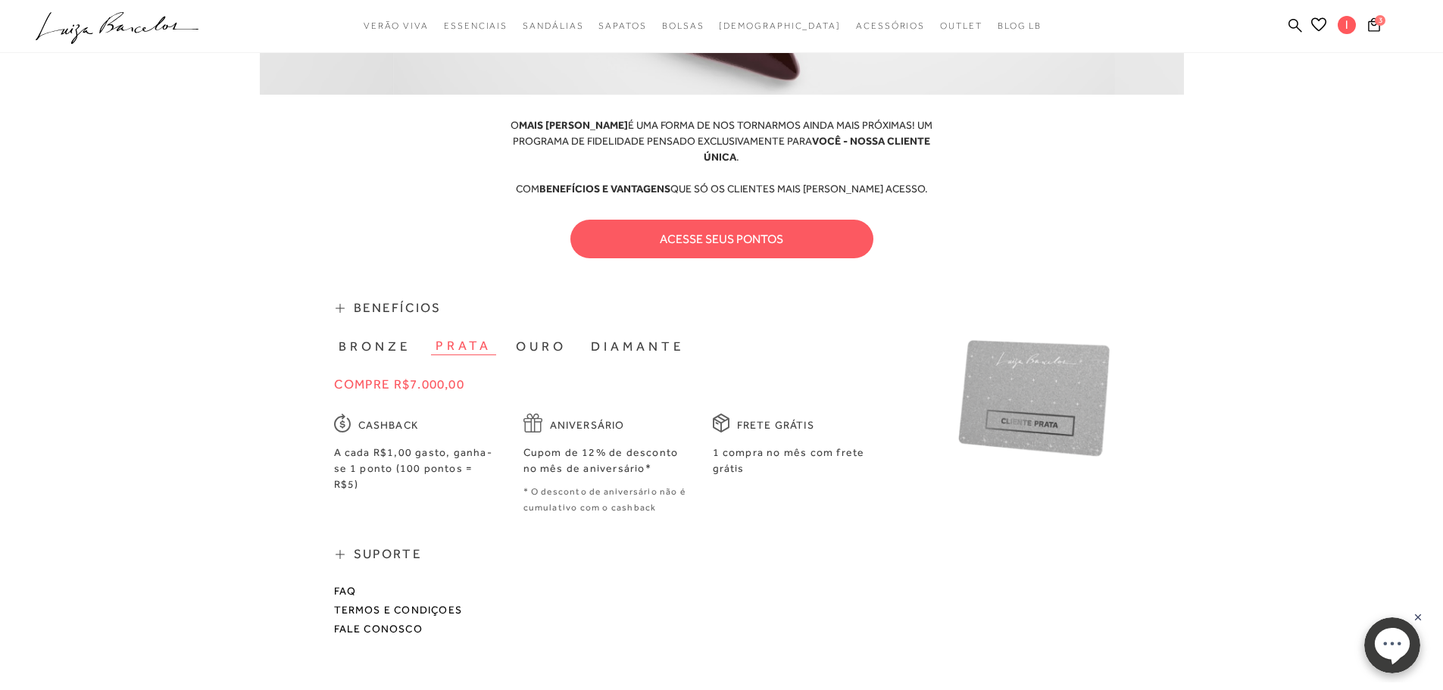
drag, startPoint x: 527, startPoint y: 327, endPoint x: 548, endPoint y: 330, distance: 21.4
click at [529, 338] on button "ouro" at bounding box center [541, 346] width 60 height 17
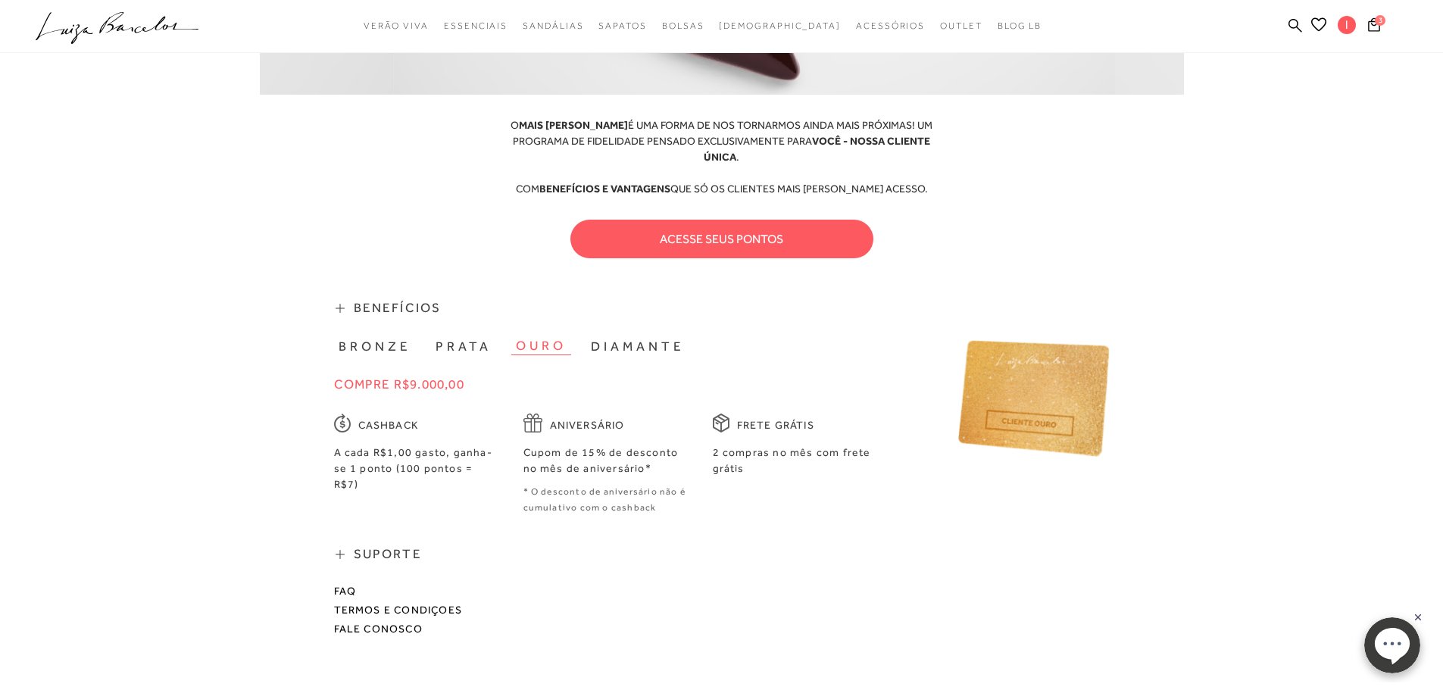
click at [624, 338] on button "diamante" at bounding box center [637, 346] width 103 height 17
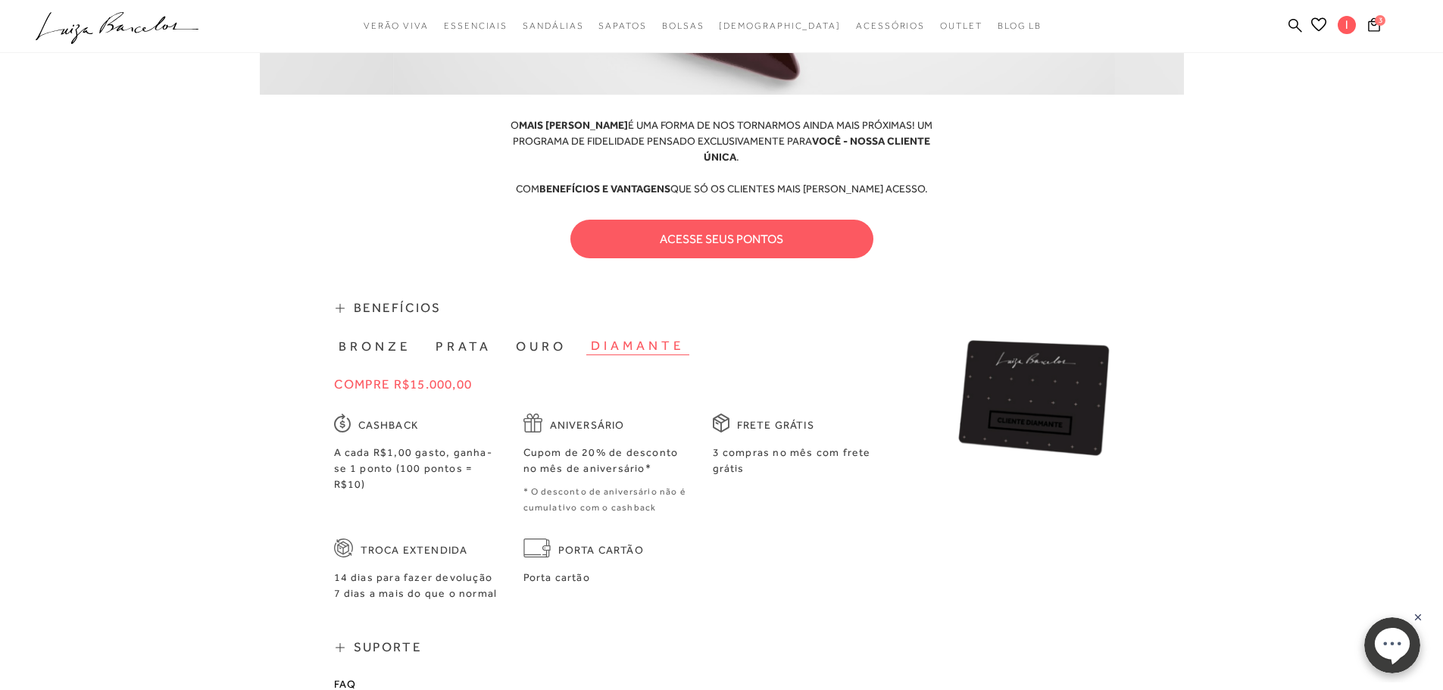
click at [376, 338] on button "bronze" at bounding box center [375, 346] width 82 height 17
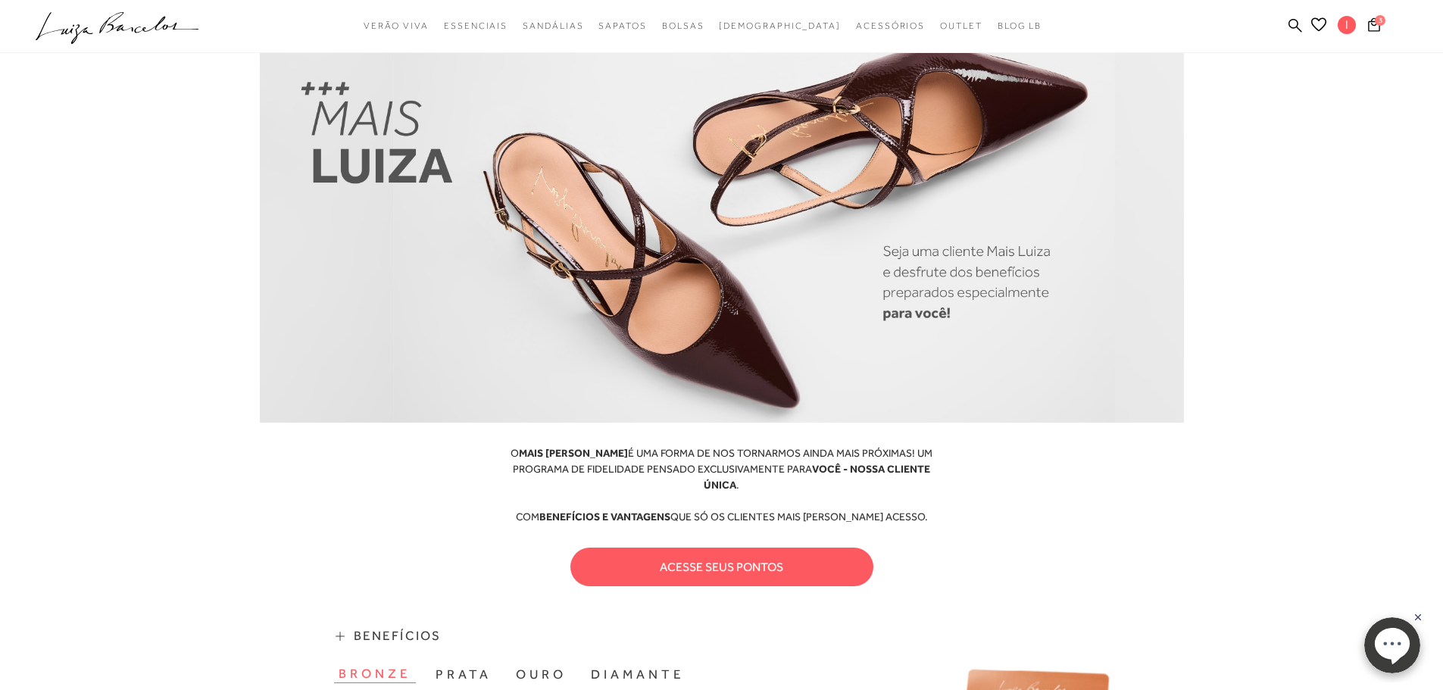
scroll to position [0, 0]
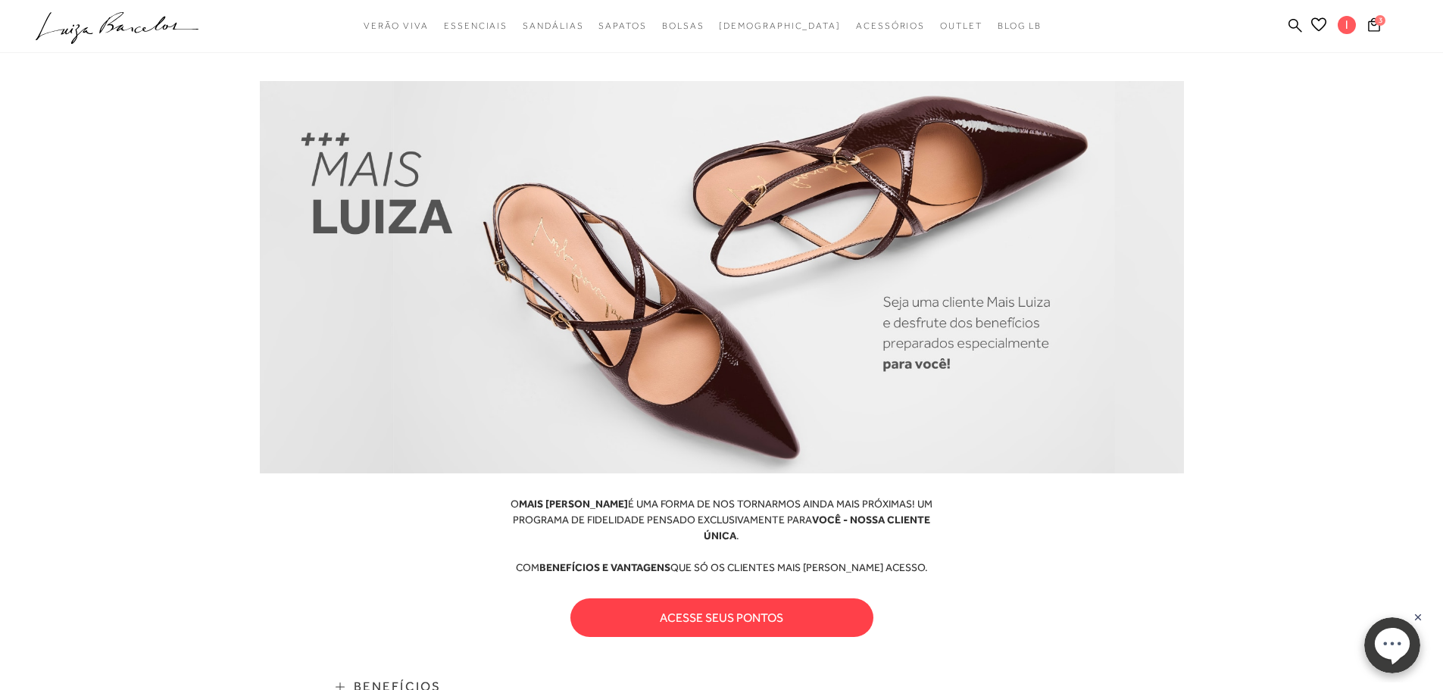
click at [802, 599] on button "acesse seus pontos" at bounding box center [721, 618] width 303 height 39
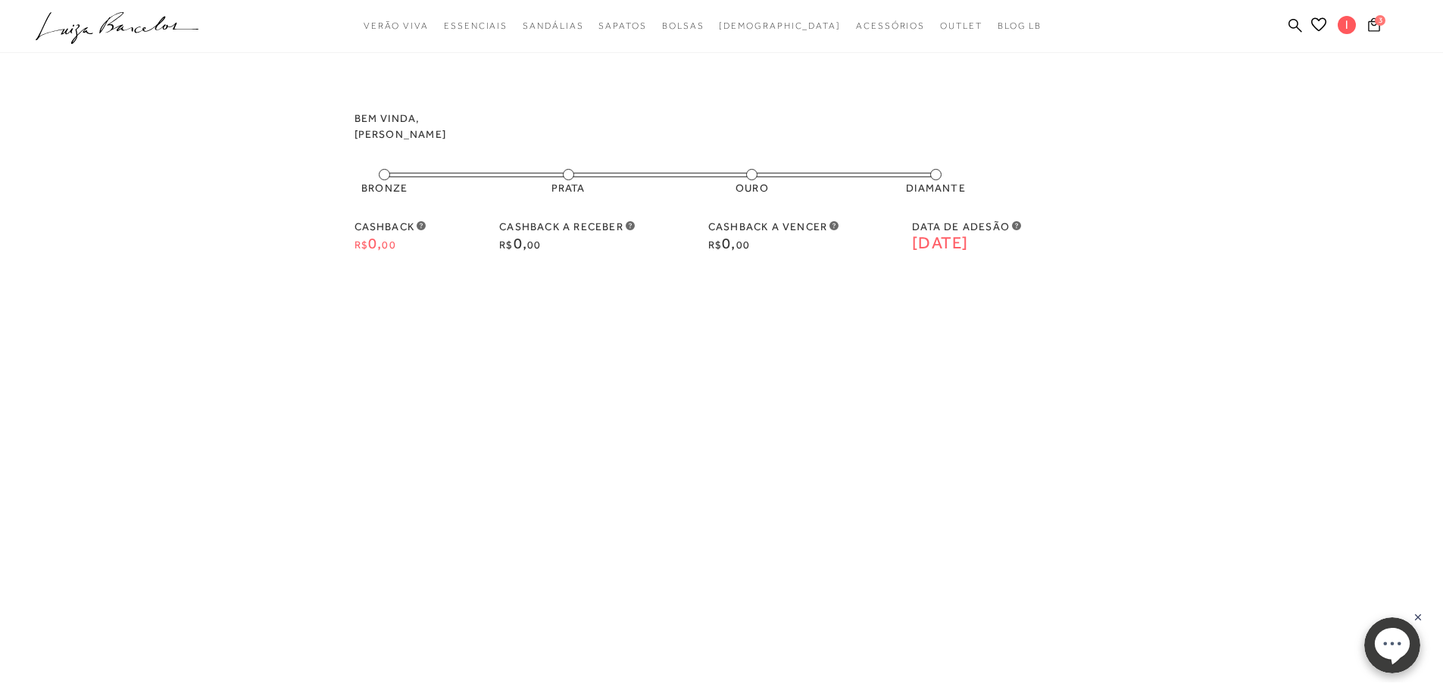
click at [1379, 23] on span "3" at bounding box center [1380, 20] width 11 height 11
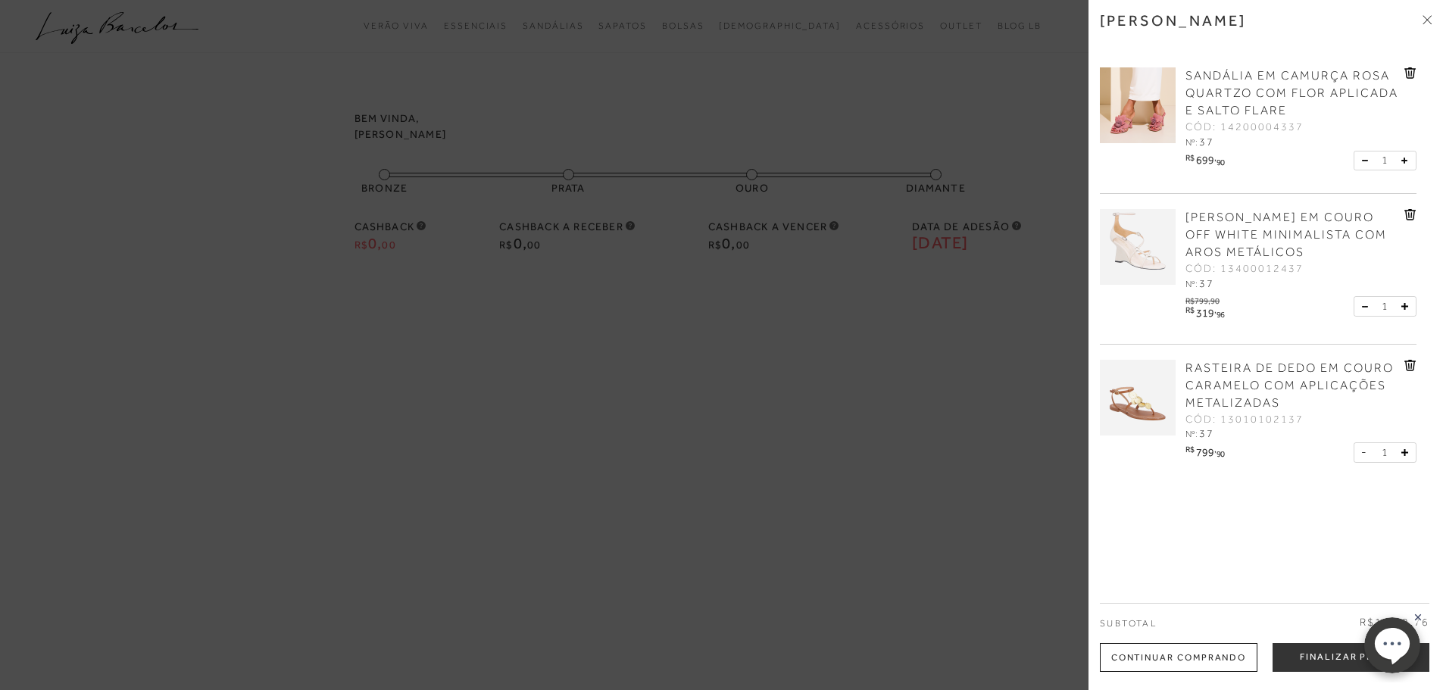
click at [1421, 615] on icon at bounding box center [1418, 617] width 6 height 6
click at [1348, 661] on button "Finalizar Pedido" at bounding box center [1351, 657] width 157 height 29
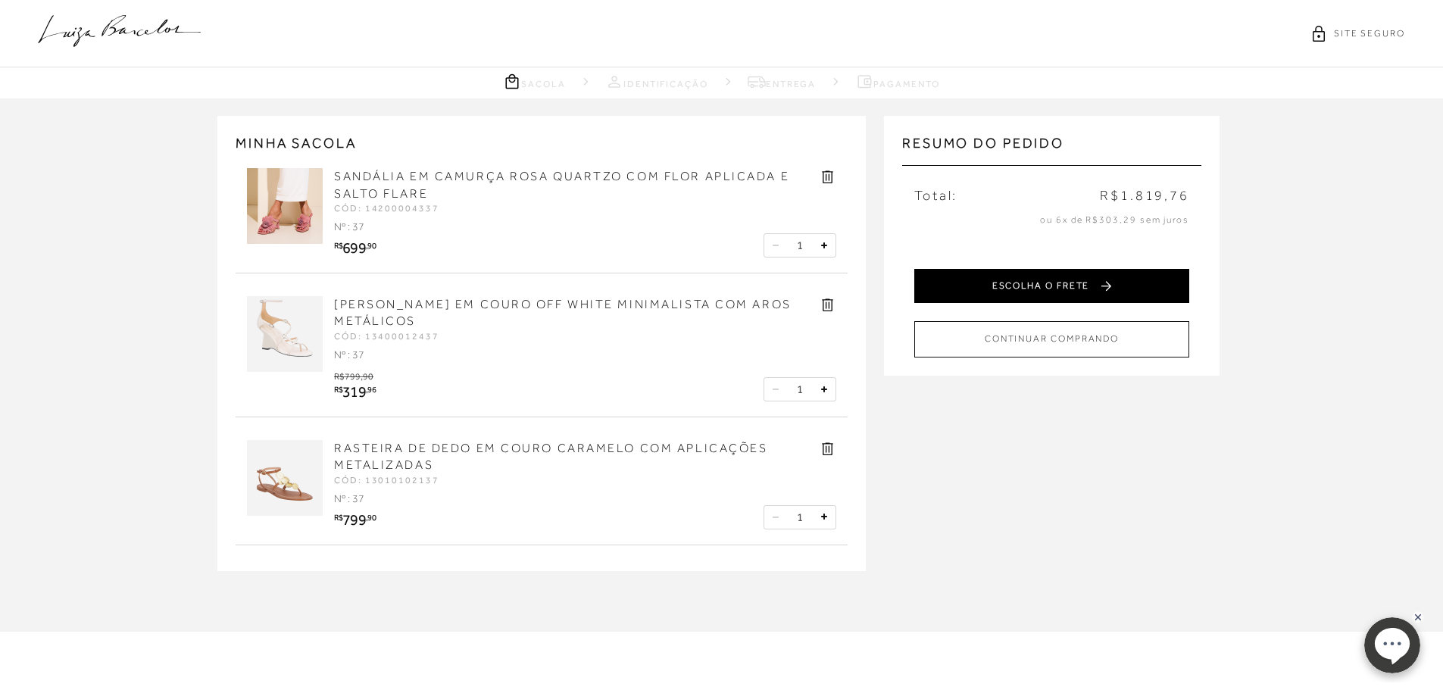
click at [1052, 289] on button "ESCOLHA O FRETE" at bounding box center [1051, 286] width 275 height 34
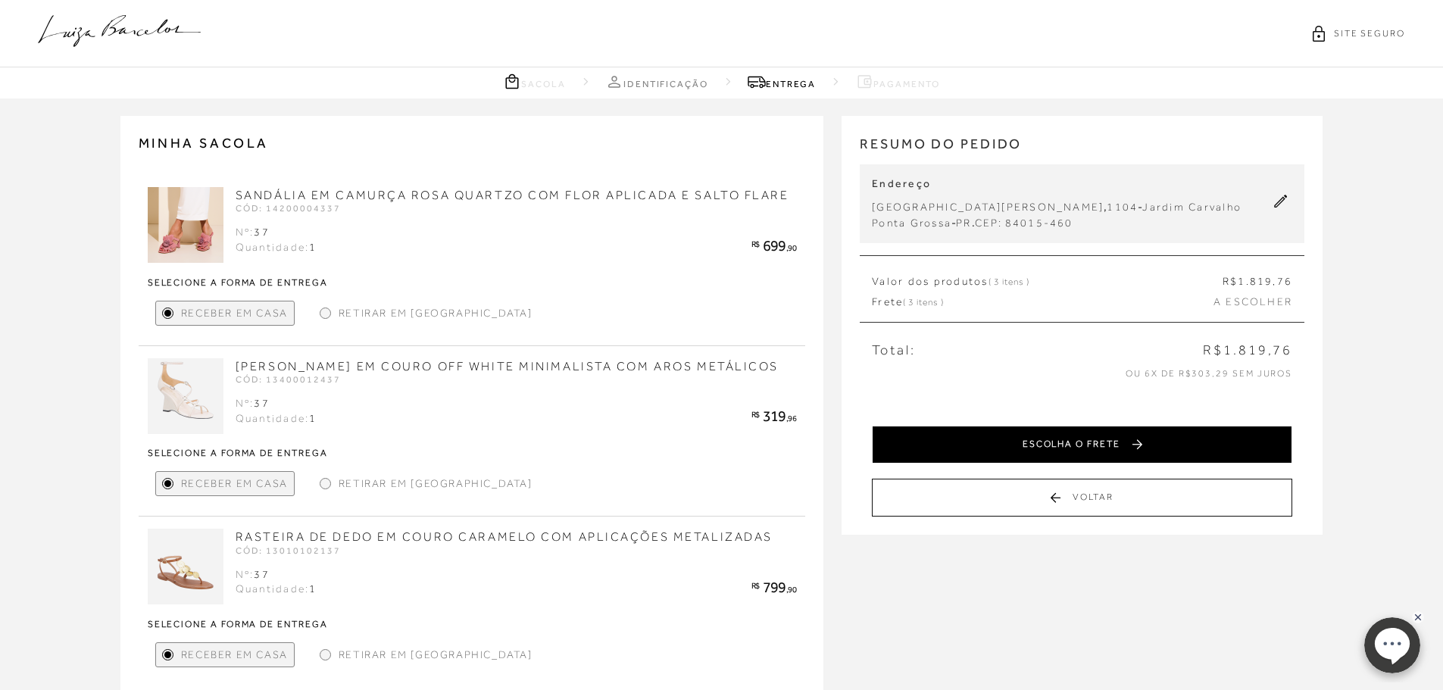
click at [1111, 448] on button "ESCOLHA O FRETE" at bounding box center [1082, 445] width 420 height 38
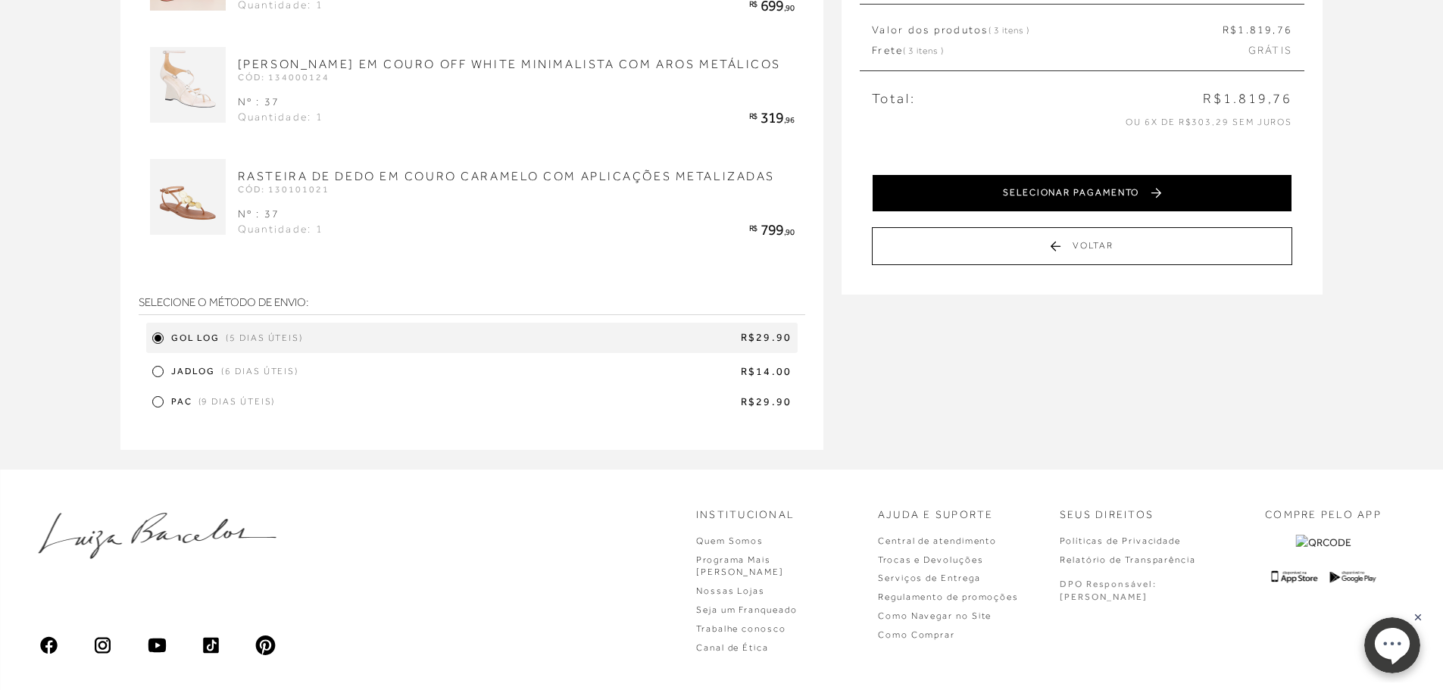
scroll to position [252, 0]
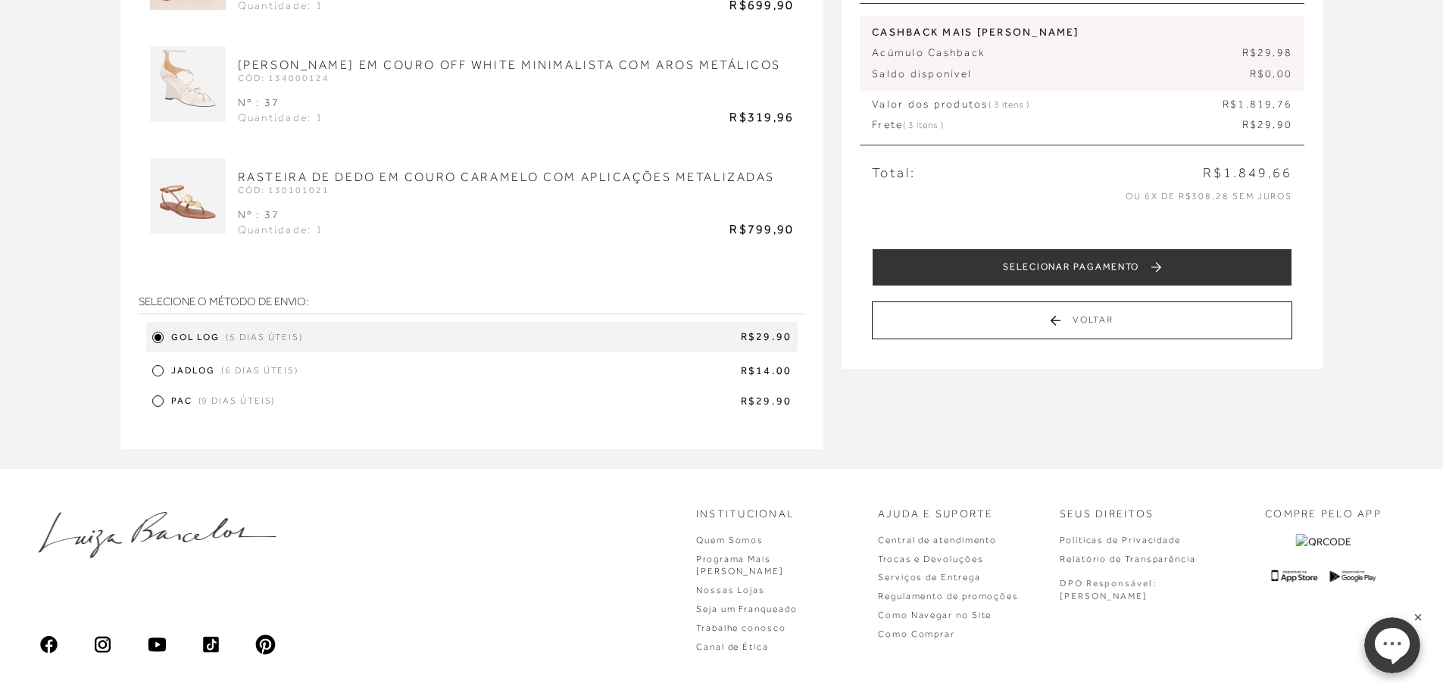
click at [161, 374] on div at bounding box center [157, 370] width 11 height 11
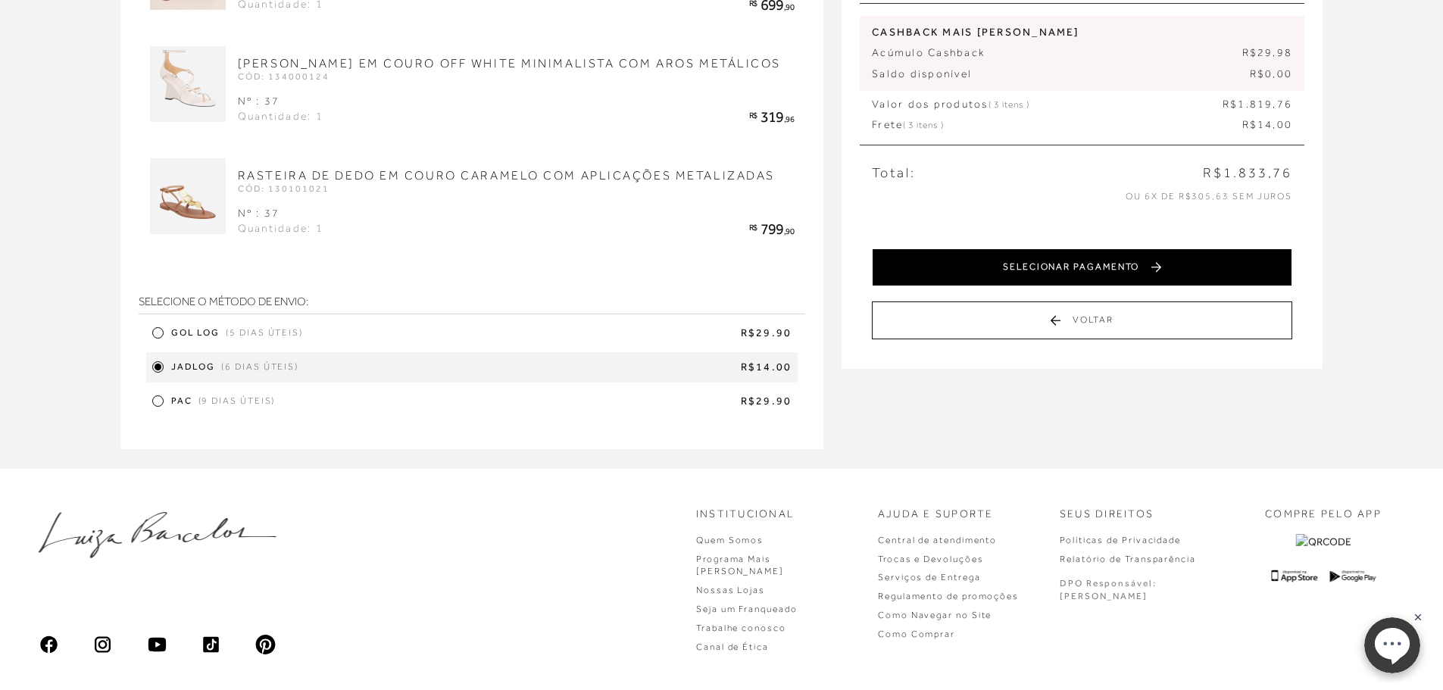
click at [1201, 263] on button "SELECIONAR PAGAMENTO" at bounding box center [1082, 267] width 420 height 38
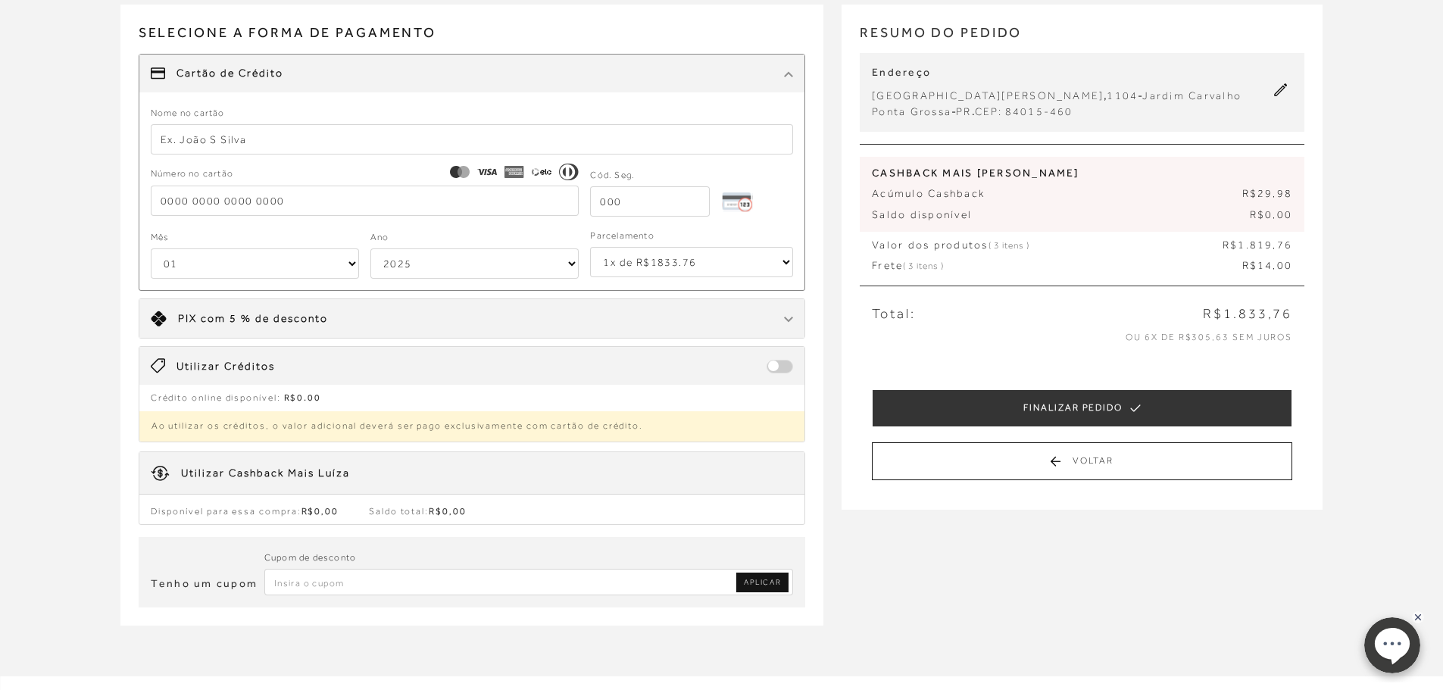
scroll to position [253, 0]
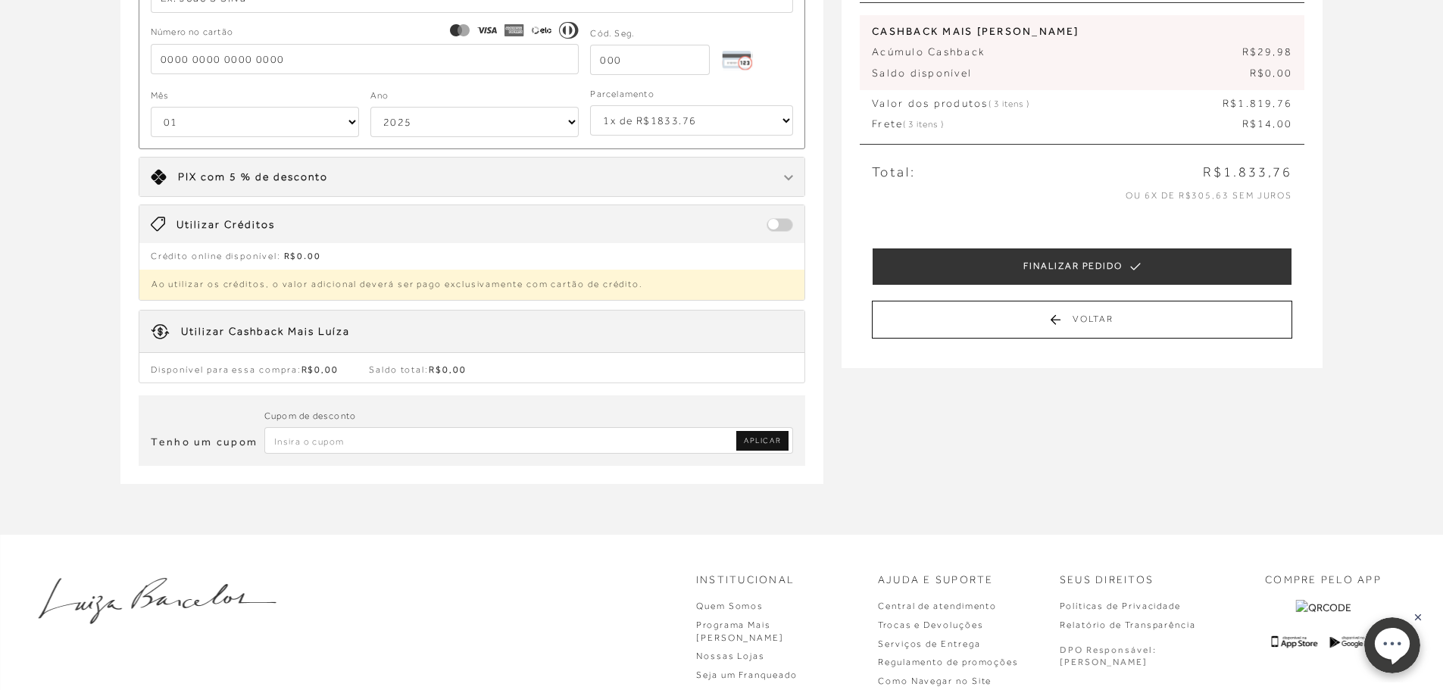
click at [311, 439] on input "Inserir Código da Promoção" at bounding box center [529, 440] width 530 height 27
paste input "PRIMEIRALB"
type input "PRIMEIRALB"
click at [773, 444] on span "APLICAR" at bounding box center [762, 441] width 37 height 11
click at [436, 445] on input "Inserir Código da Promoção" at bounding box center [529, 440] width 530 height 27
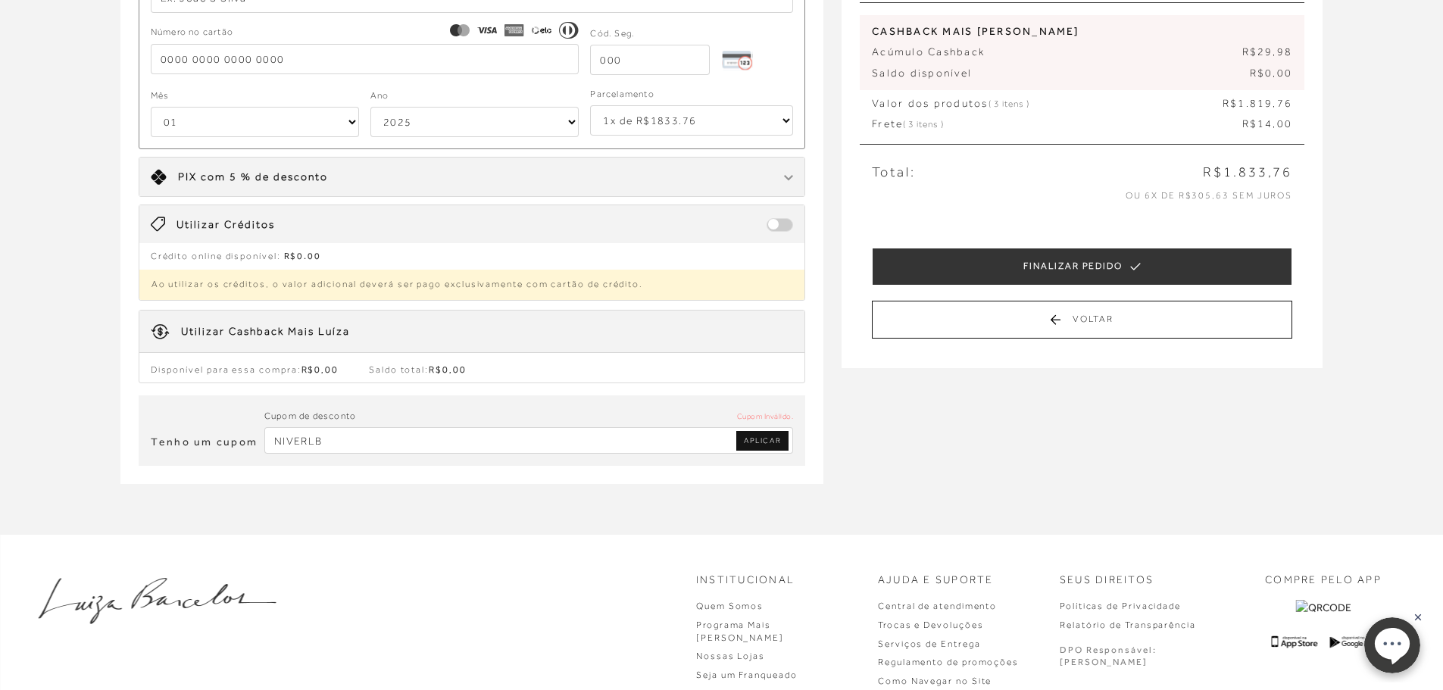
type input "NIVERLB"
click at [752, 439] on span "APLICAR" at bounding box center [762, 441] width 37 height 11
click at [562, 442] on input "Inserir Código da Promoção" at bounding box center [529, 440] width 530 height 27
type input "NIVERLB"
click at [762, 437] on span "APLICAR" at bounding box center [762, 441] width 37 height 11
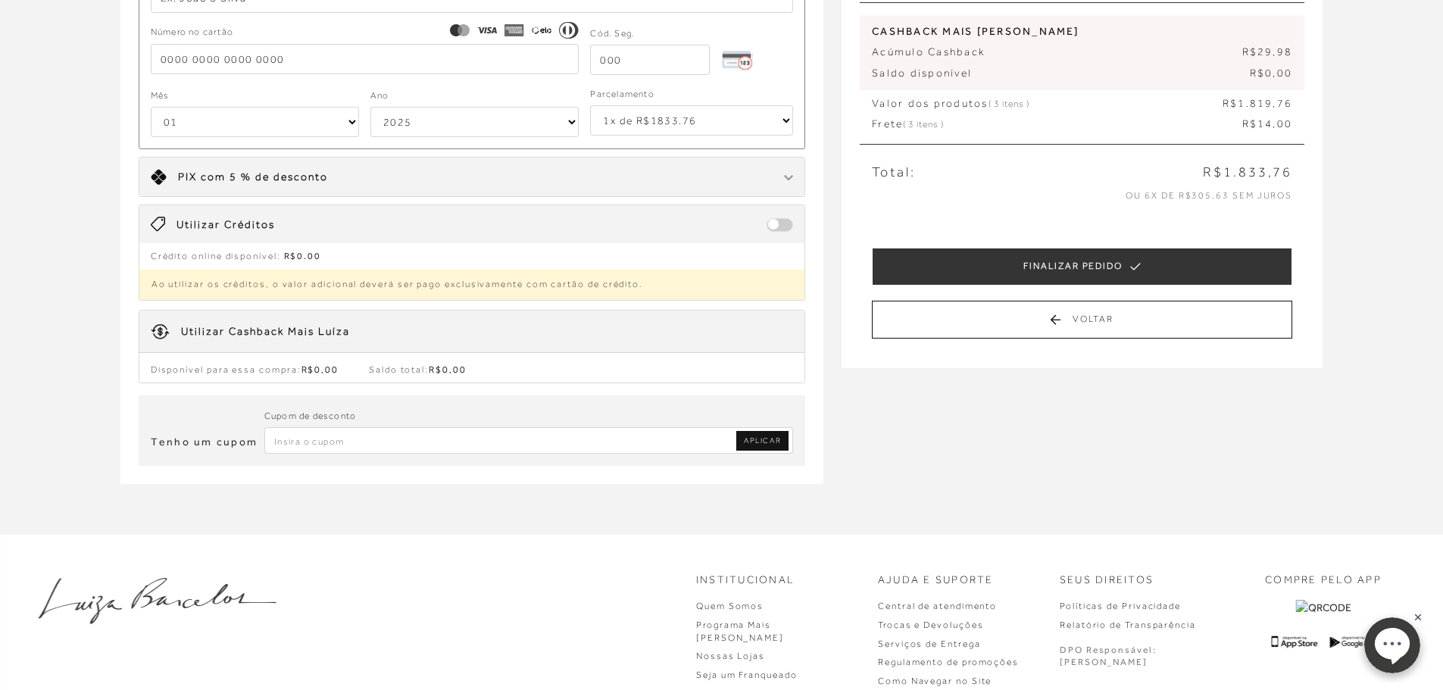
click at [535, 439] on input "Inserir Código da Promoção" at bounding box center [529, 440] width 530 height 27
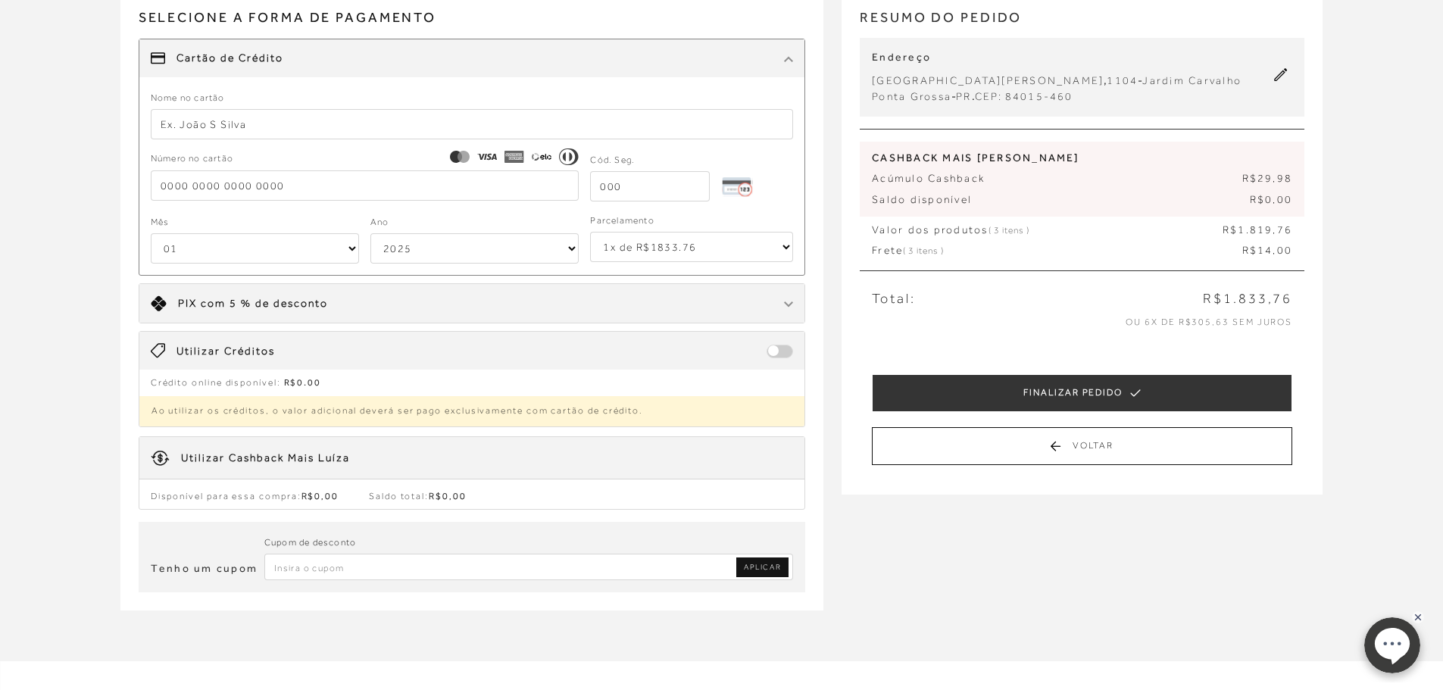
scroll to position [0, 0]
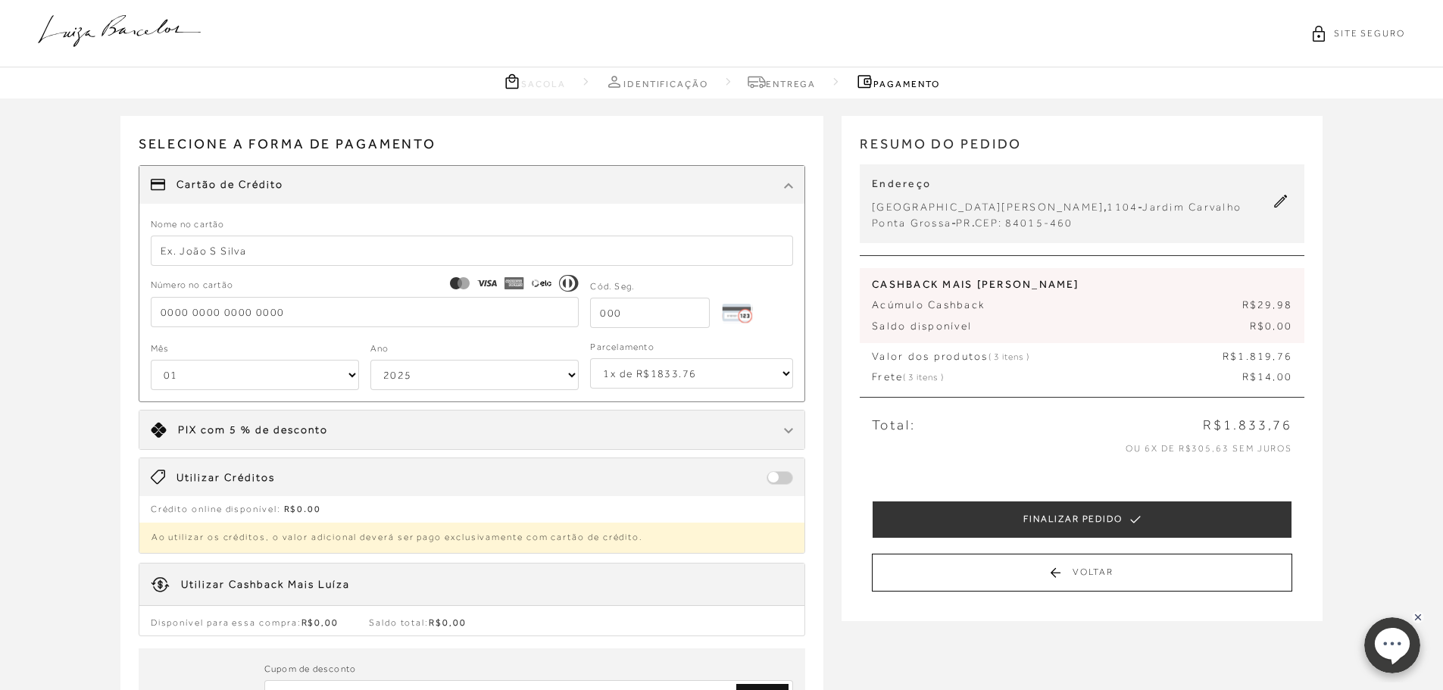
click at [1283, 198] on icon at bounding box center [1281, 202] width 14 height 14
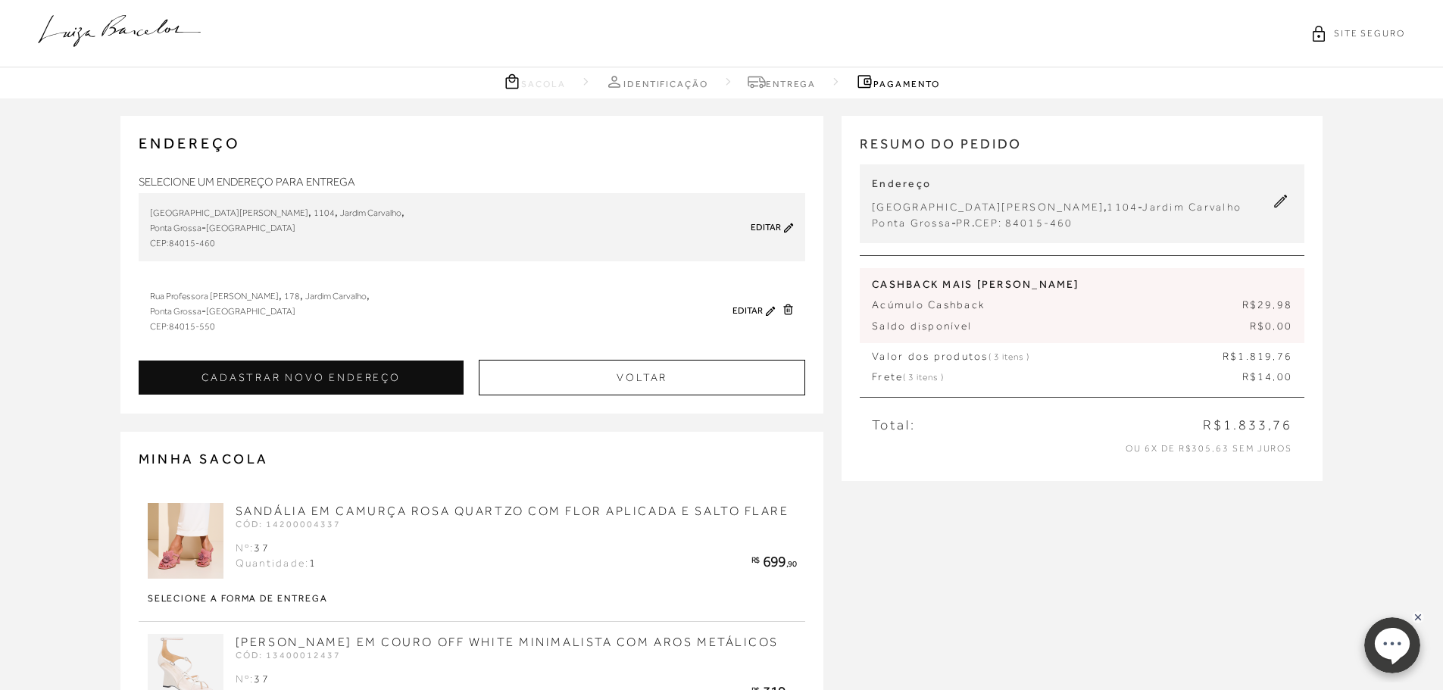
click at [652, 81] on link "Identificação" at bounding box center [656, 81] width 103 height 19
click at [86, 22] on icon at bounding box center [119, 31] width 163 height 32
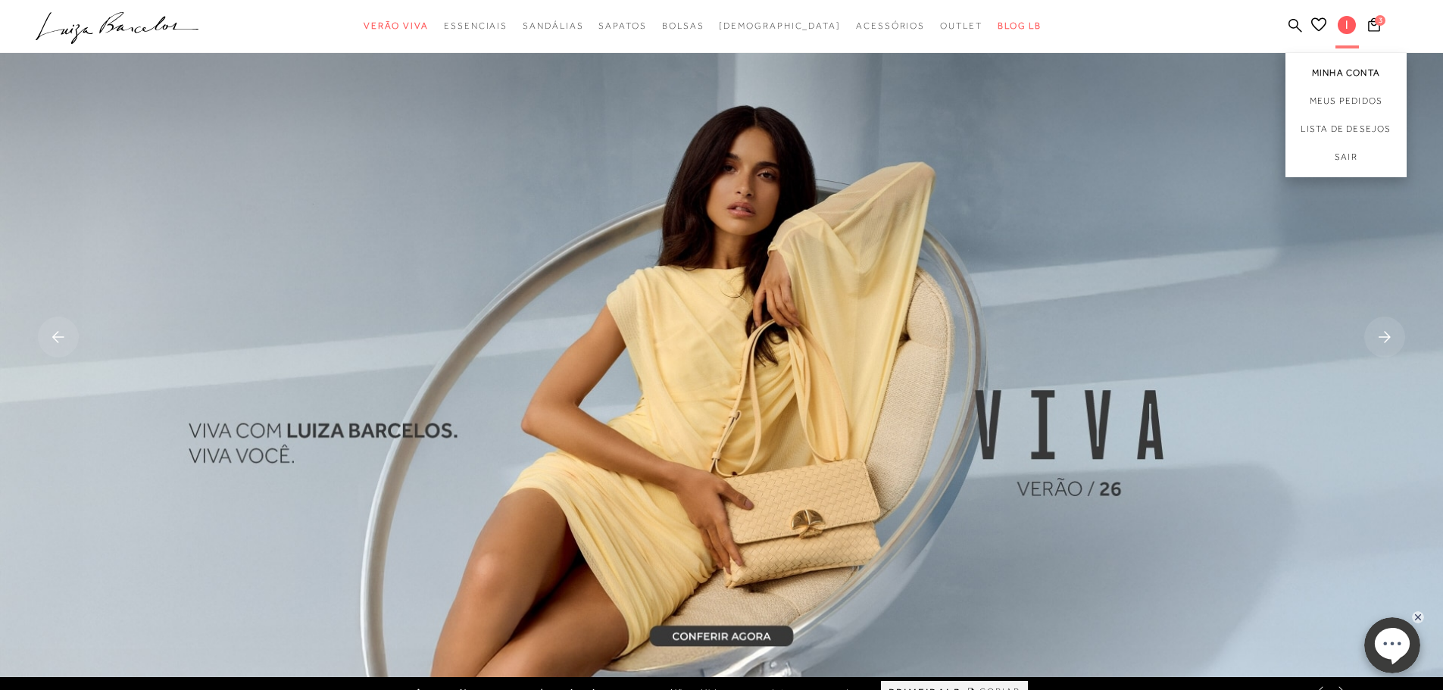
click at [1342, 67] on link "Minha Conta" at bounding box center [1346, 70] width 121 height 34
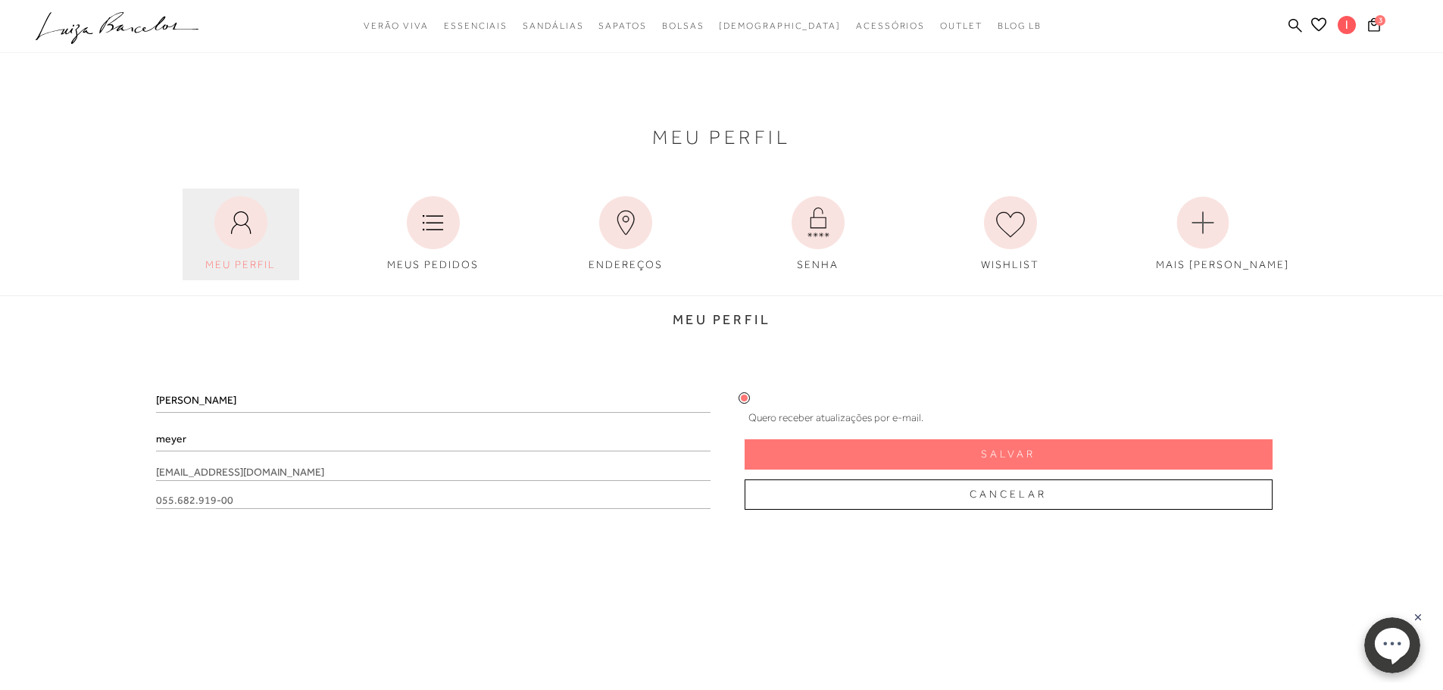
click at [257, 241] on icon at bounding box center [240, 222] width 53 height 53
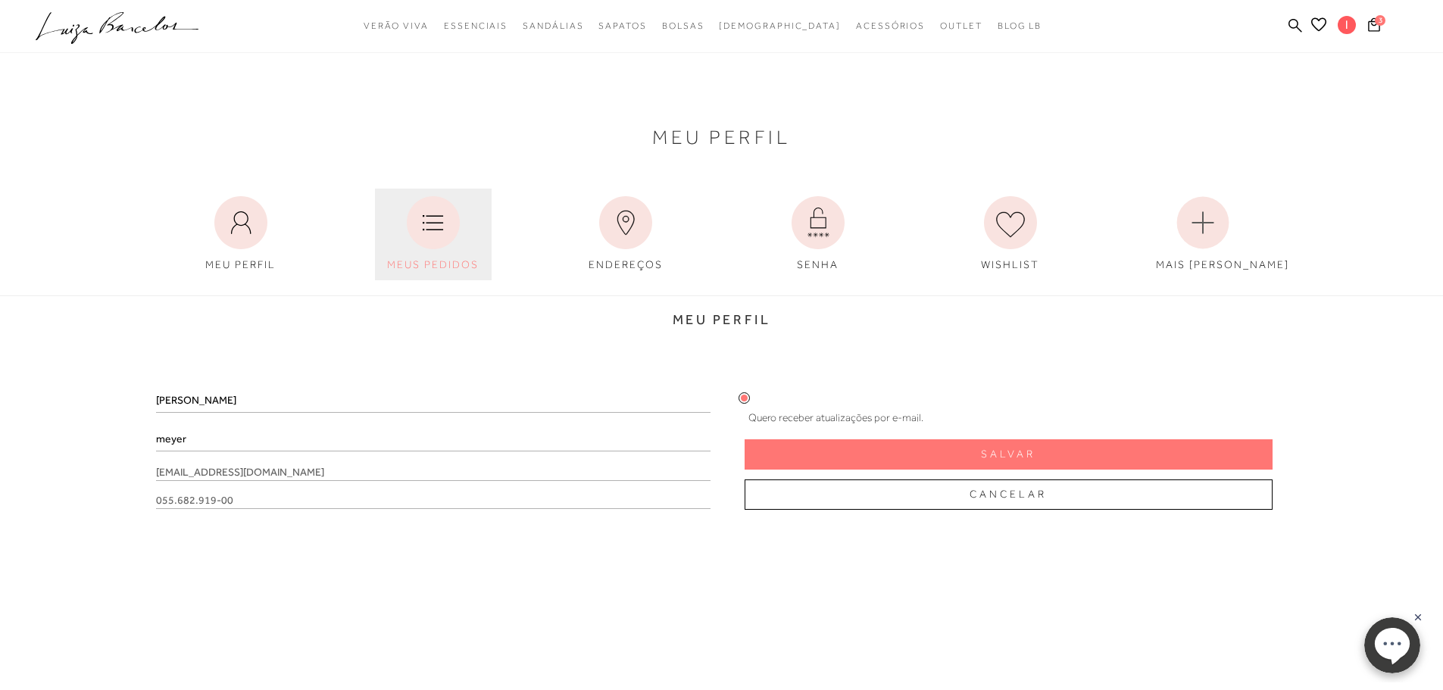
click at [427, 231] on icon at bounding box center [433, 222] width 53 height 53
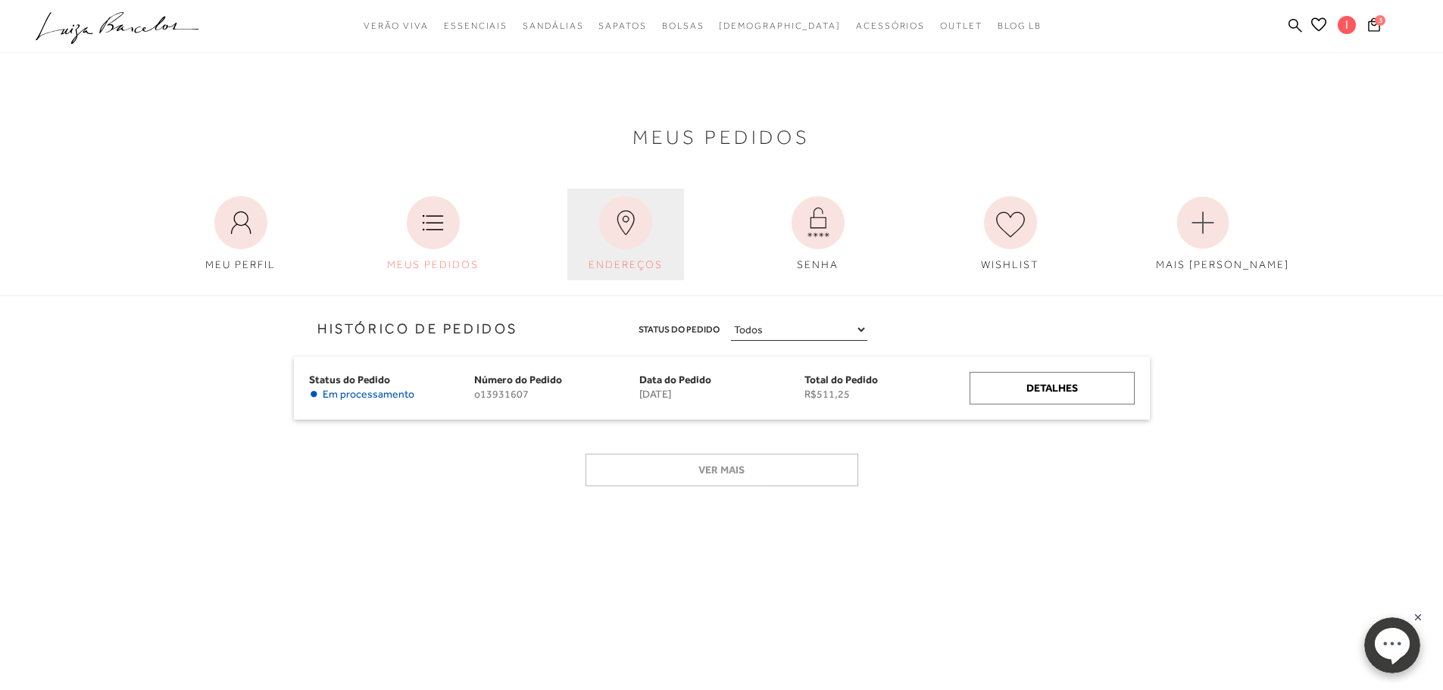
click at [617, 227] on icon at bounding box center [625, 222] width 53 height 53
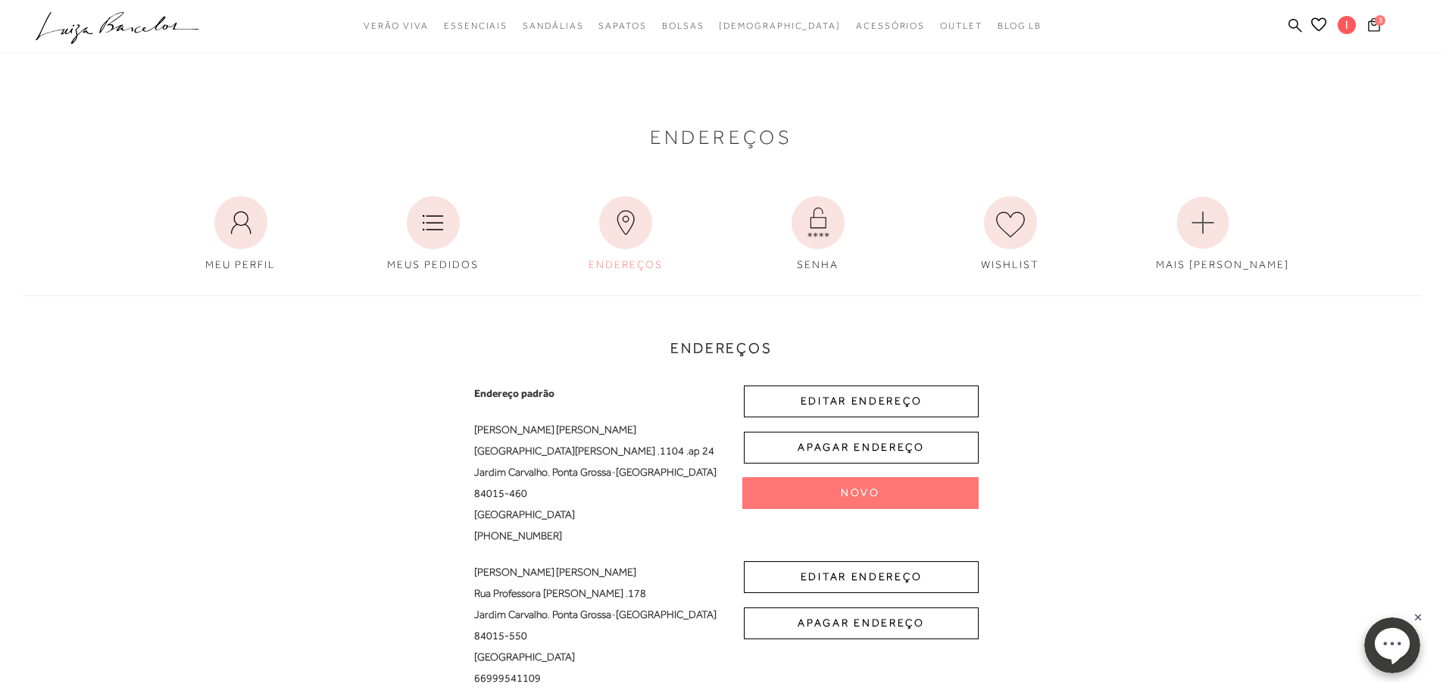
click at [1380, 25] on button "3" at bounding box center [1374, 27] width 21 height 20
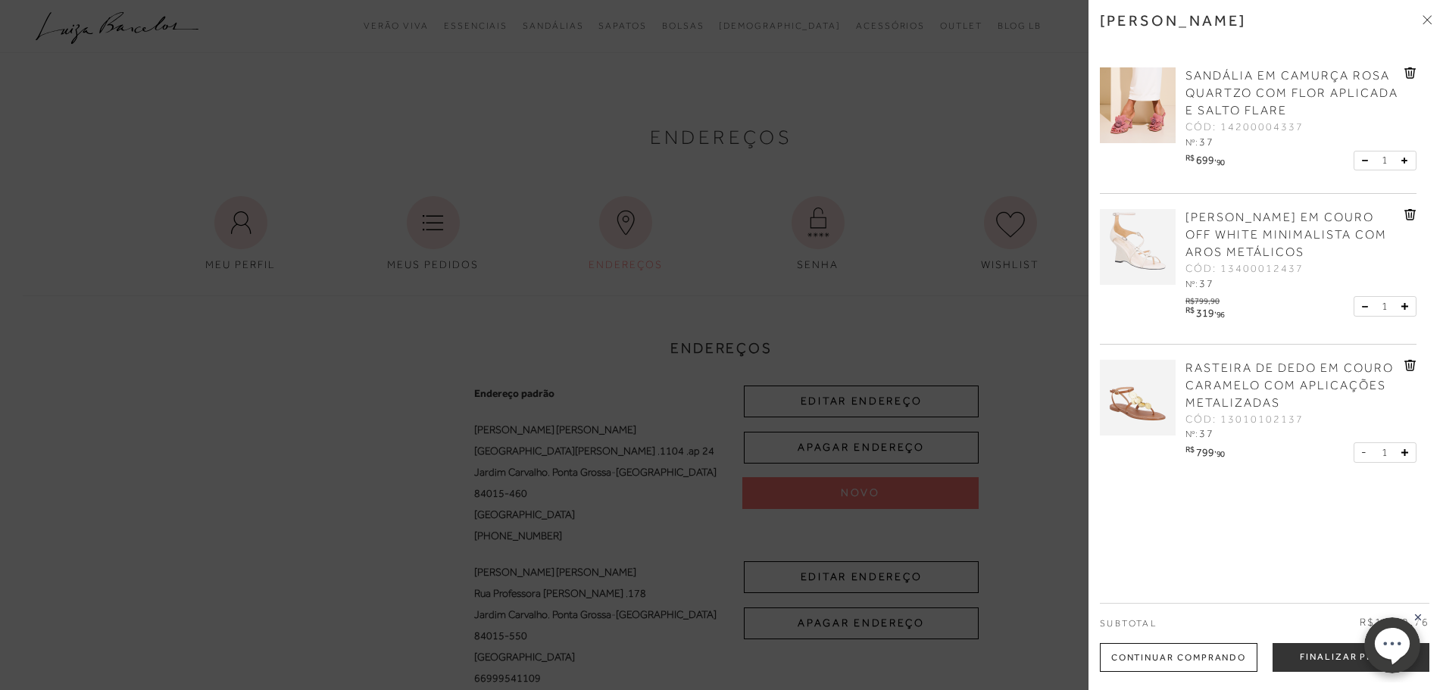
click at [945, 176] on div at bounding box center [721, 345] width 1443 height 690
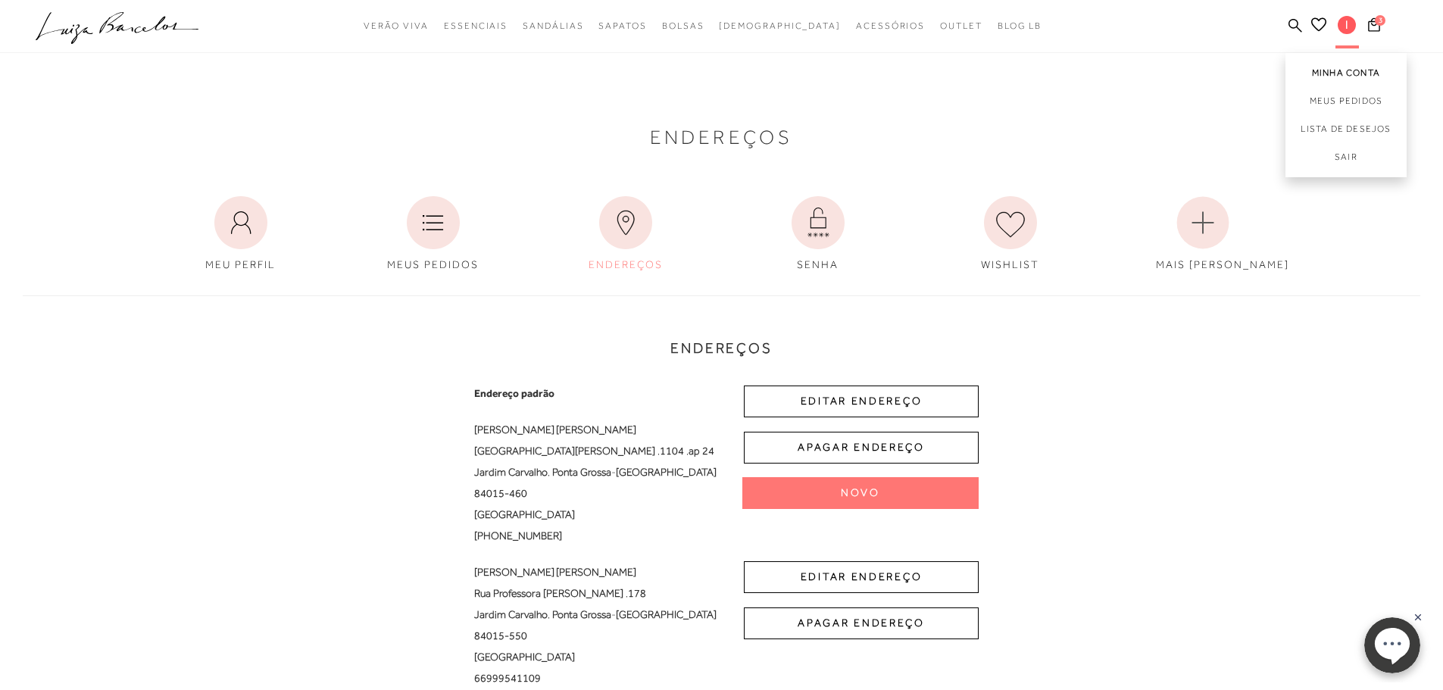
click at [1349, 67] on link "Minha Conta" at bounding box center [1346, 70] width 121 height 34
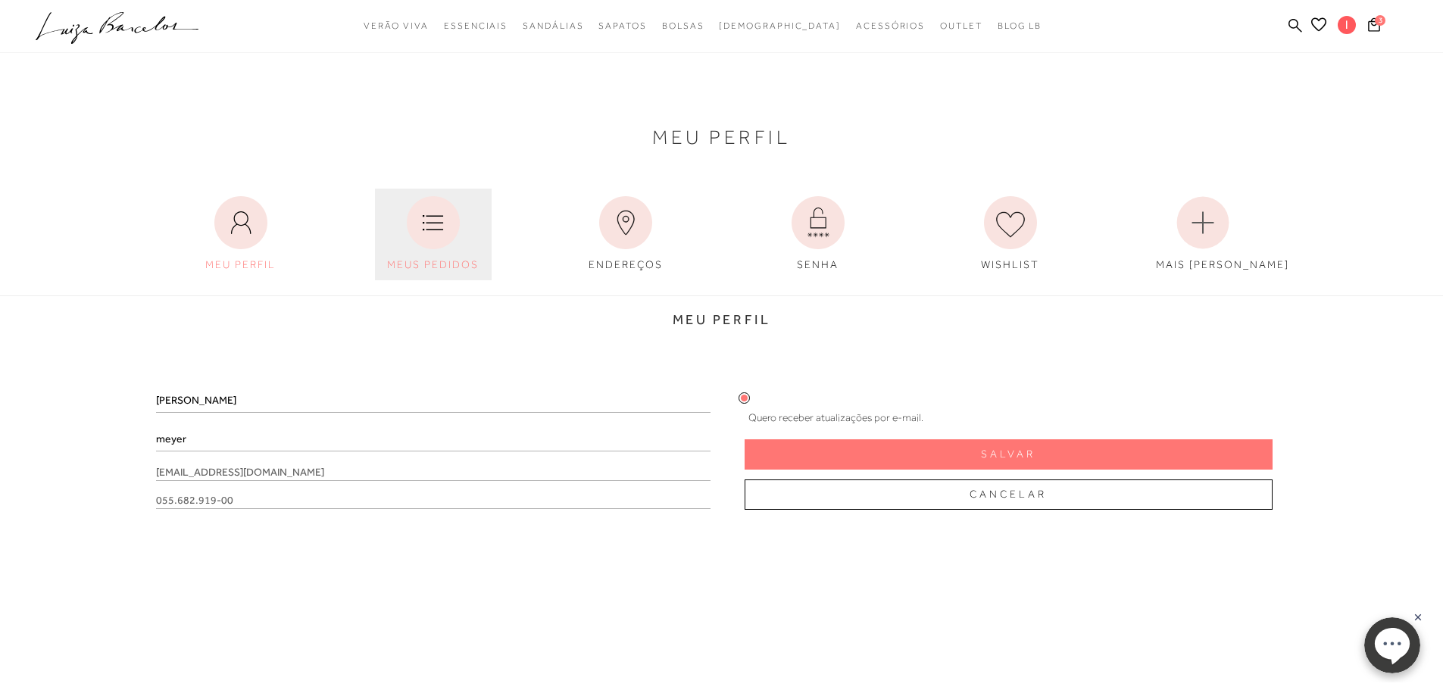
click at [445, 227] on icon at bounding box center [433, 222] width 53 height 53
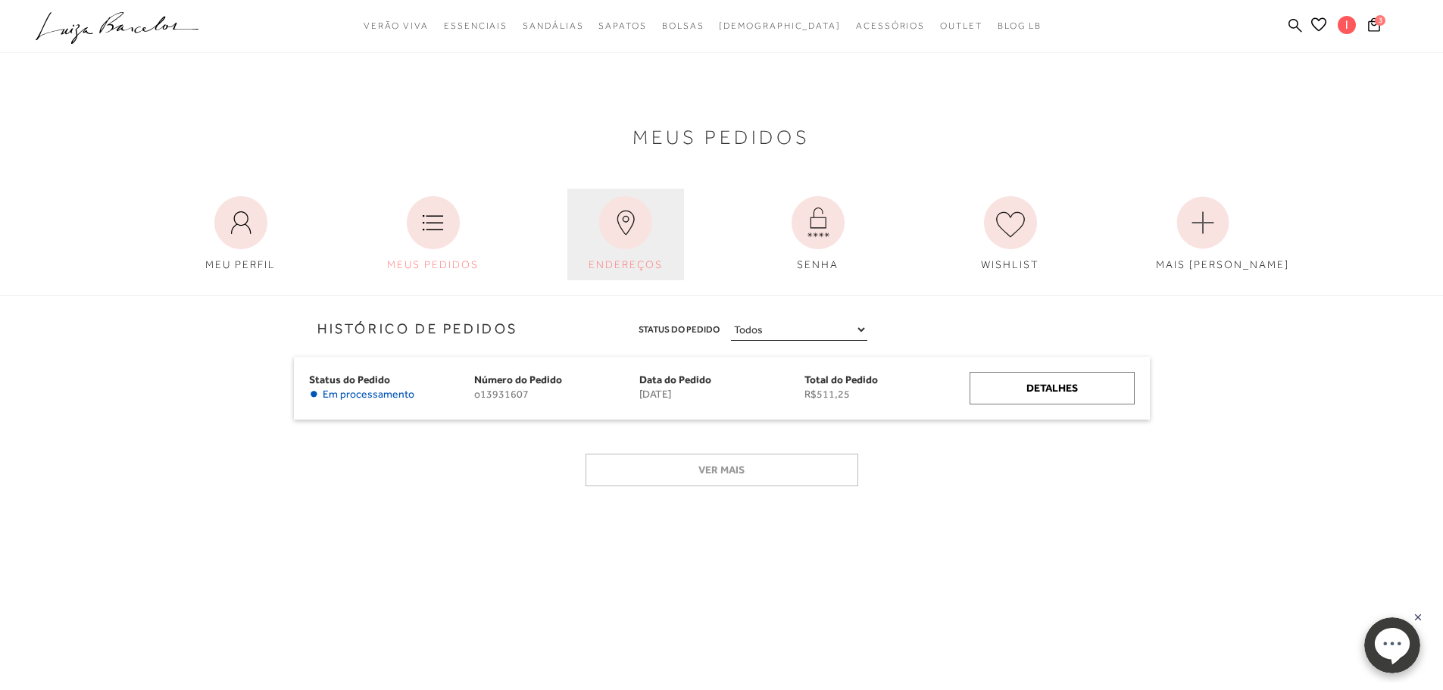
click at [608, 220] on icon at bounding box center [625, 222] width 53 height 53
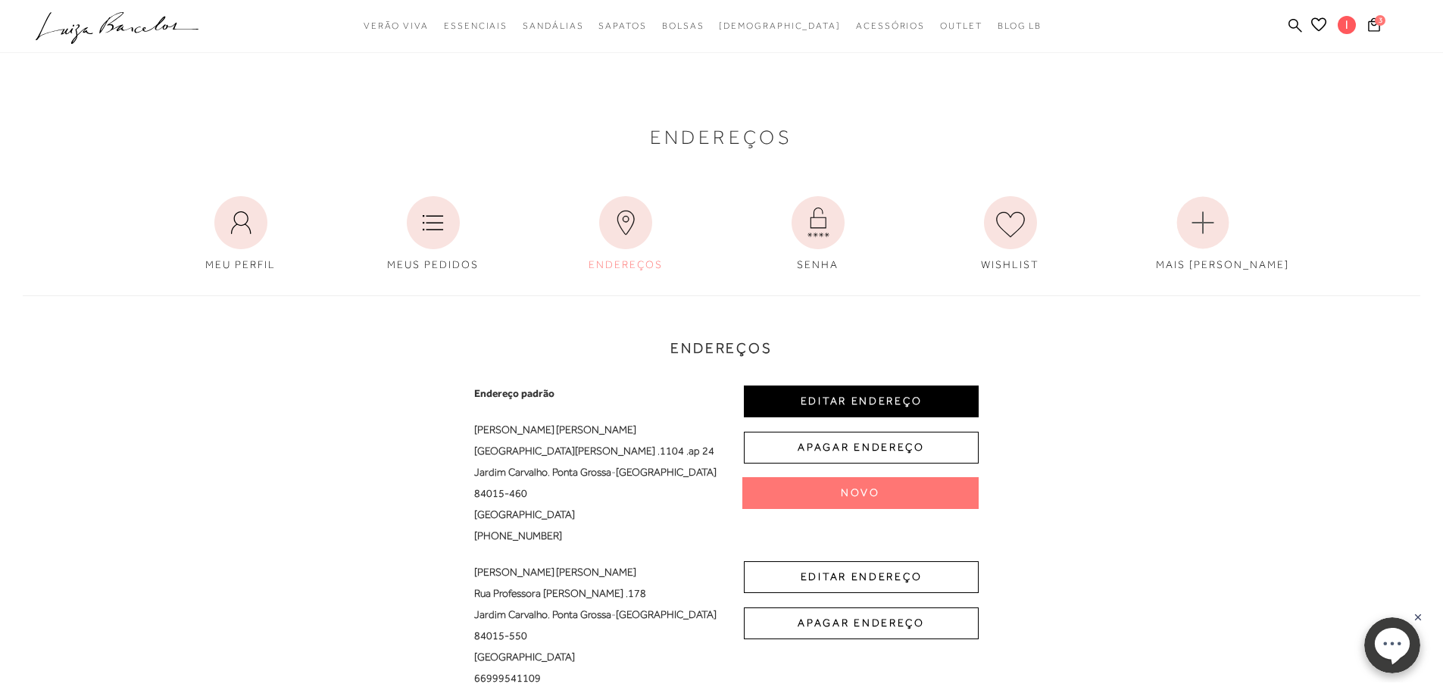
scroll to position [127, 0]
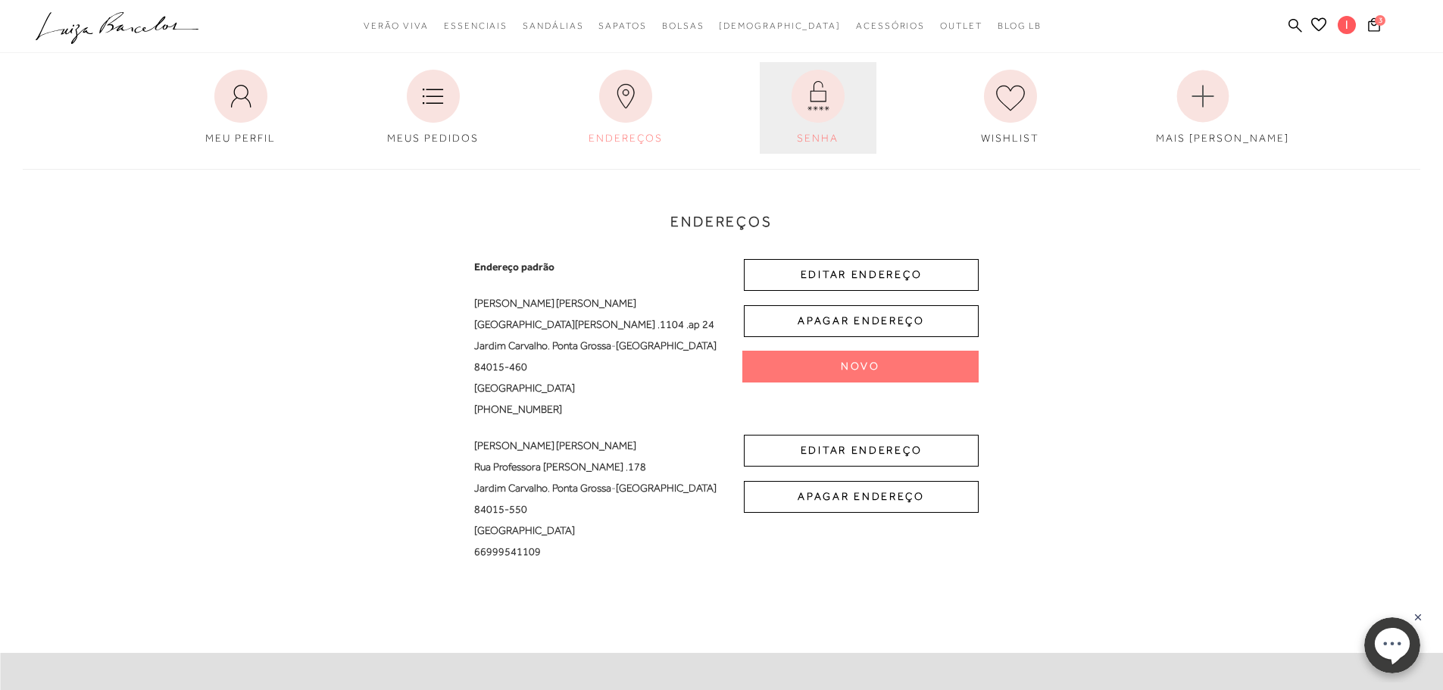
click at [840, 95] on icon at bounding box center [818, 96] width 53 height 53
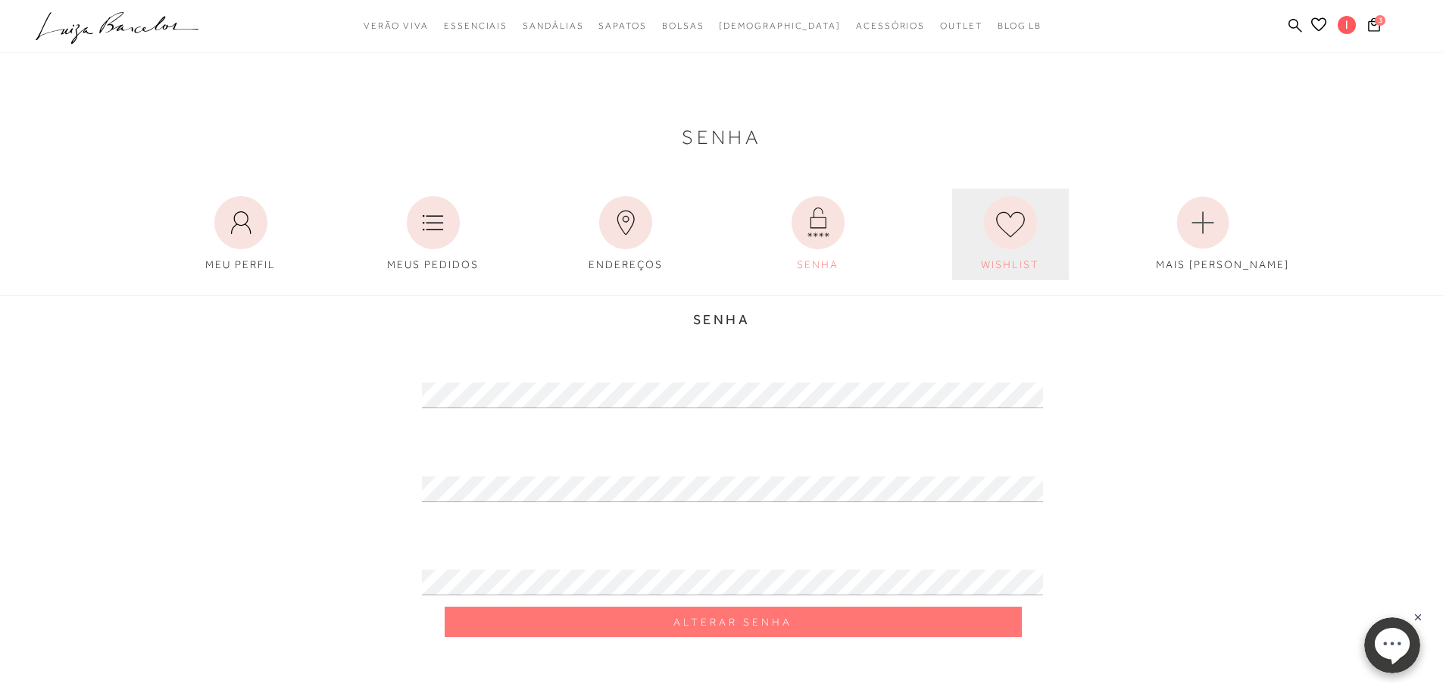
click at [1025, 238] on icon at bounding box center [1010, 222] width 53 height 53
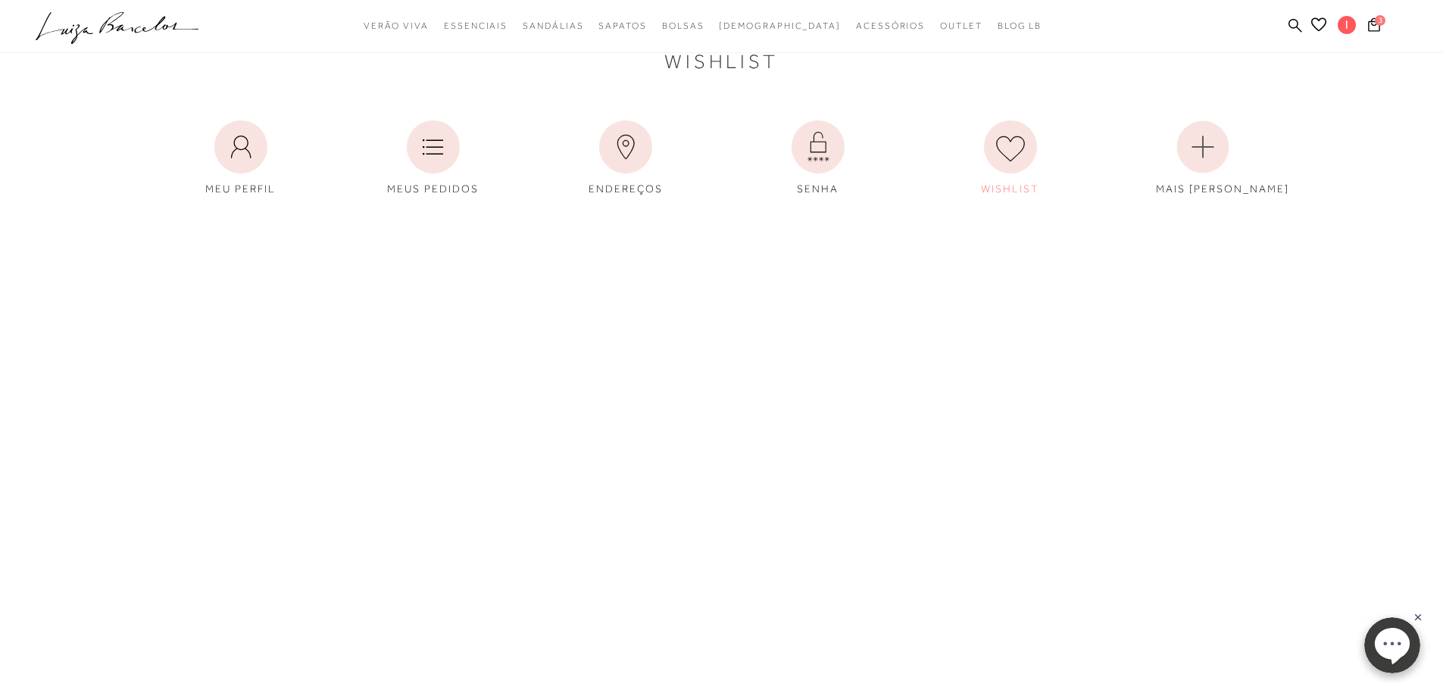
scroll to position [127, 0]
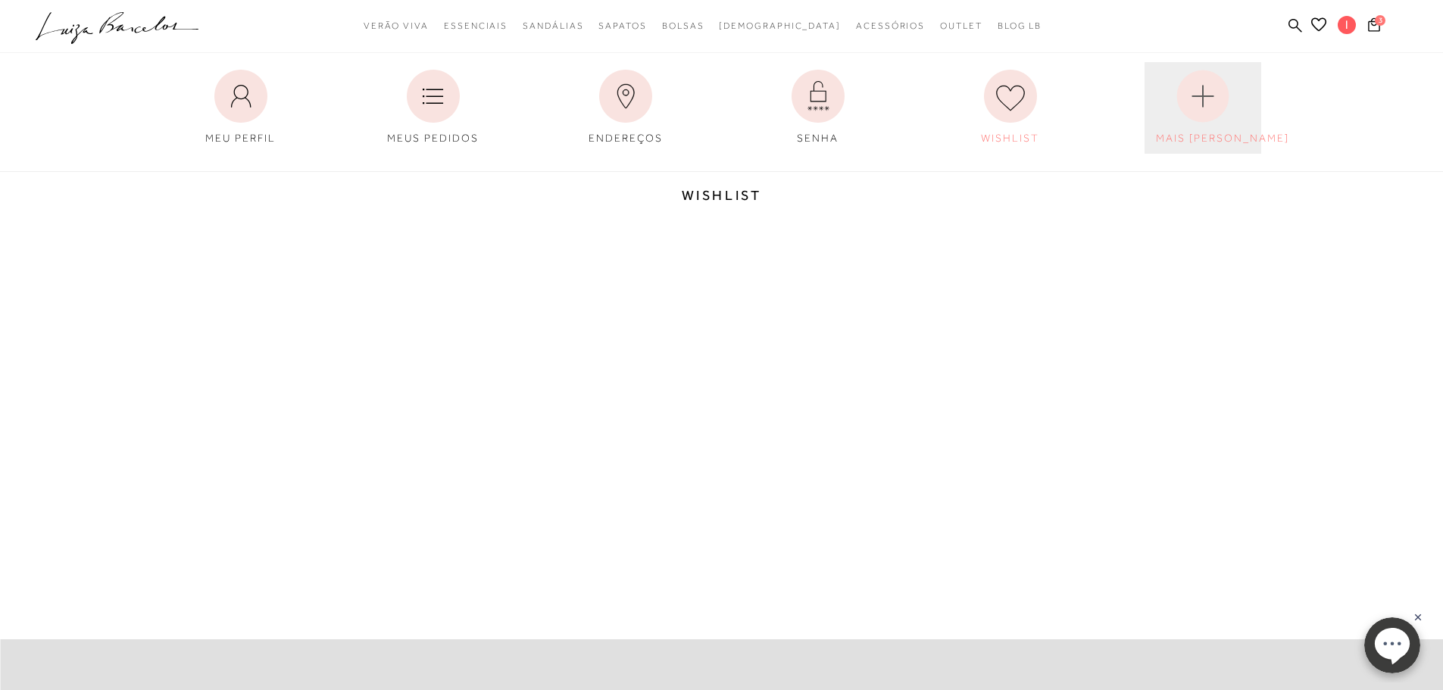
click at [1222, 107] on circle at bounding box center [1203, 96] width 52 height 52
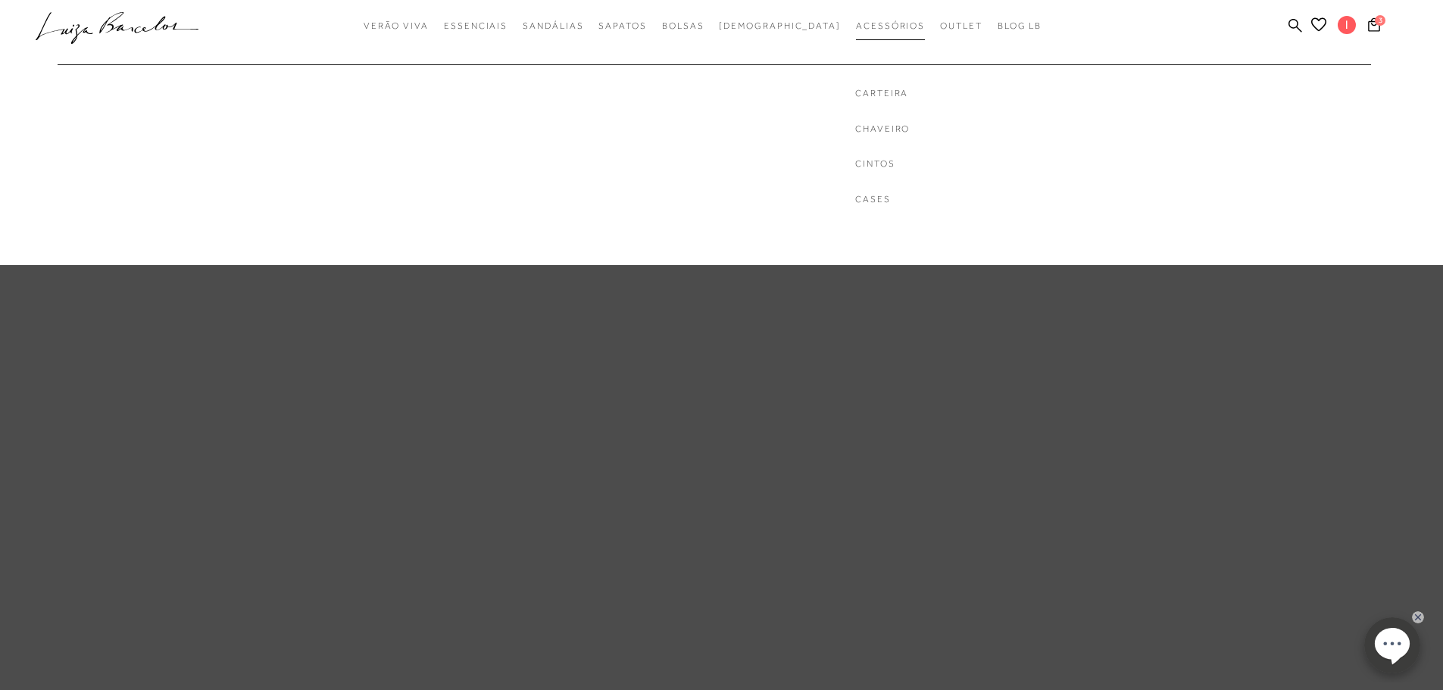
click at [861, 27] on span "Acessórios" at bounding box center [890, 25] width 69 height 11
